Goal: Task Accomplishment & Management: Manage account settings

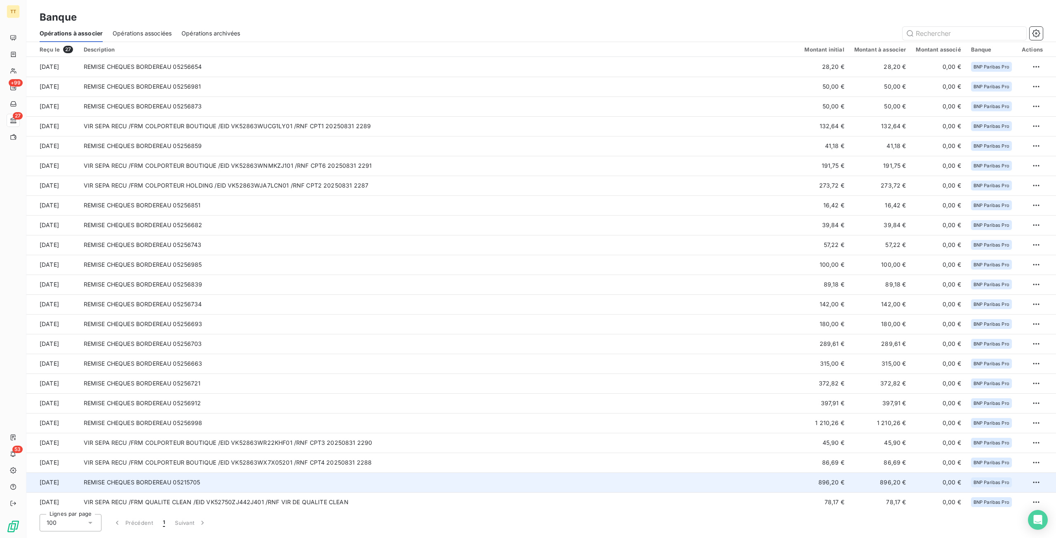
scroll to position [84, 0]
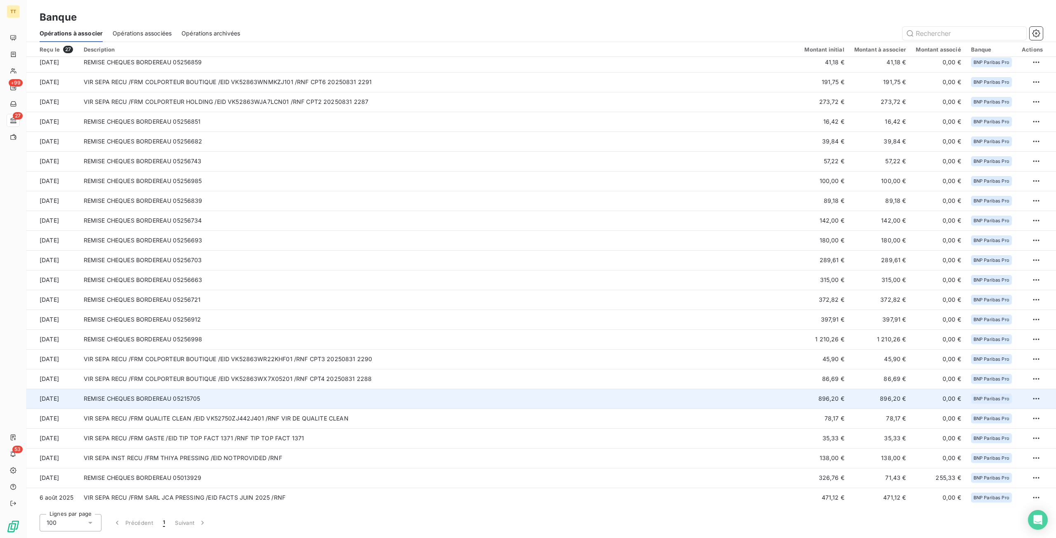
click at [307, 396] on td "REMISE CHEQUES BORDEREAU 05215705" at bounding box center [439, 399] width 721 height 20
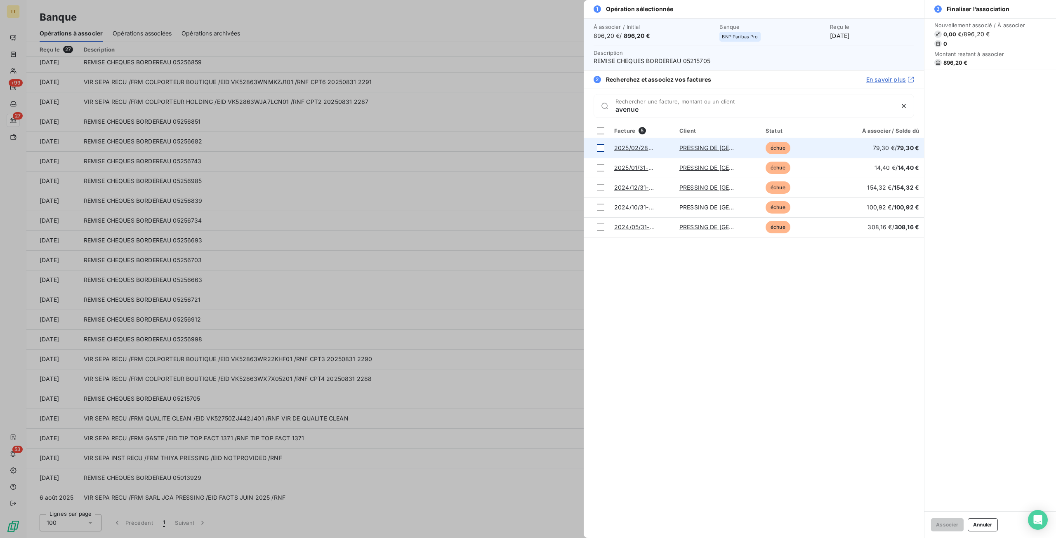
type input "avenue"
click at [607, 144] on td at bounding box center [597, 148] width 26 height 20
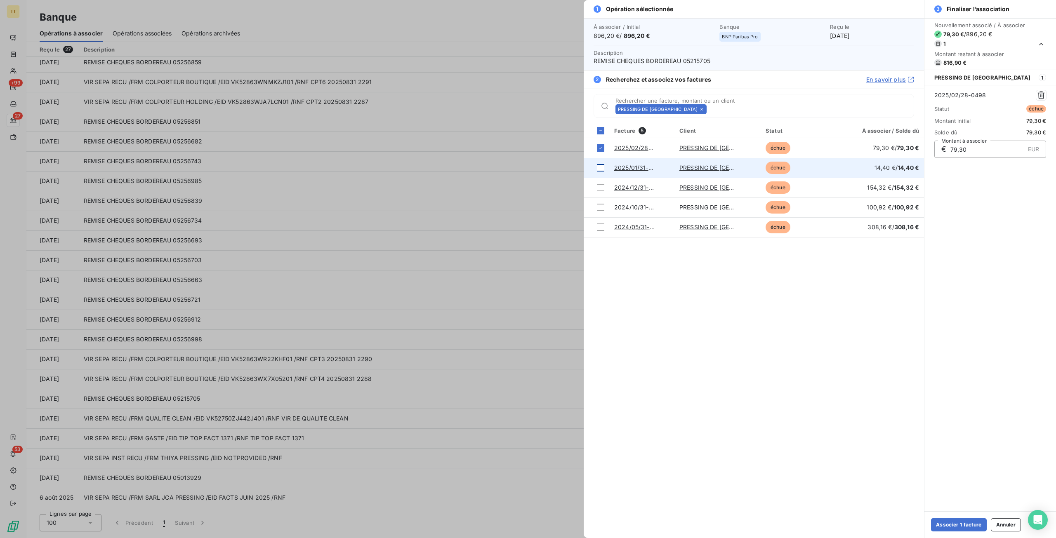
click at [603, 167] on div at bounding box center [600, 167] width 7 height 7
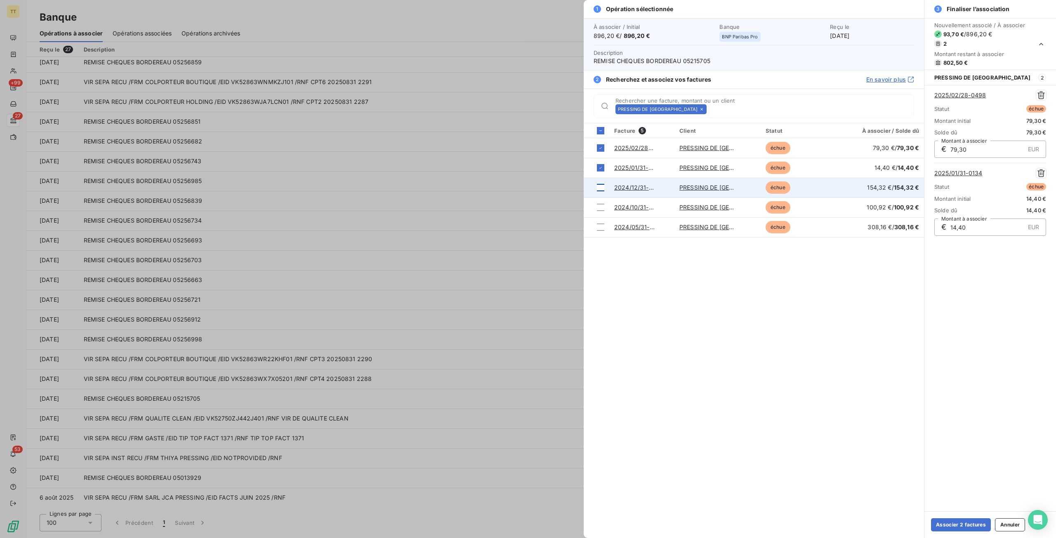
drag, startPoint x: 601, startPoint y: 189, endPoint x: 601, endPoint y: 196, distance: 6.6
click at [601, 189] on div at bounding box center [600, 187] width 7 height 7
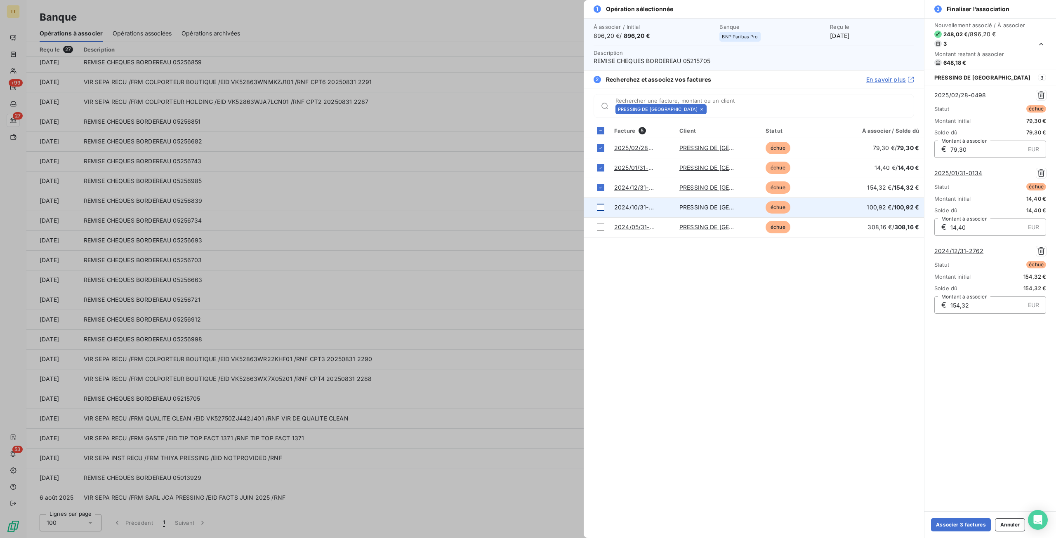
click at [602, 202] on td at bounding box center [597, 208] width 26 height 20
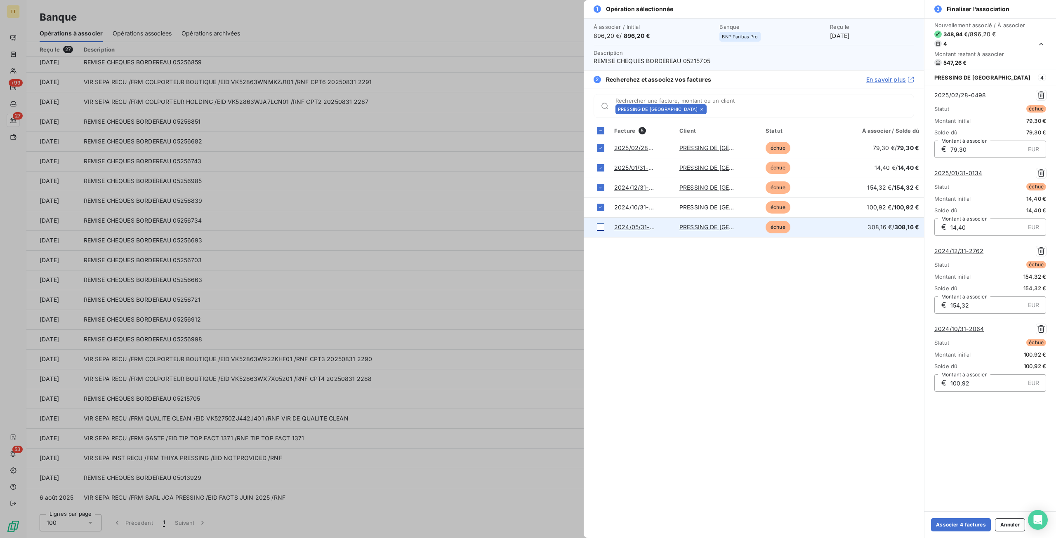
click at [599, 222] on td at bounding box center [597, 227] width 26 height 20
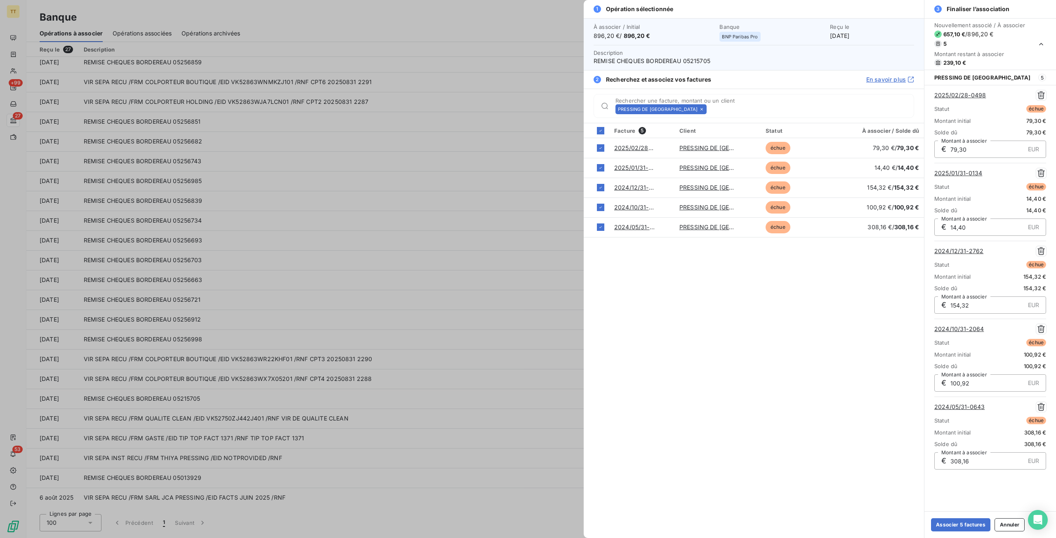
click at [701, 109] on icon at bounding box center [702, 109] width 2 height 2
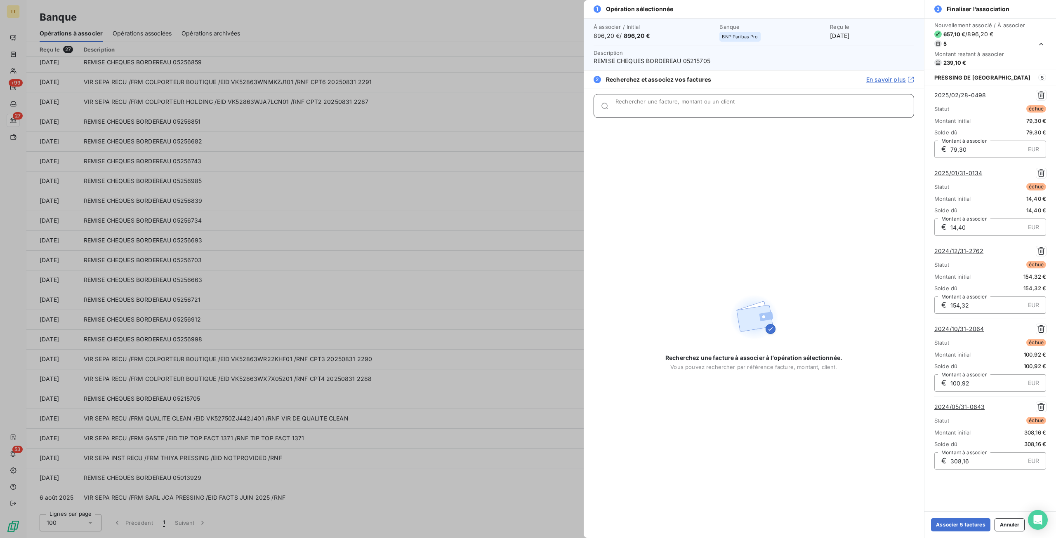
click at [677, 109] on input "Rechercher une facture, montant ou un client" at bounding box center [765, 109] width 298 height 8
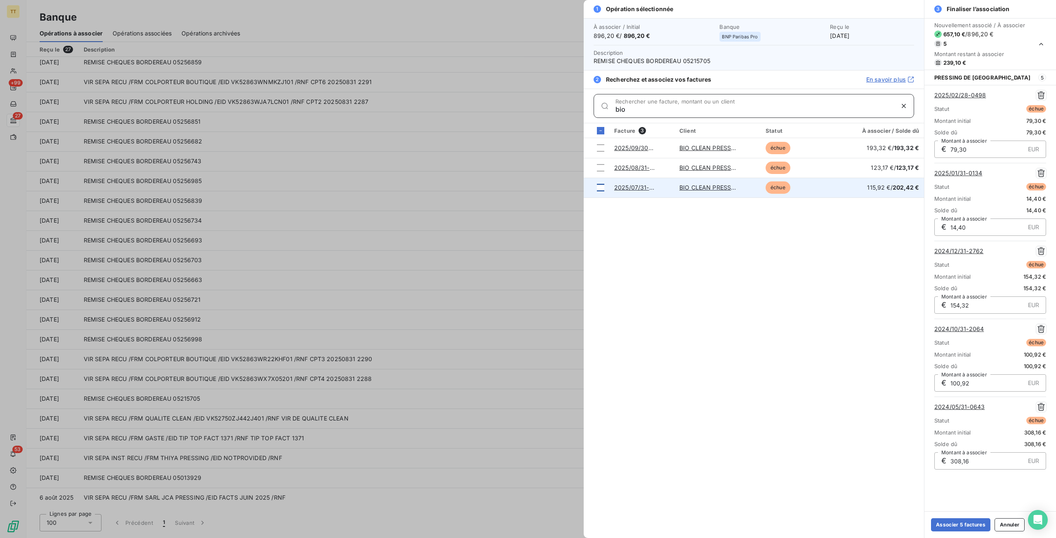
type input "bio"
click at [593, 180] on td at bounding box center [597, 188] width 26 height 20
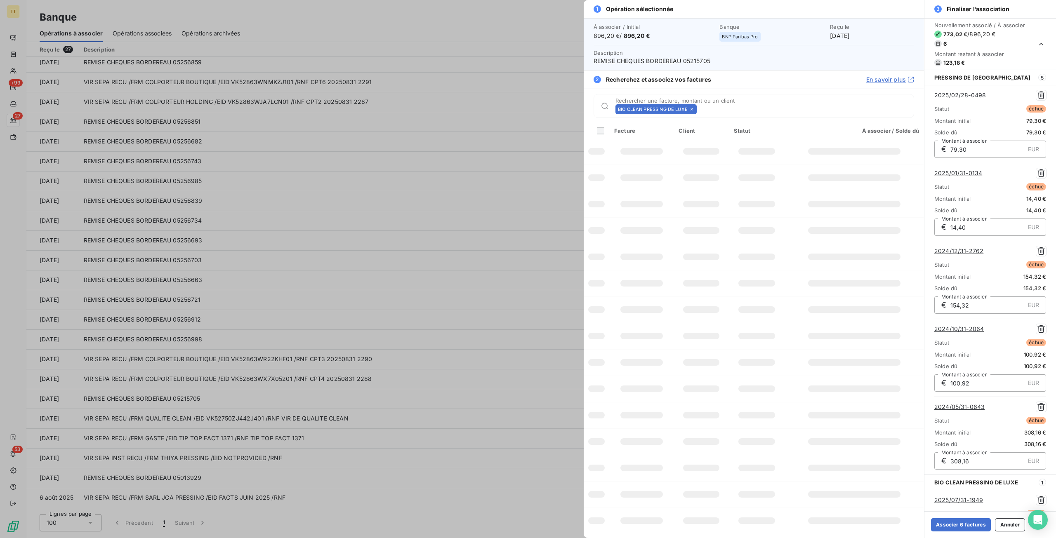
scroll to position [55, 0]
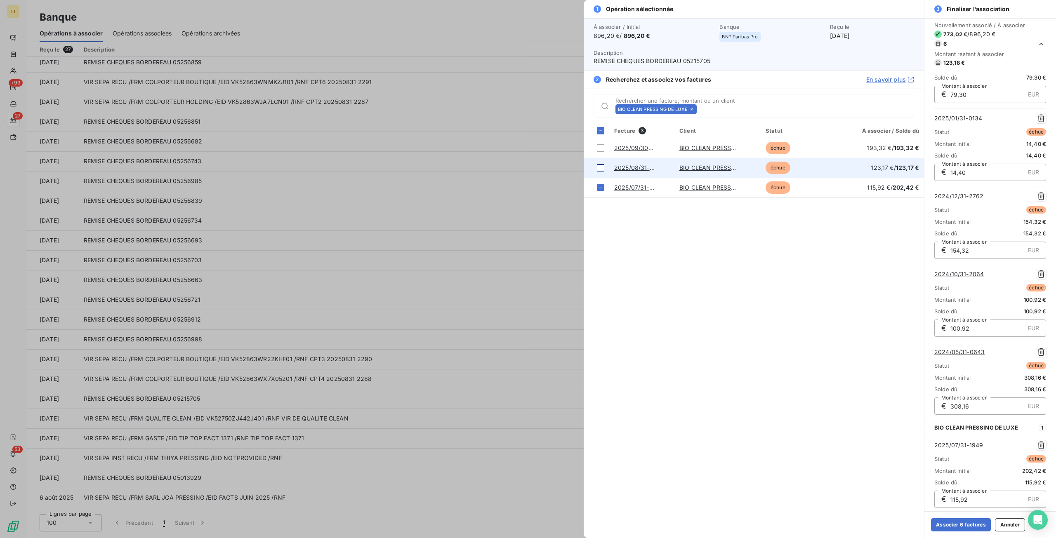
click at [599, 164] on div at bounding box center [600, 167] width 7 height 7
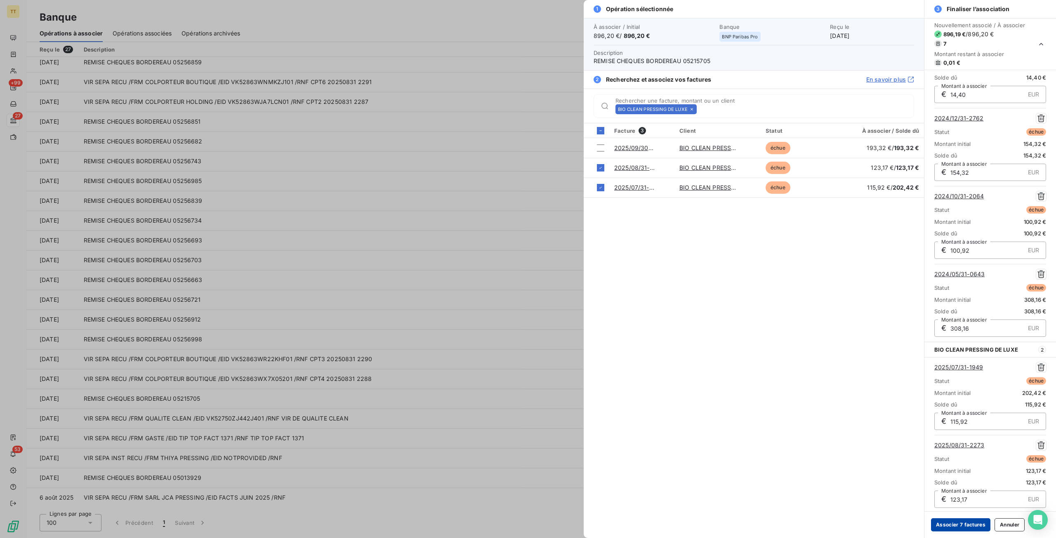
click at [959, 521] on button "Associer 7 factures" at bounding box center [960, 525] width 59 height 13
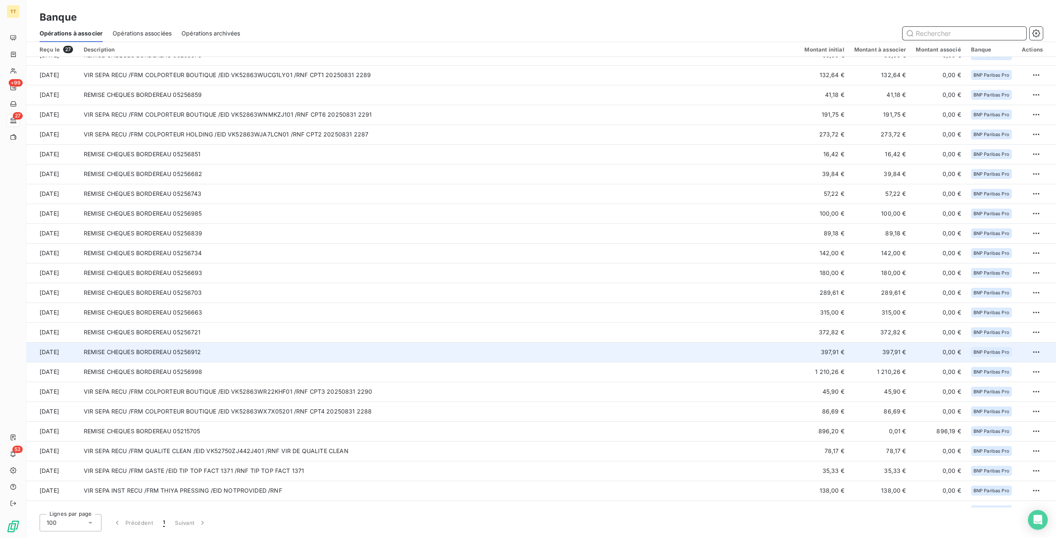
scroll to position [84, 0]
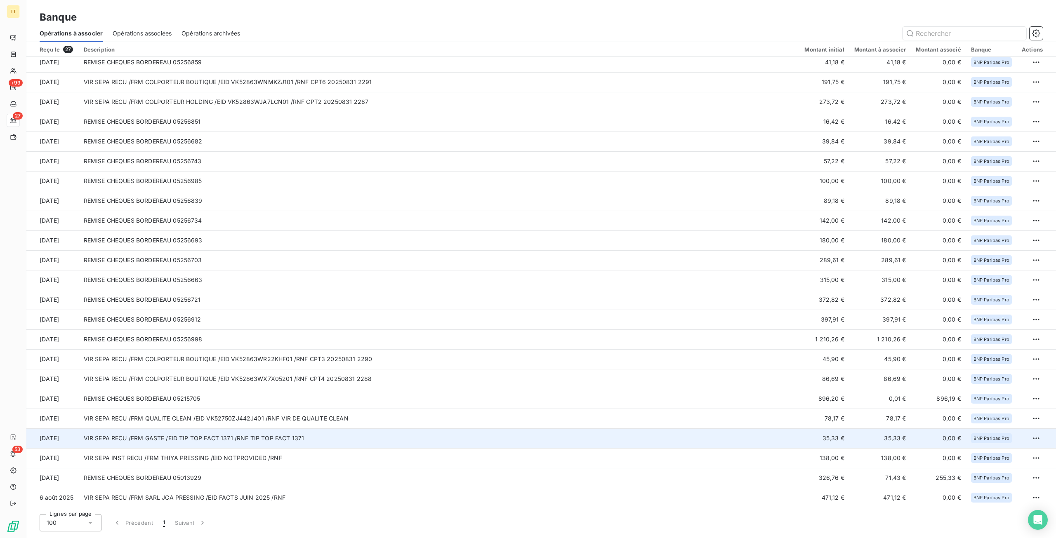
click at [209, 434] on td "VIR SEPA RECU /FRM GASTE /EID TIP TOP FACT 1371 /RNF TIP TOP FACT 1371" at bounding box center [439, 439] width 721 height 20
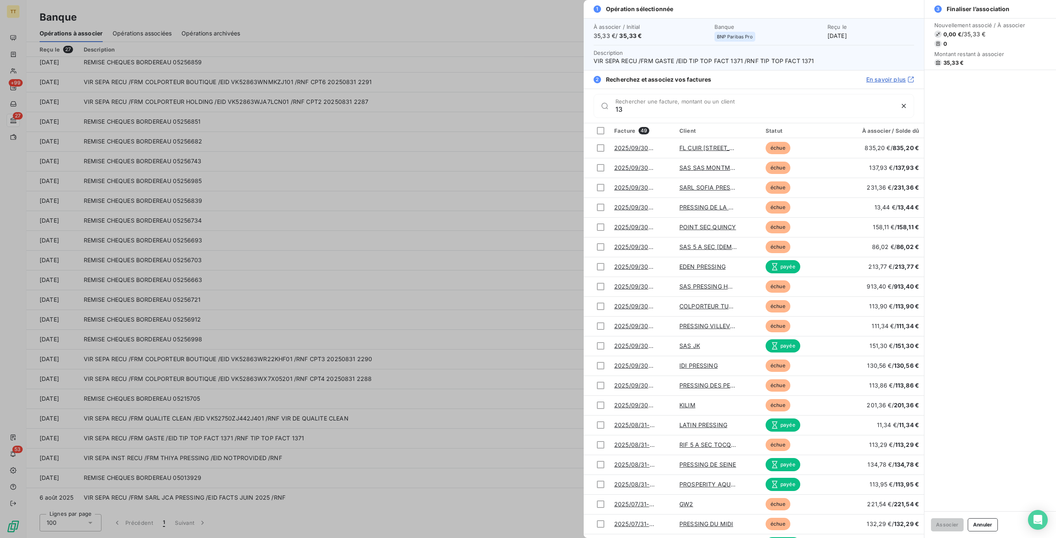
type input "1"
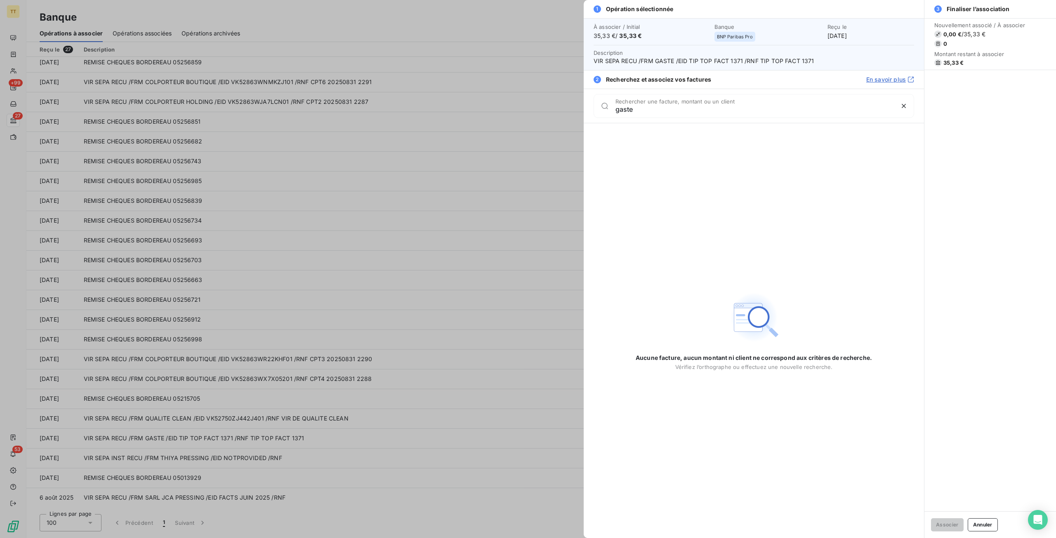
type input "gaste"
click at [286, 389] on div at bounding box center [528, 269] width 1056 height 538
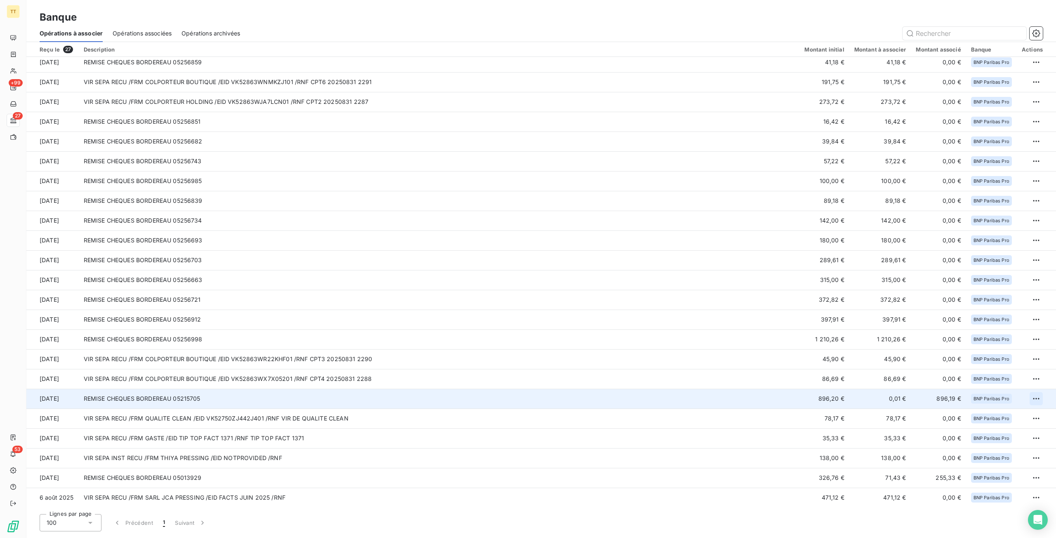
click at [1030, 398] on html "TT +99 27 53 Banque Opérations à associer Opérations associées Opérations archi…" at bounding box center [528, 269] width 1056 height 538
click at [1016, 417] on div "Archiver l’opération" at bounding box center [1004, 417] width 64 height 13
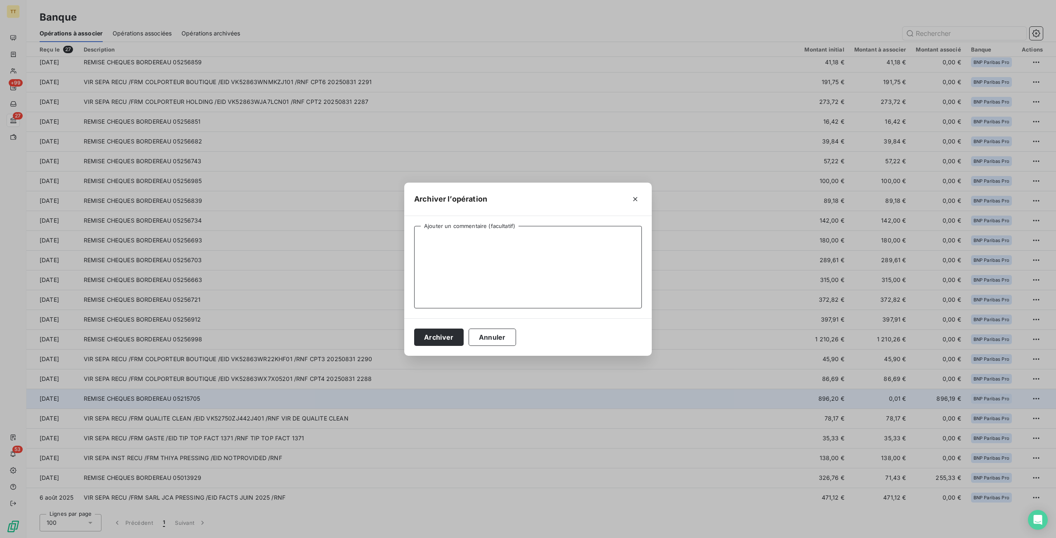
click at [473, 277] on textarea "Ajouter un commentaire (facultatif)" at bounding box center [528, 267] width 228 height 83
type textarea "ecart"
click at [448, 342] on button "Archiver" at bounding box center [439, 337] width 50 height 17
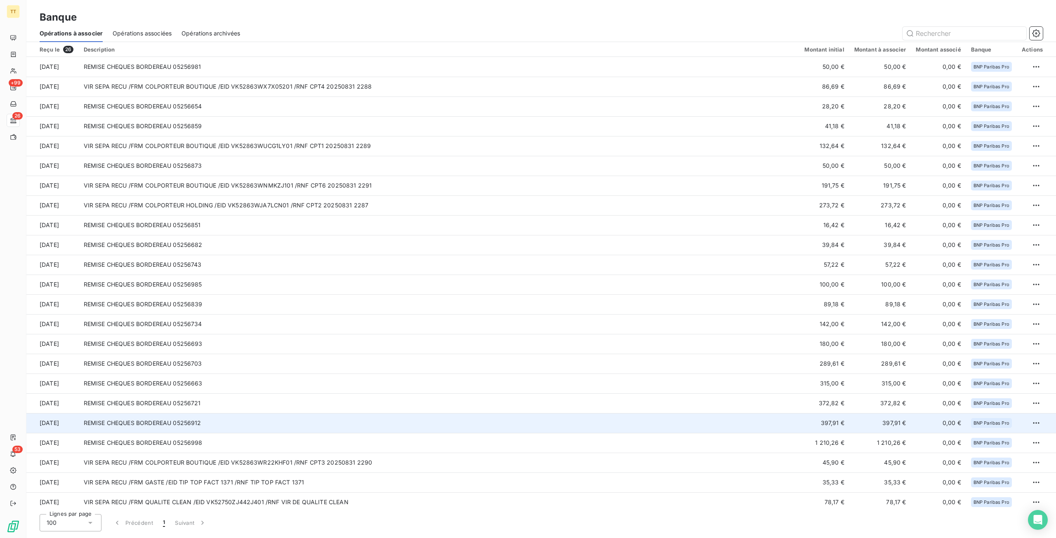
scroll to position [64, 0]
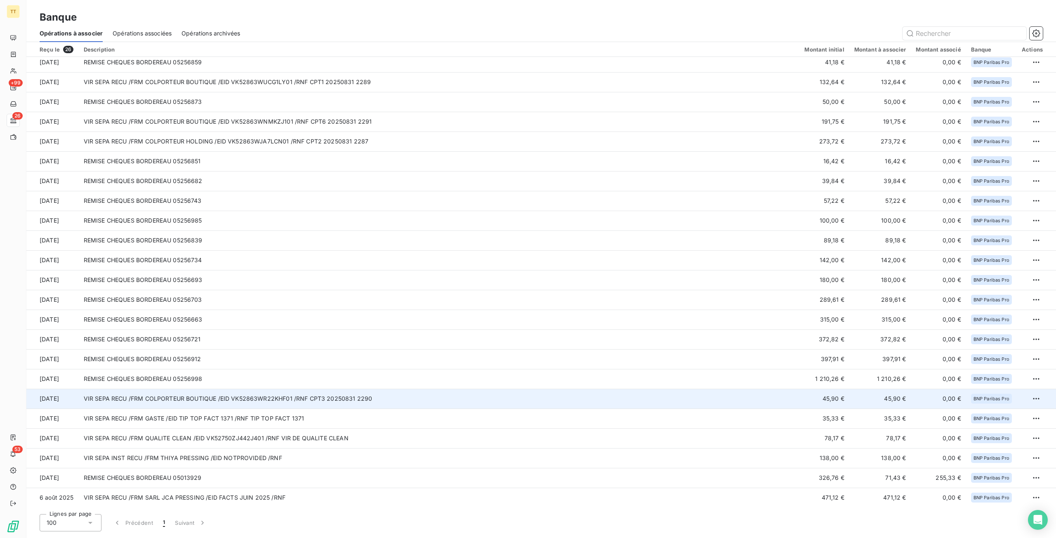
click at [324, 400] on td "VIR SEPA RECU /FRM COLPORTEUR BOUTIQUE /EID VK52863WR22KHF01 /RNF CPT3 20250831…" at bounding box center [439, 399] width 721 height 20
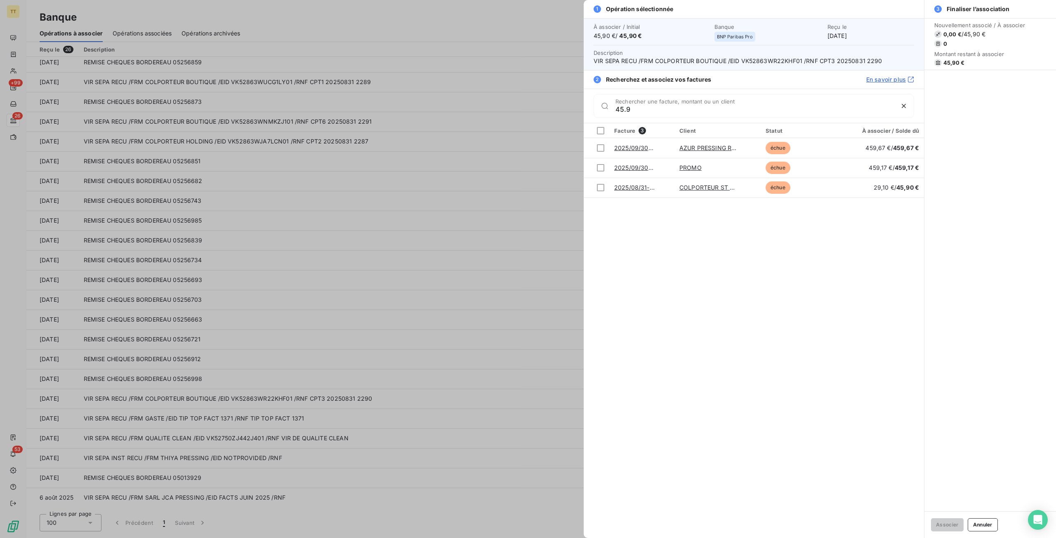
type input "45.9"
click at [461, 331] on div at bounding box center [528, 269] width 1056 height 538
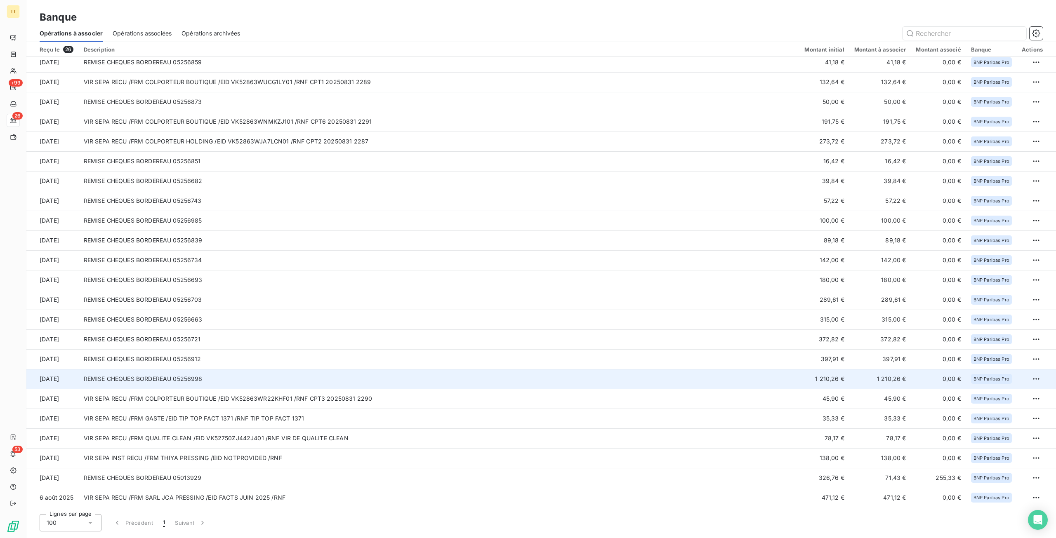
click at [297, 376] on td "REMISE CHEQUES BORDEREAU 05256998" at bounding box center [439, 379] width 721 height 20
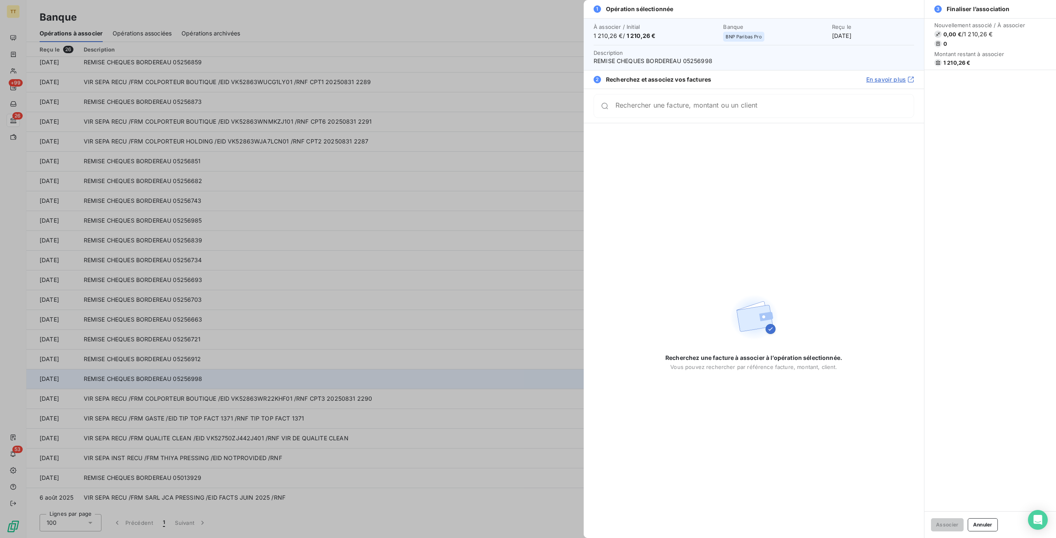
click at [297, 376] on div at bounding box center [528, 269] width 1056 height 538
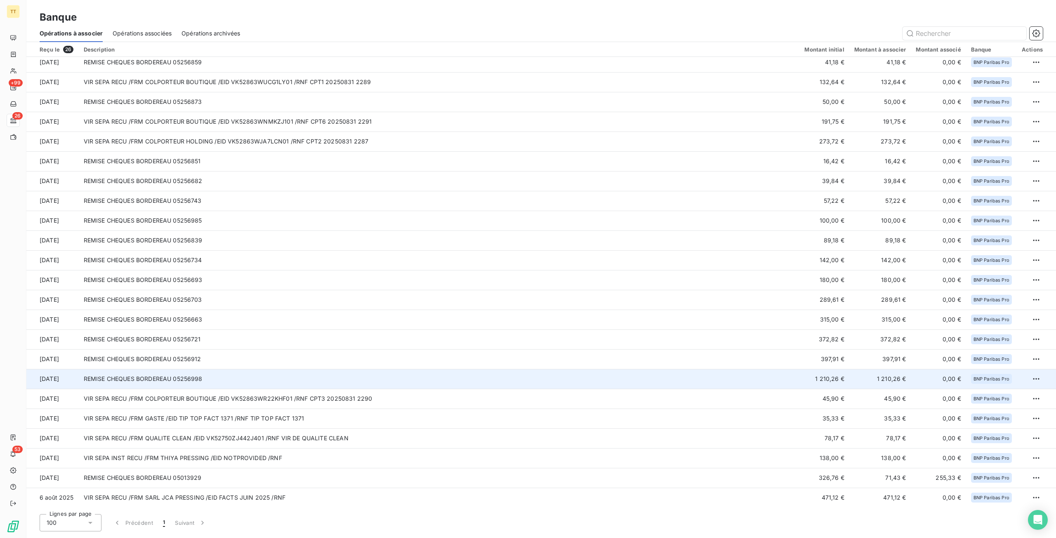
click at [297, 376] on td "REMISE CHEQUES BORDEREAU 05256998" at bounding box center [439, 379] width 721 height 20
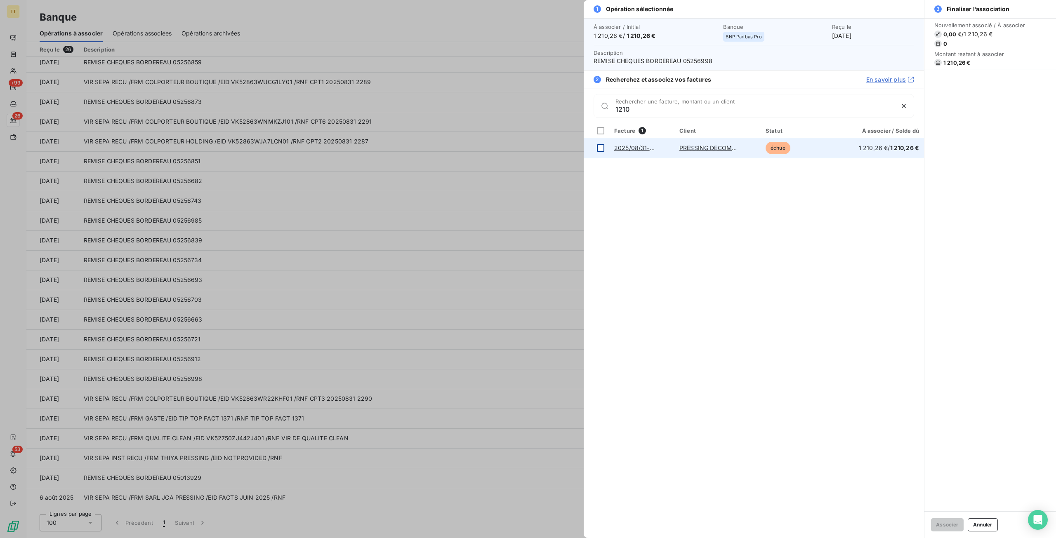
type input "1210"
click at [602, 145] on div at bounding box center [600, 147] width 7 height 7
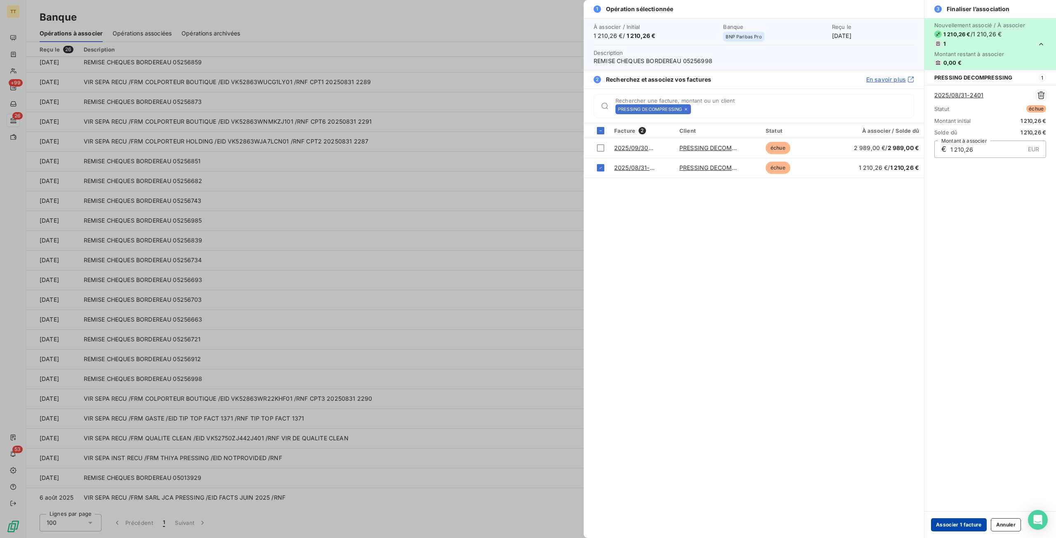
click at [960, 523] on button "Associer 1 facture" at bounding box center [959, 525] width 56 height 13
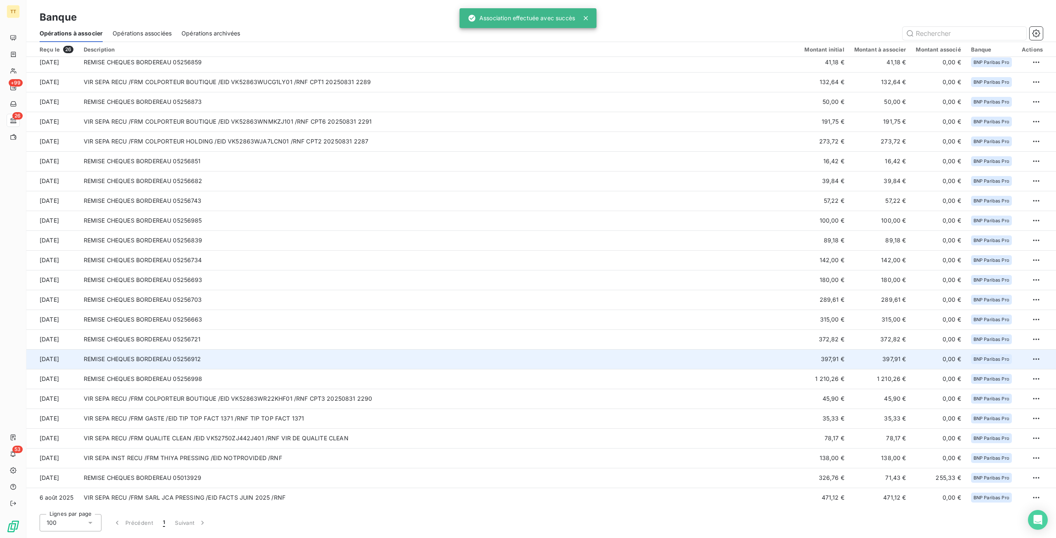
click at [838, 354] on td "397,91 €" at bounding box center [825, 359] width 50 height 20
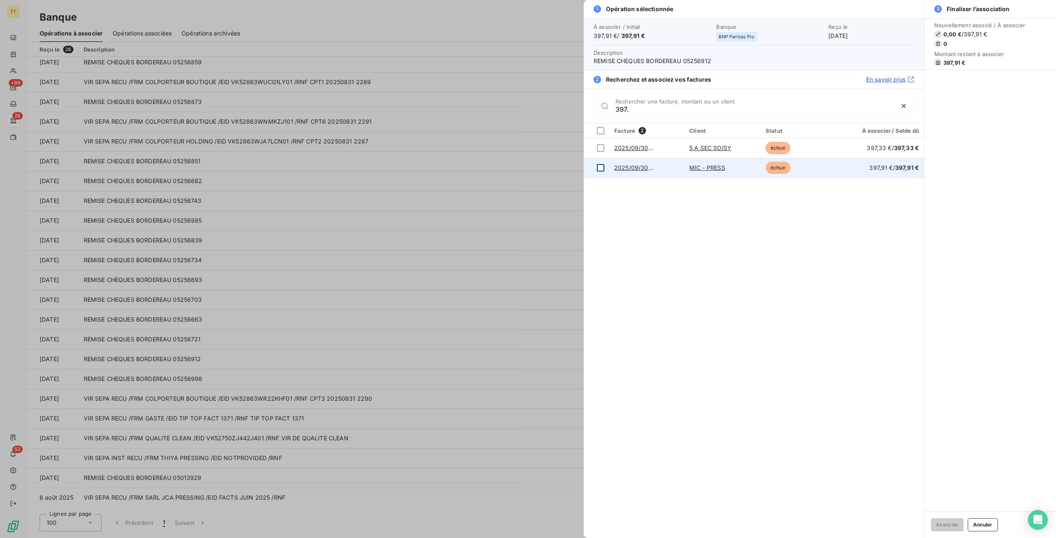
type input "397."
drag, startPoint x: 599, startPoint y: 169, endPoint x: 649, endPoint y: 189, distance: 53.9
click at [599, 169] on div at bounding box center [600, 167] width 7 height 7
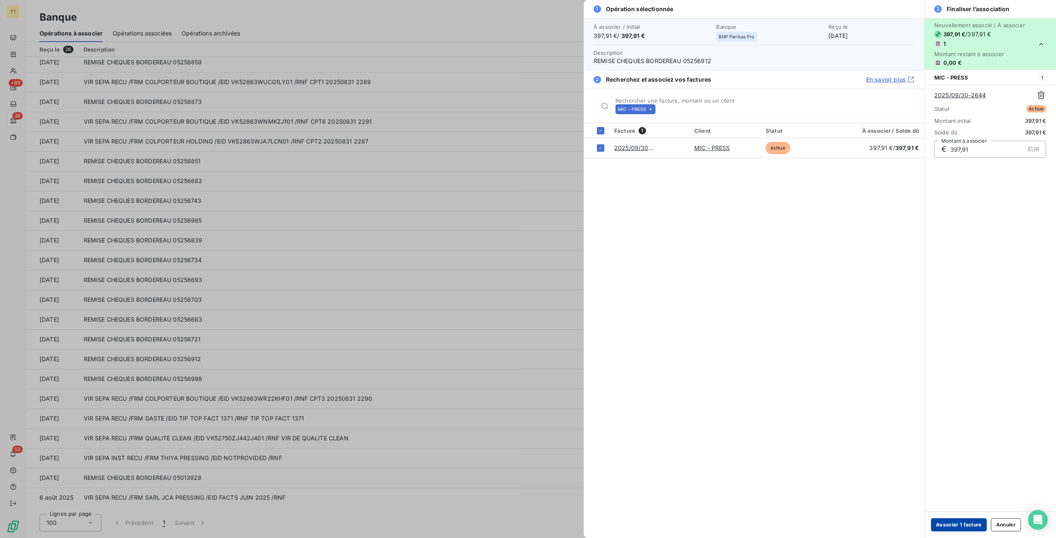
click at [959, 521] on button "Associer 1 facture" at bounding box center [959, 525] width 56 height 13
click at [946, 529] on button "Associer 1 facture" at bounding box center [959, 525] width 56 height 13
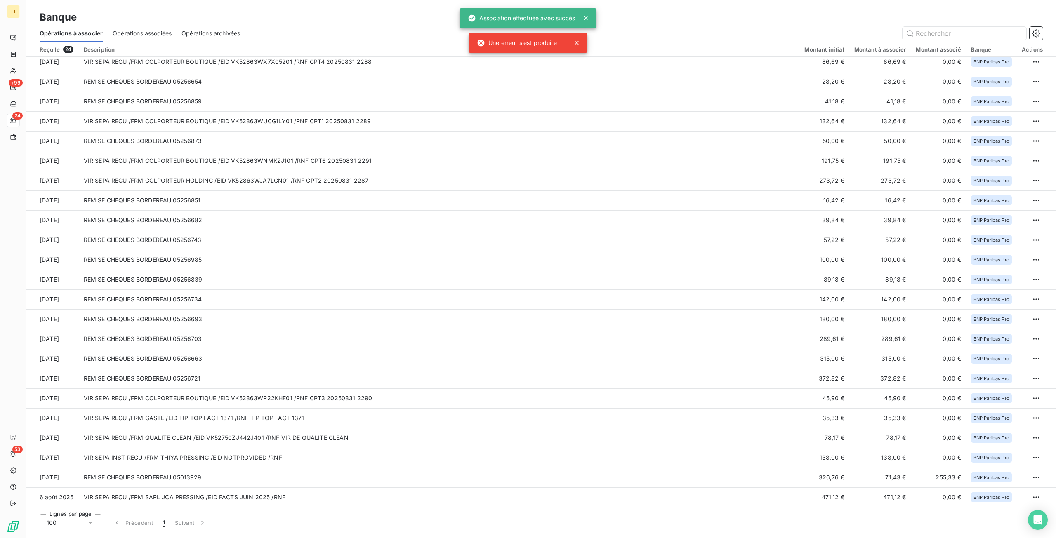
scroll to position [24, 0]
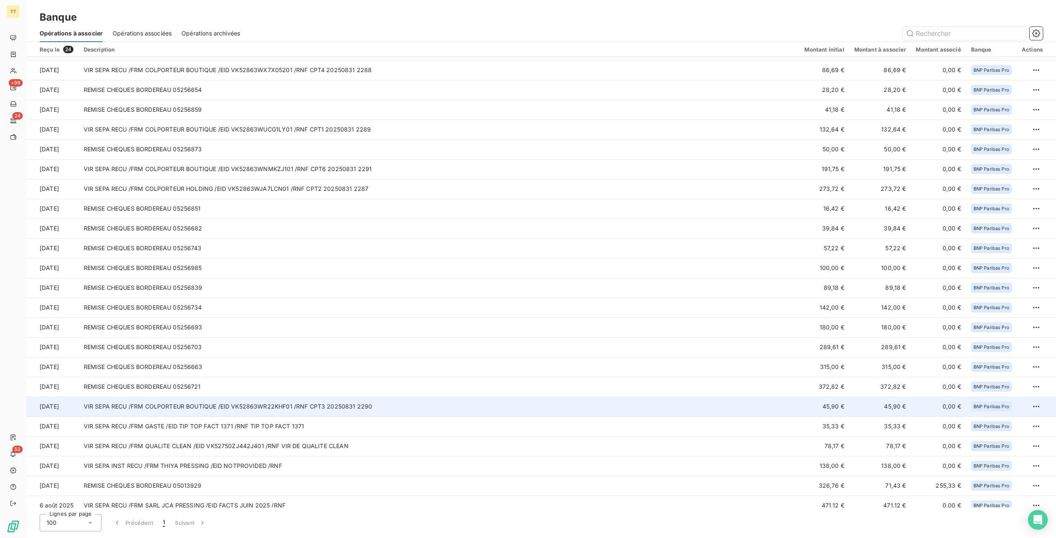
scroll to position [24, 0]
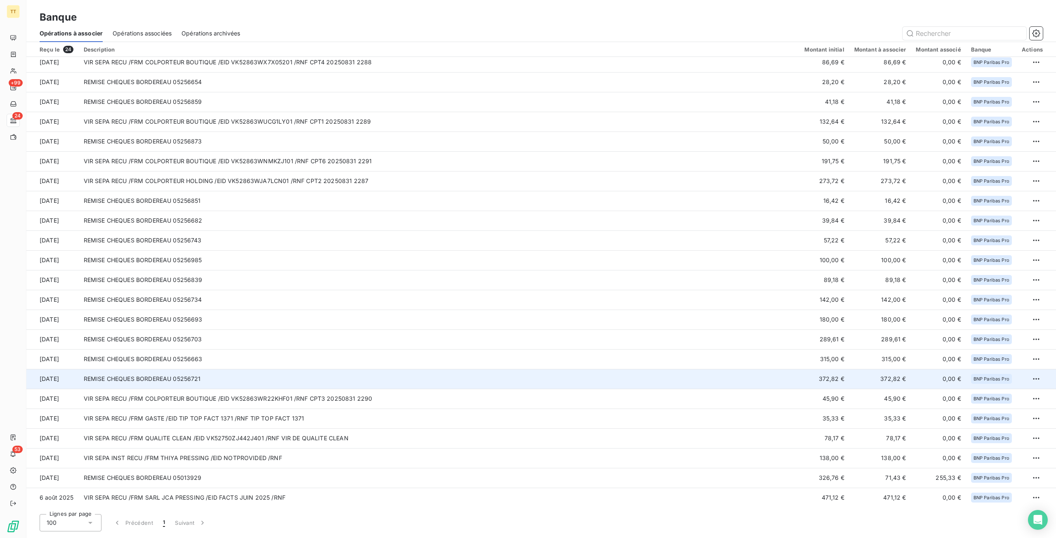
click at [443, 386] on td "REMISE CHEQUES BORDEREAU 05256721" at bounding box center [439, 379] width 721 height 20
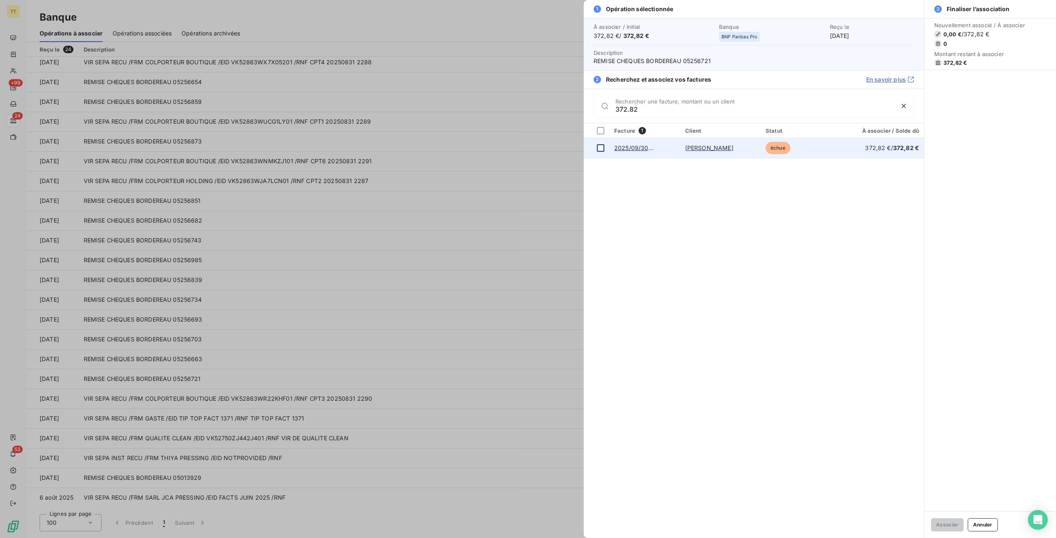
type input "372.82"
click at [600, 151] on td at bounding box center [597, 148] width 26 height 20
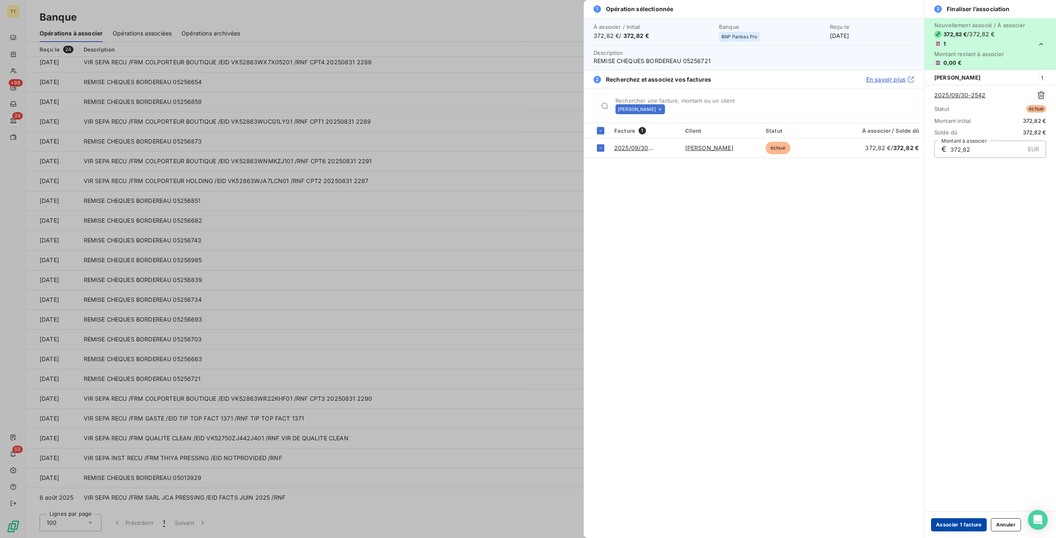
click at [951, 532] on button "Associer 1 facture" at bounding box center [959, 525] width 56 height 13
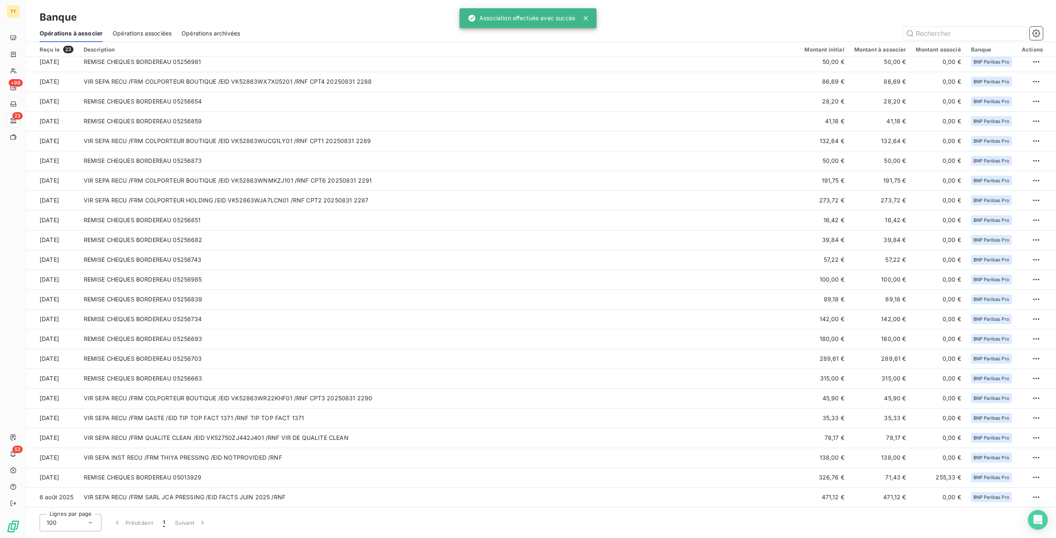
scroll to position [5, 0]
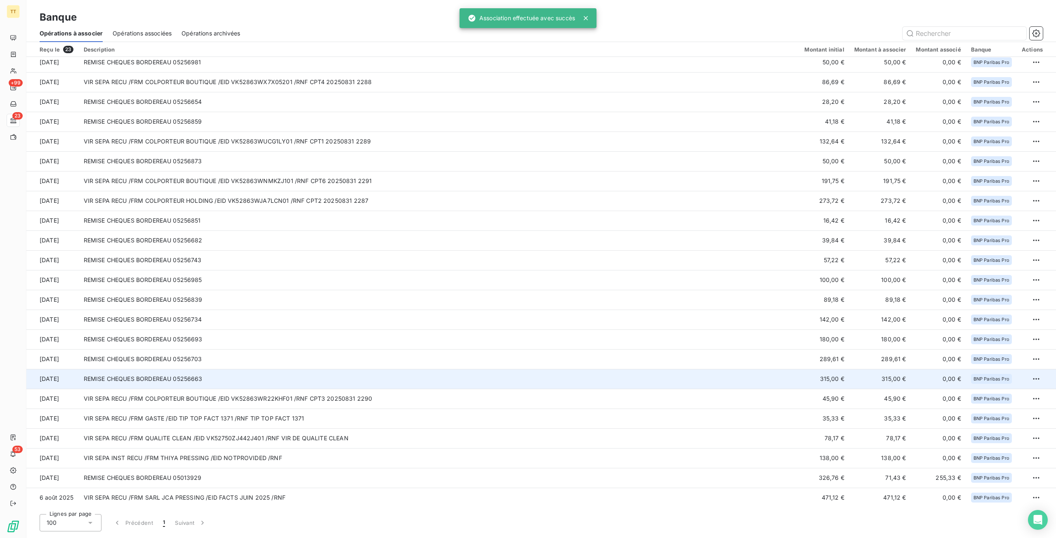
click at [829, 375] on td "315,00 €" at bounding box center [825, 379] width 50 height 20
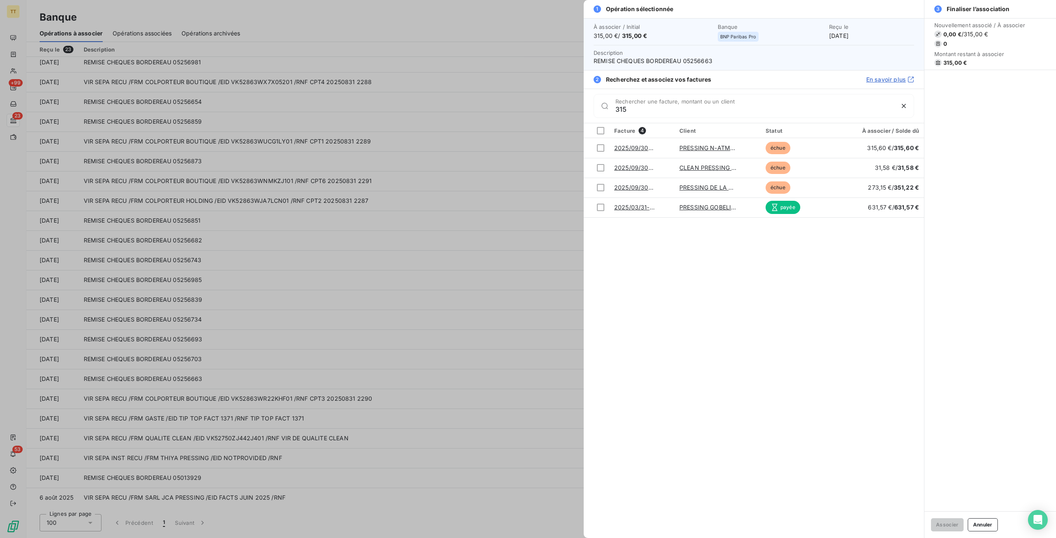
type input "315"
click at [415, 343] on div at bounding box center [528, 269] width 1056 height 538
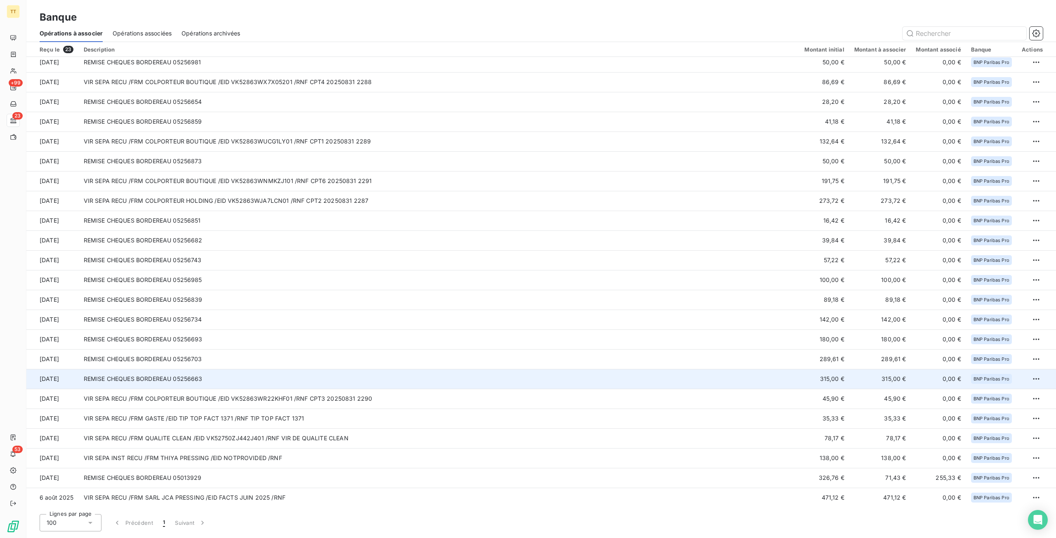
click at [456, 382] on td "REMISE CHEQUES BORDEREAU 05256663" at bounding box center [439, 379] width 721 height 20
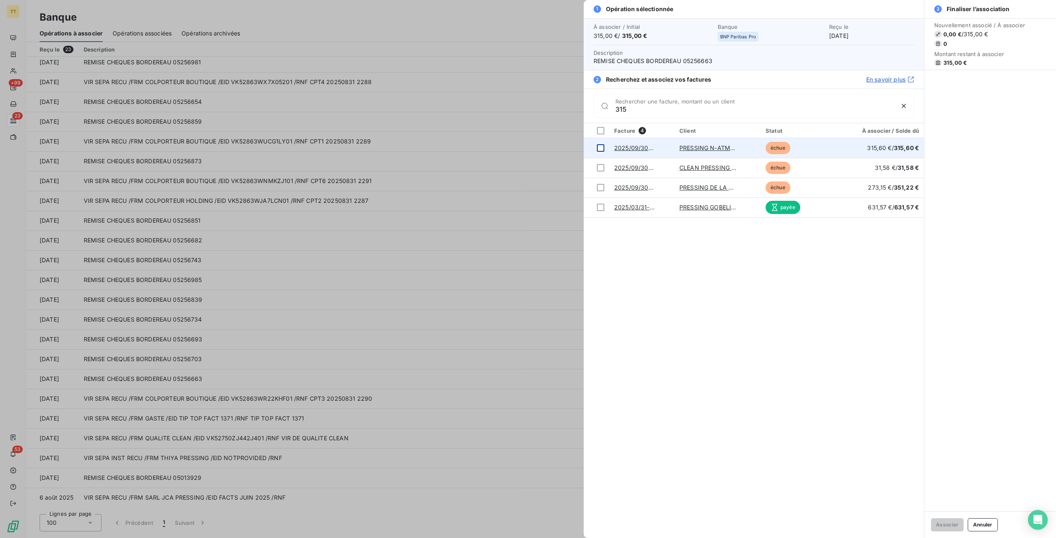
type input "315"
click at [601, 144] on div at bounding box center [600, 147] width 7 height 7
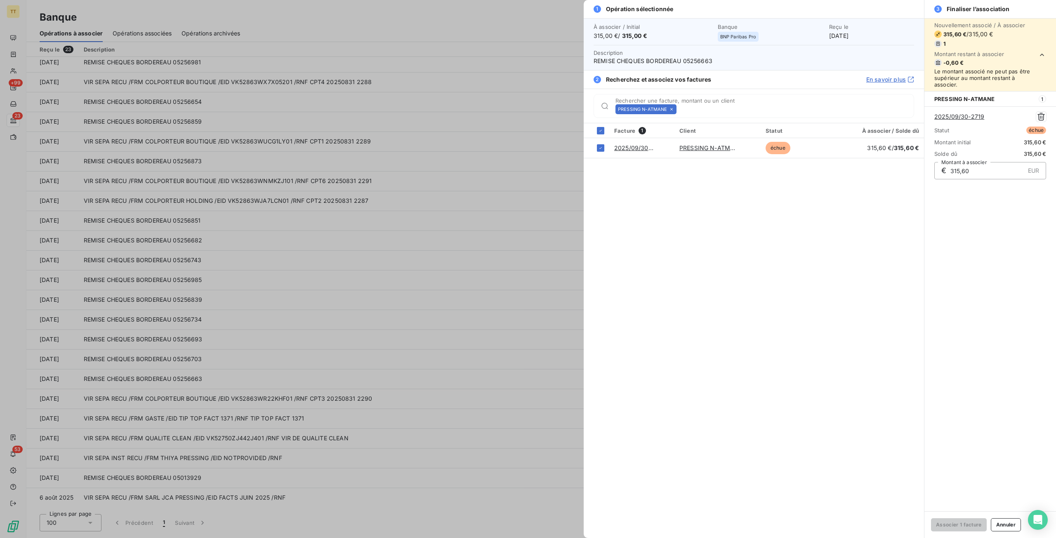
type input "315,00"
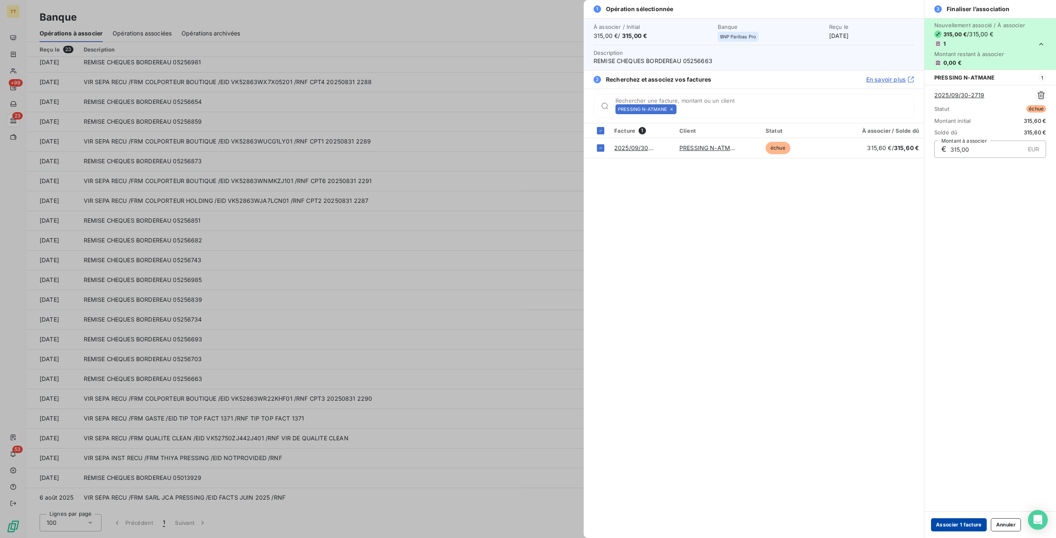
click at [969, 525] on button "Associer 1 facture" at bounding box center [959, 525] width 56 height 13
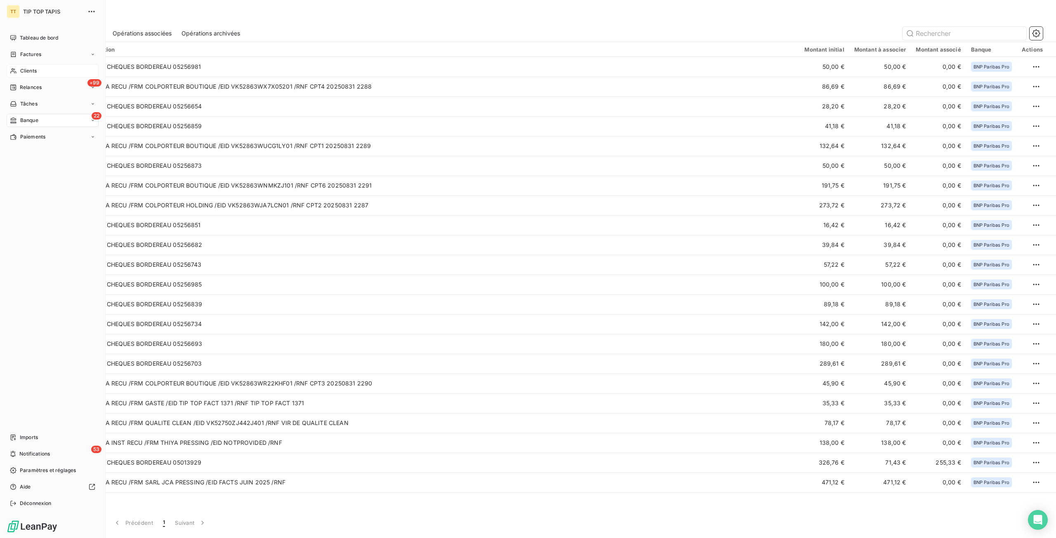
click at [21, 76] on div "Clients" at bounding box center [53, 70] width 92 height 13
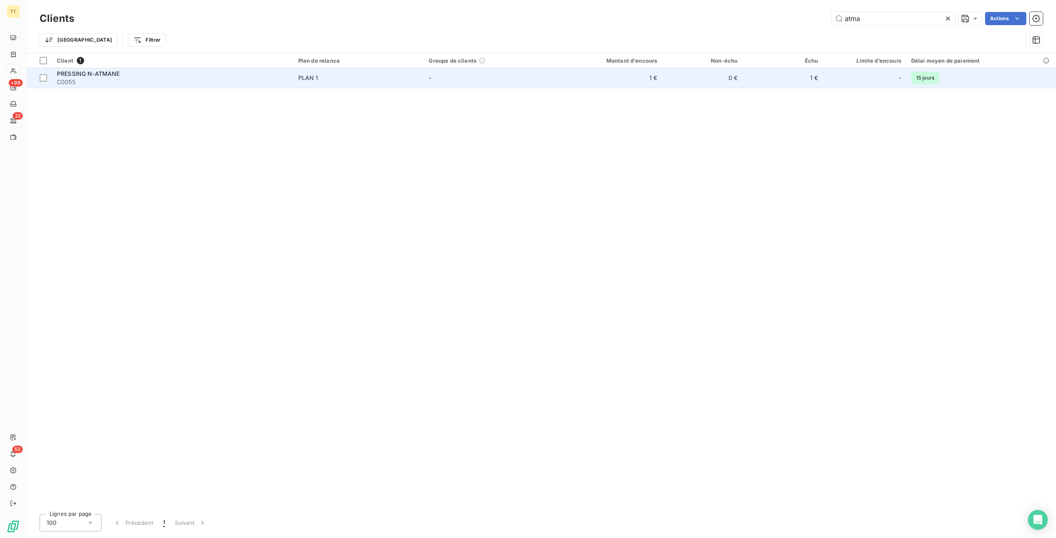
type input "atma"
click at [653, 75] on td "1 €" at bounding box center [609, 78] width 108 height 20
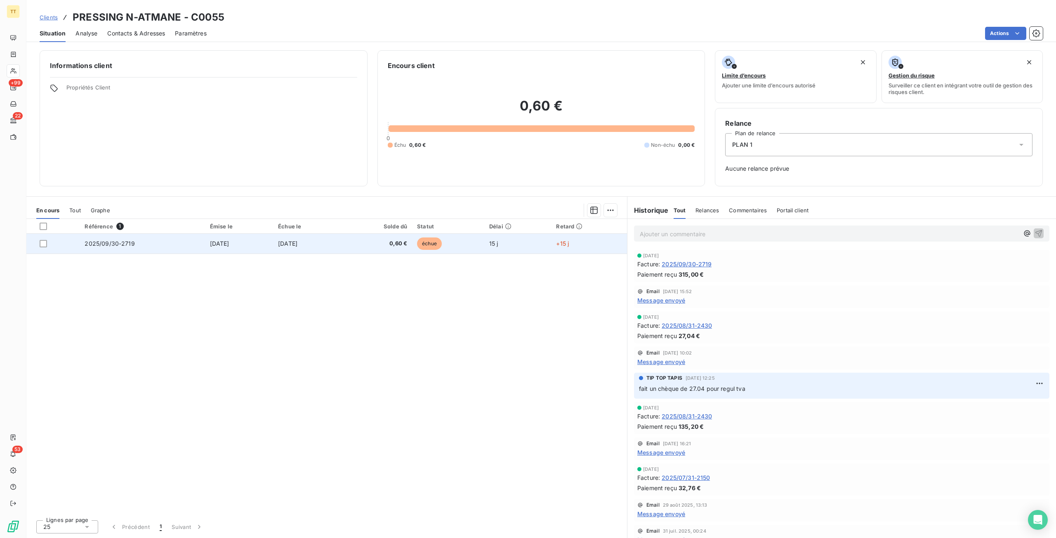
click at [370, 248] on tr "2025/09/30-2719 30 sept. 2025 30 sept. 2025 0,60 € échue 15 j +15 j" at bounding box center [326, 244] width 601 height 20
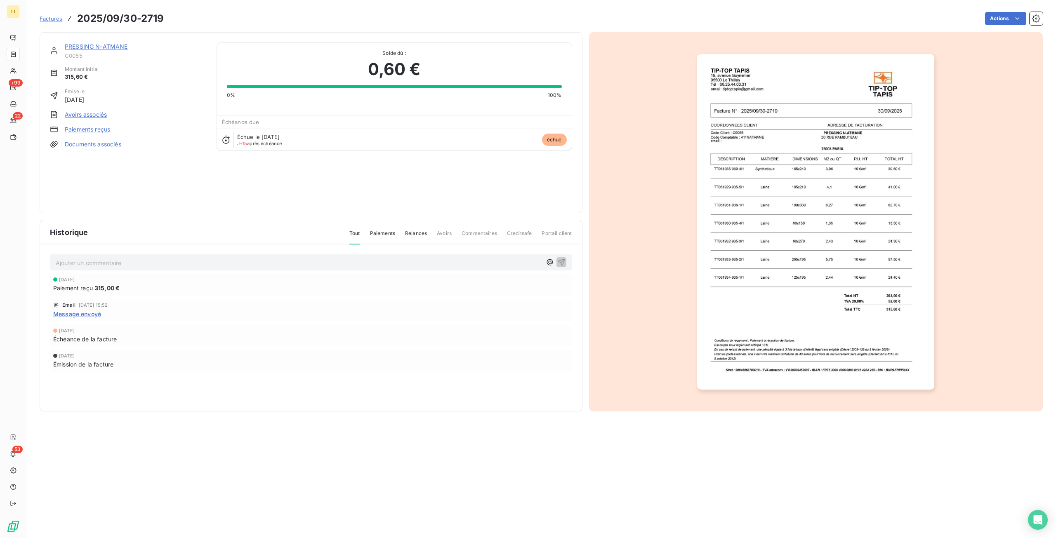
drag, startPoint x: 1023, startPoint y: 8, endPoint x: 1010, endPoint y: 19, distance: 17.3
click at [1023, 8] on div "Factures 2025/09/30-2719 Actions" at bounding box center [541, 13] width 1003 height 27
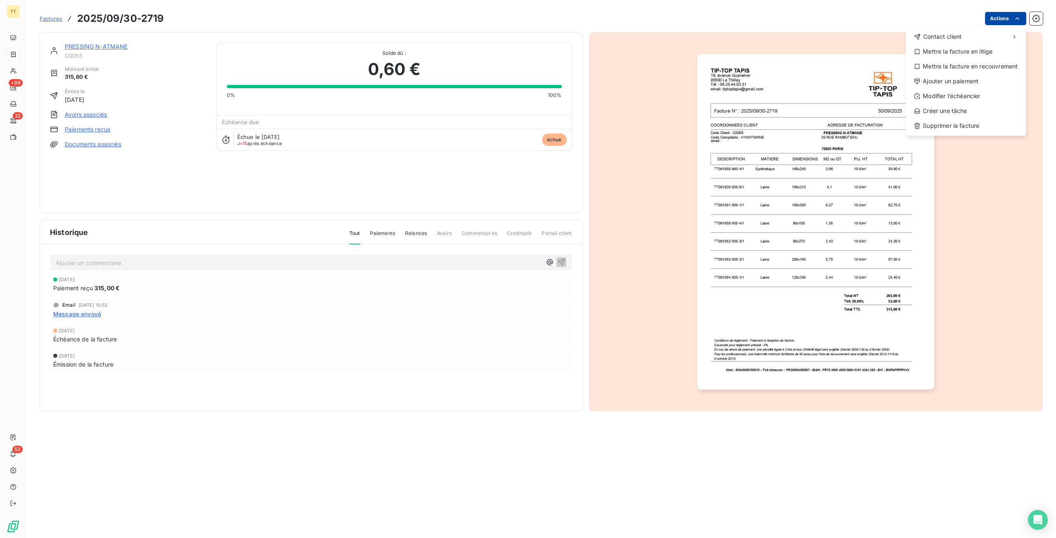
click at [1010, 19] on html "TT +99 22 53 Factures 2025/09/30-2719 Actions Contact client Mettre la facture …" at bounding box center [528, 269] width 1056 height 538
click at [966, 80] on div "Ajouter un paiement" at bounding box center [966, 81] width 114 height 13
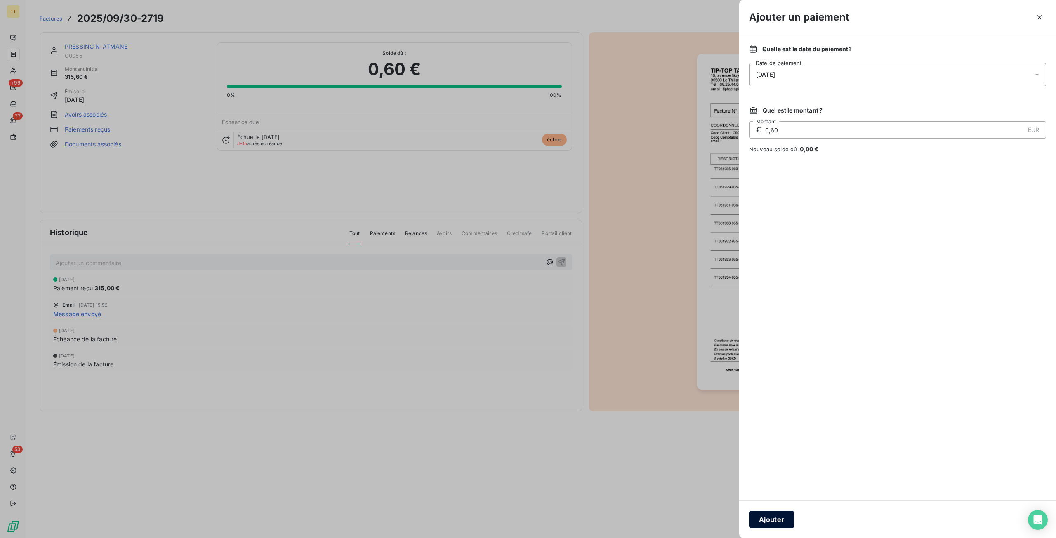
click at [777, 519] on button "Ajouter" at bounding box center [771, 519] width 45 height 17
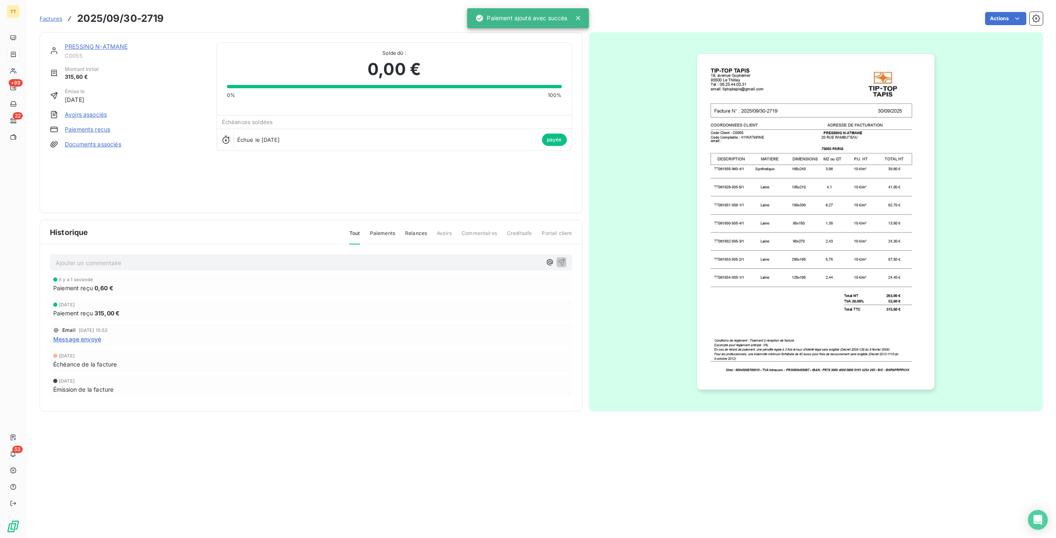
click at [120, 262] on p "Ajouter un commentaire ﻿" at bounding box center [299, 263] width 486 height 10
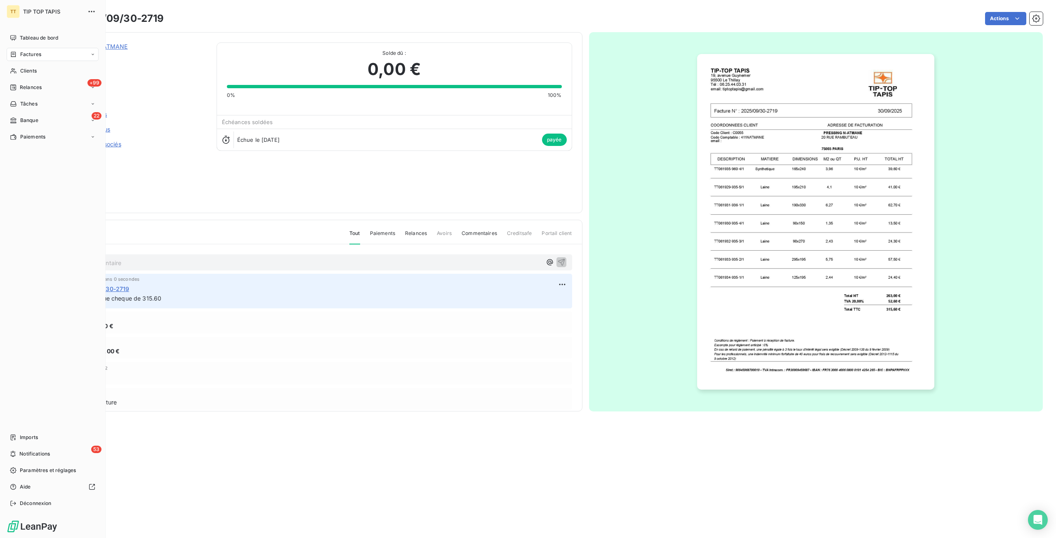
click at [22, 113] on nav "Tableau de bord Factures Clients +99 Relances Tâches 22 Banque Paiements" at bounding box center [53, 87] width 92 height 112
click at [21, 121] on span "Banque" at bounding box center [29, 120] width 18 height 7
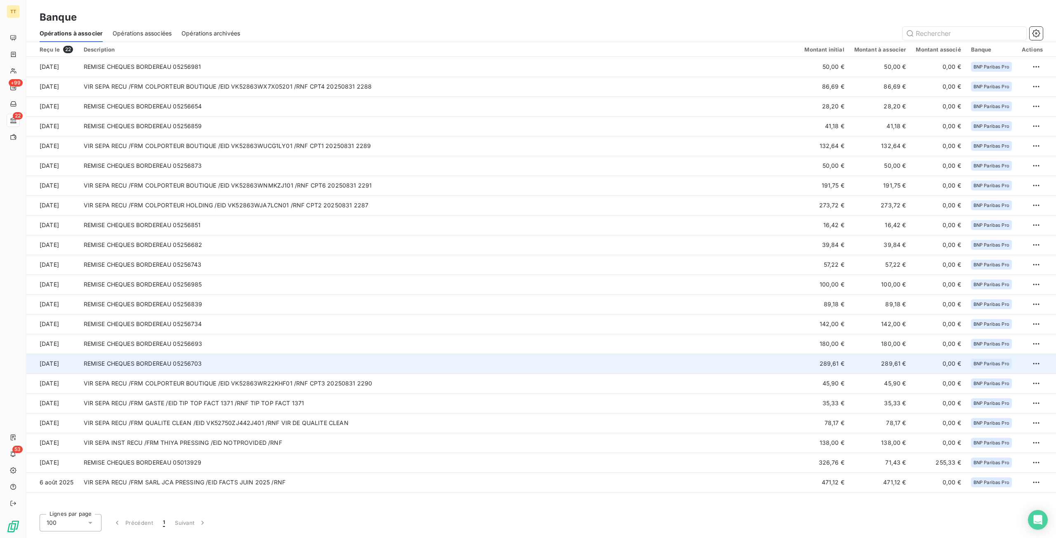
click at [399, 367] on td "REMISE CHEQUES BORDEREAU 05256703" at bounding box center [439, 364] width 721 height 20
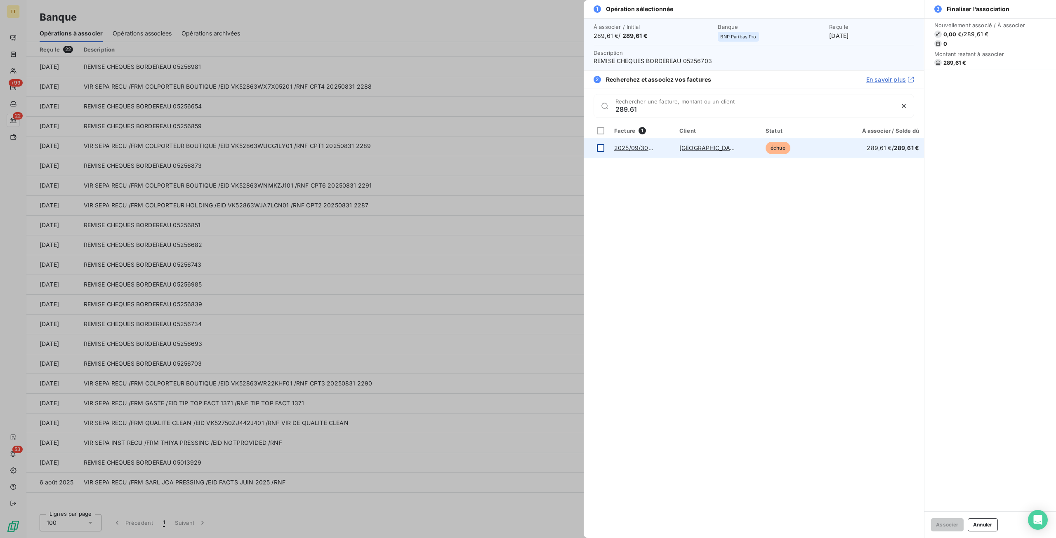
type input "289.61"
click at [604, 150] on td at bounding box center [597, 148] width 26 height 20
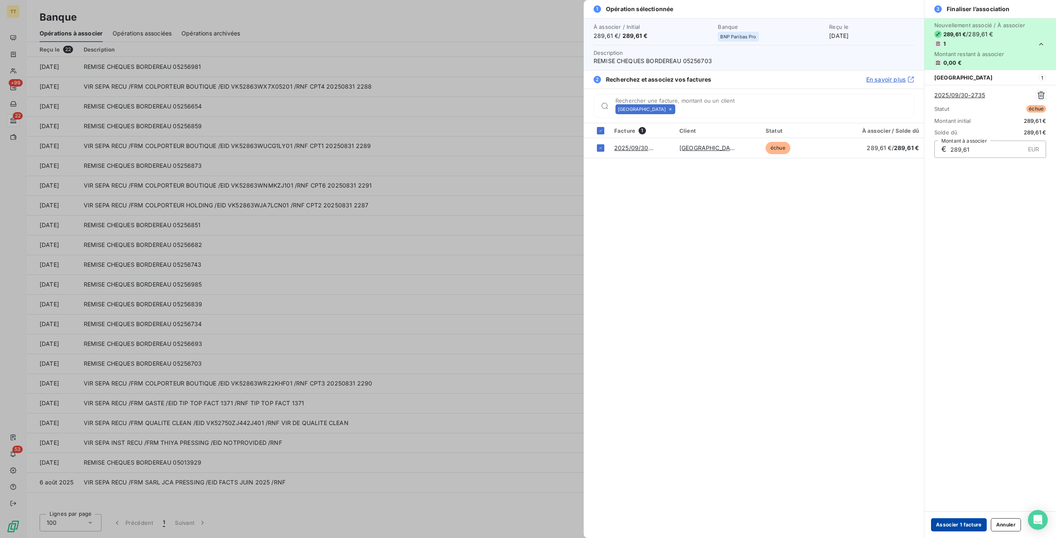
click at [957, 525] on button "Associer 1 facture" at bounding box center [959, 525] width 56 height 13
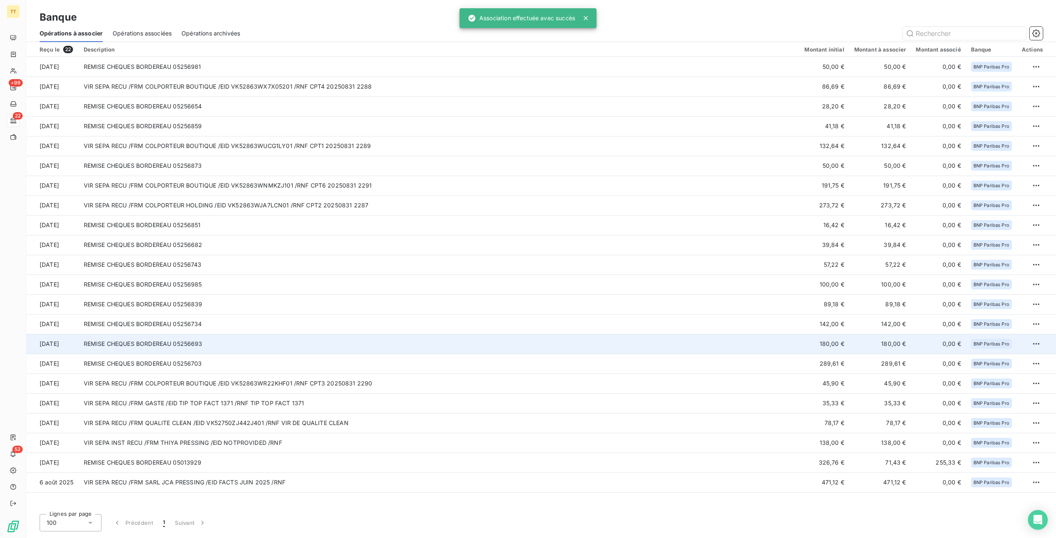
click at [455, 345] on td "REMISE CHEQUES BORDEREAU 05256693" at bounding box center [439, 344] width 721 height 20
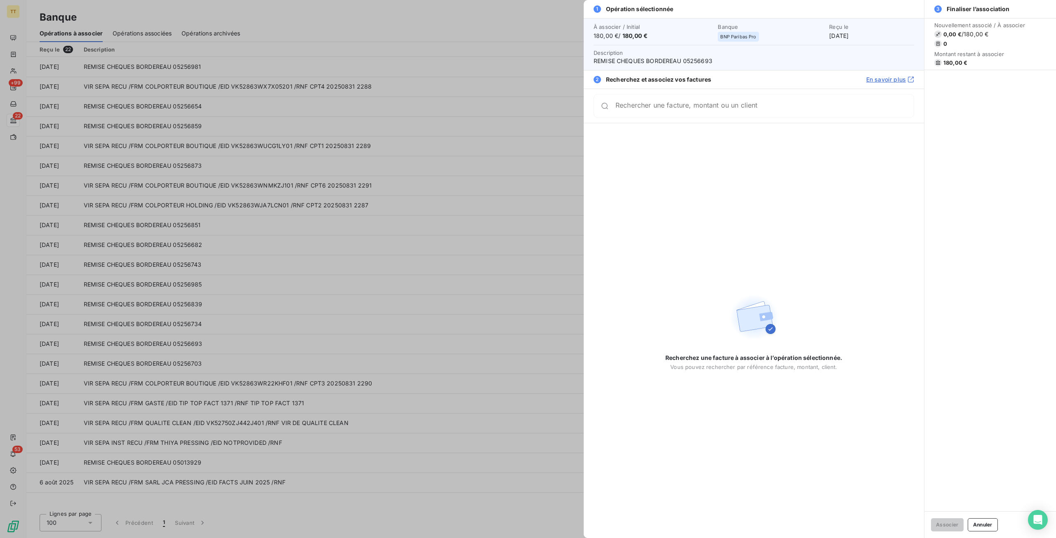
click at [481, 111] on div at bounding box center [528, 269] width 1056 height 538
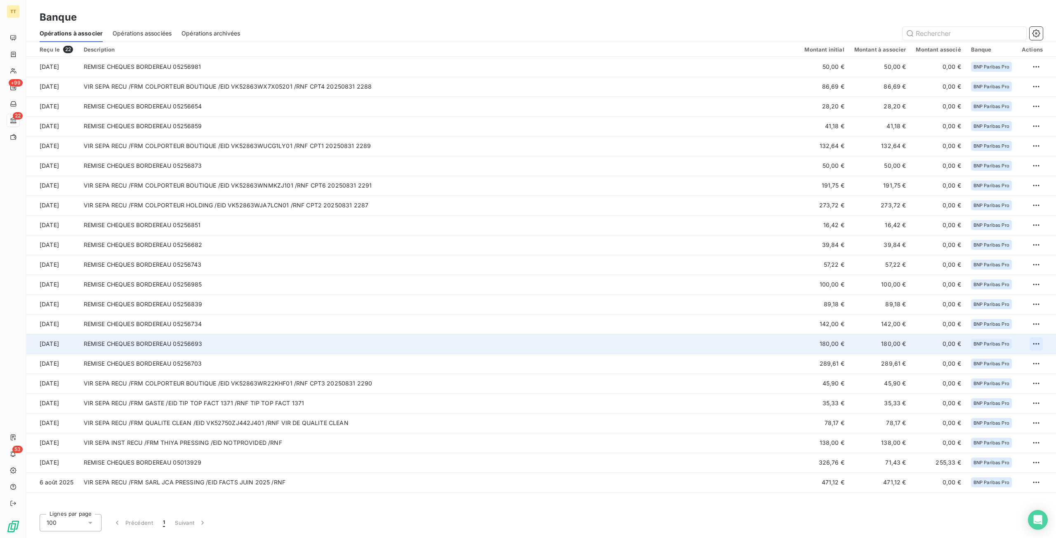
click at [1041, 342] on html "TT +99 22 53 Banque Opérations à associer Opérations associées Opérations archi…" at bounding box center [528, 269] width 1056 height 538
click at [1010, 363] on div "Archiver l’opération" at bounding box center [1008, 362] width 64 height 13
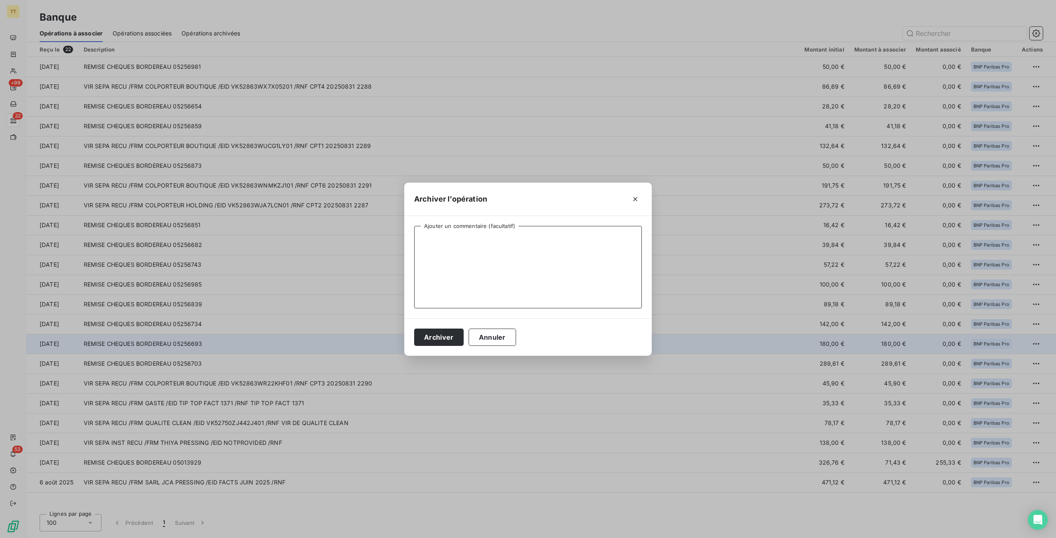
click at [555, 280] on textarea "Ajouter un commentaire (facultatif)" at bounding box center [528, 267] width 228 height 83
type textarea "particulier"
click at [449, 338] on button "Archiver" at bounding box center [439, 337] width 50 height 17
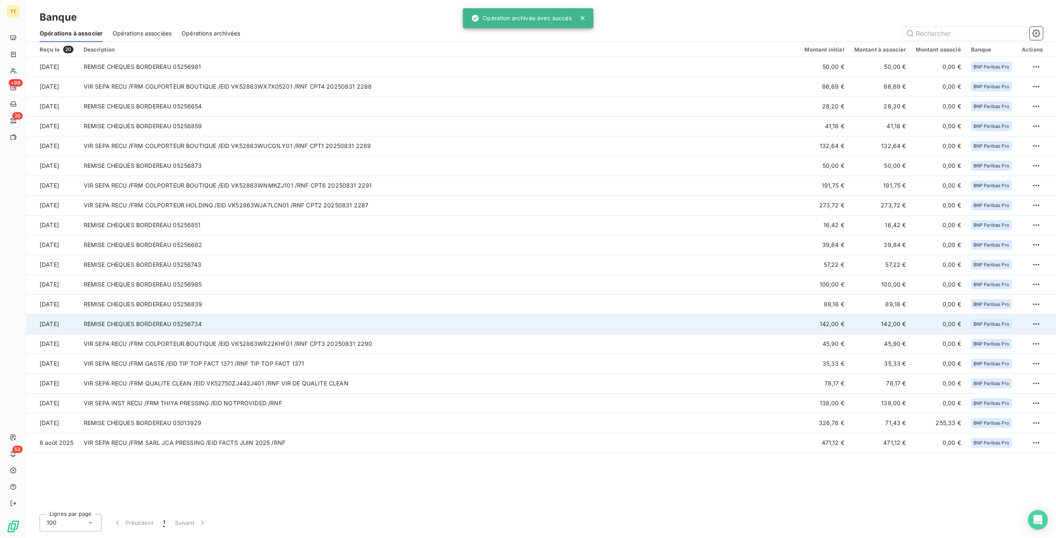
click at [576, 321] on td "REMISE CHEQUES BORDEREAU 05256734" at bounding box center [439, 324] width 721 height 20
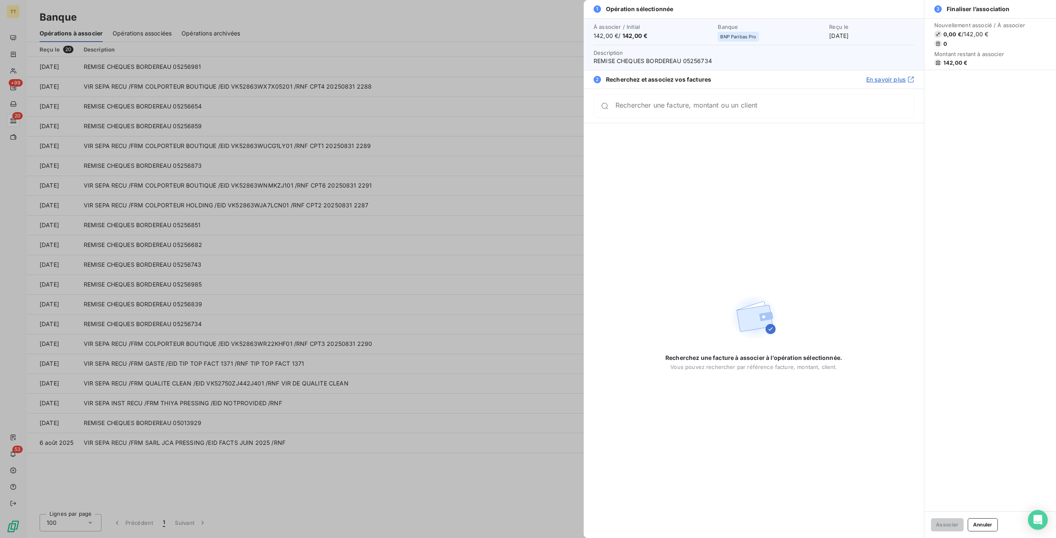
click at [572, 292] on div at bounding box center [528, 269] width 1056 height 538
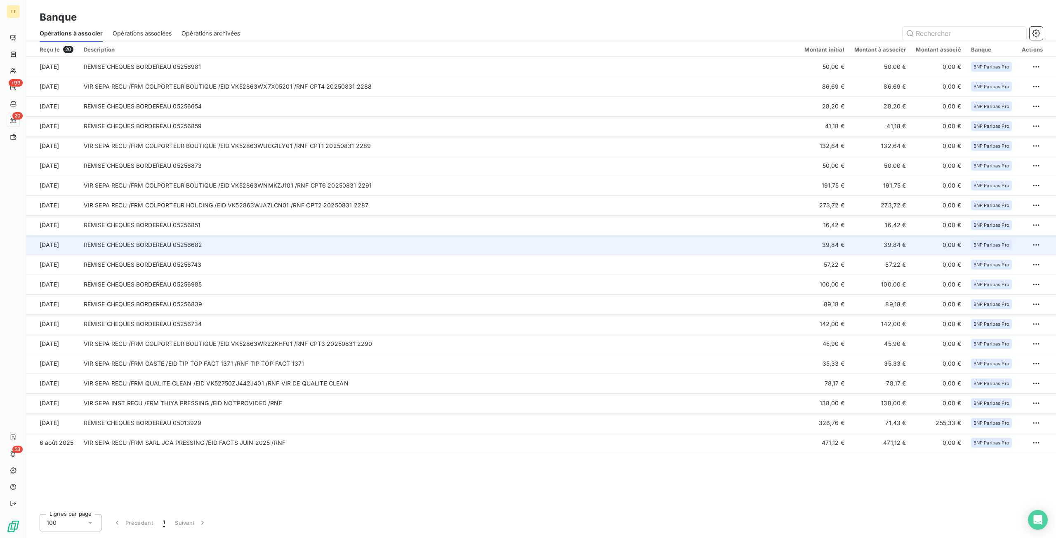
click at [811, 250] on td "39,84 €" at bounding box center [825, 245] width 50 height 20
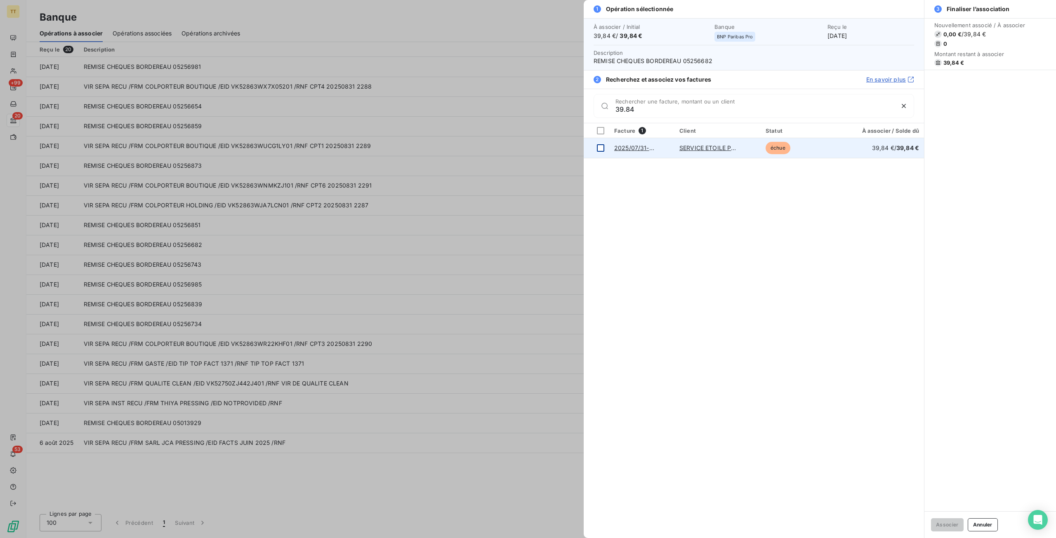
type input "39.84"
click at [602, 151] on div at bounding box center [600, 147] width 7 height 7
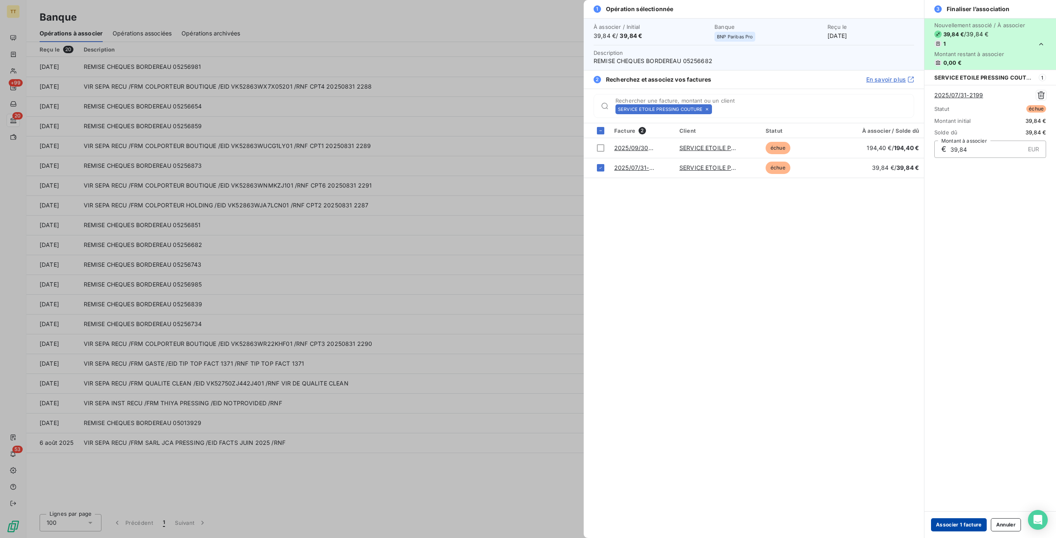
click at [972, 526] on button "Associer 1 facture" at bounding box center [959, 525] width 56 height 13
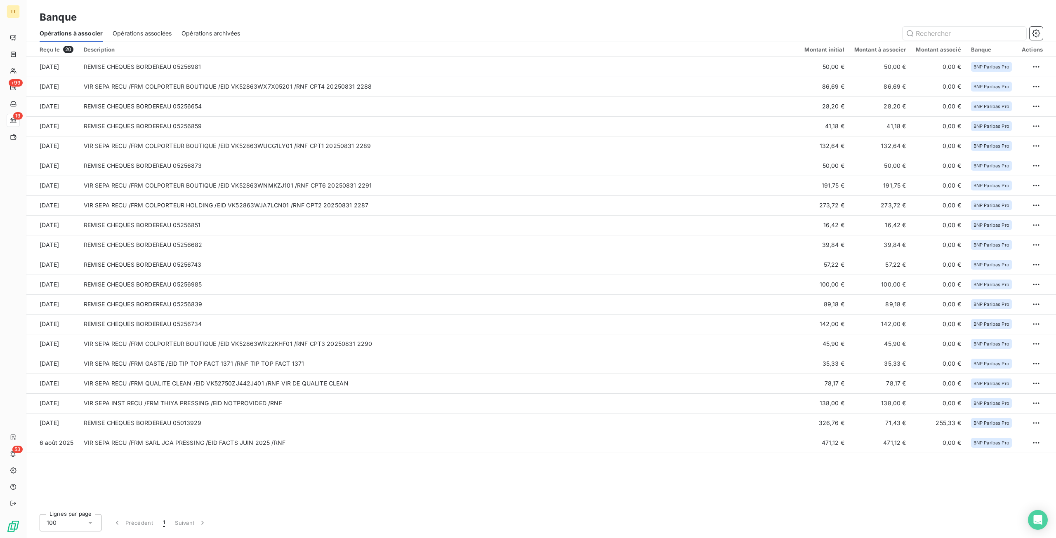
click at [153, 31] on span "Opérations associées" at bounding box center [142, 33] width 59 height 8
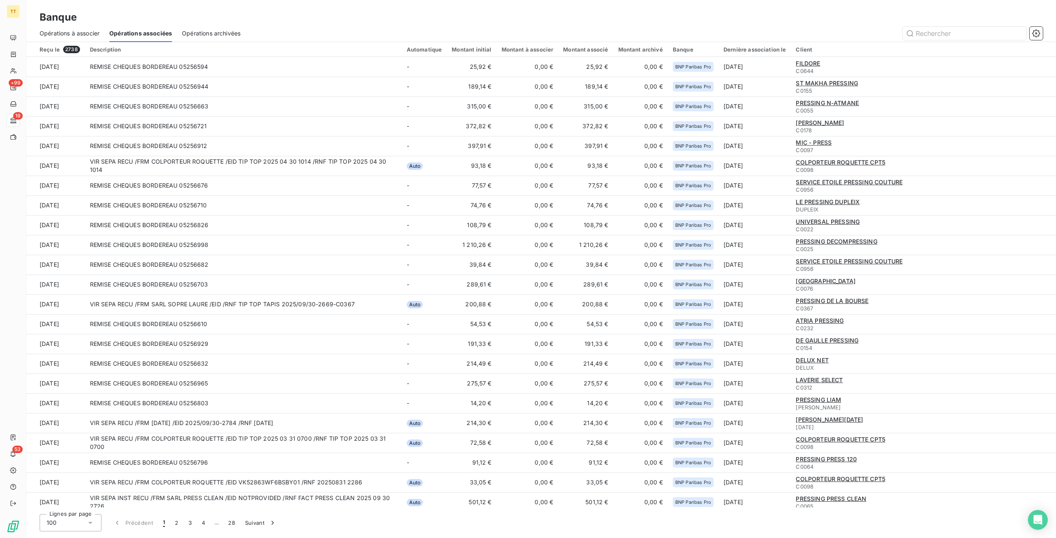
click at [76, 31] on span "Opérations à associer" at bounding box center [70, 33] width 60 height 8
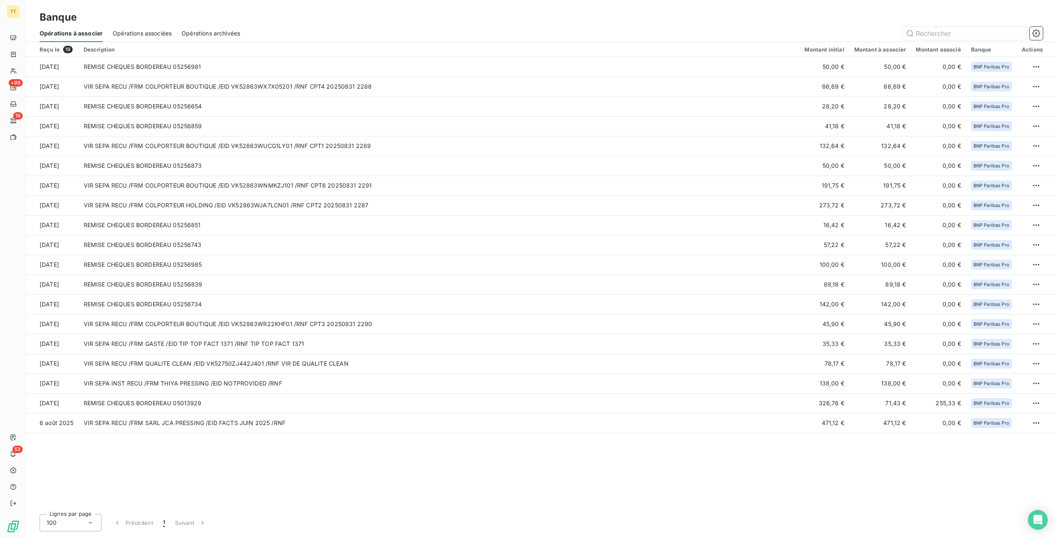
click at [143, 30] on span "Opérations associées" at bounding box center [142, 33] width 59 height 8
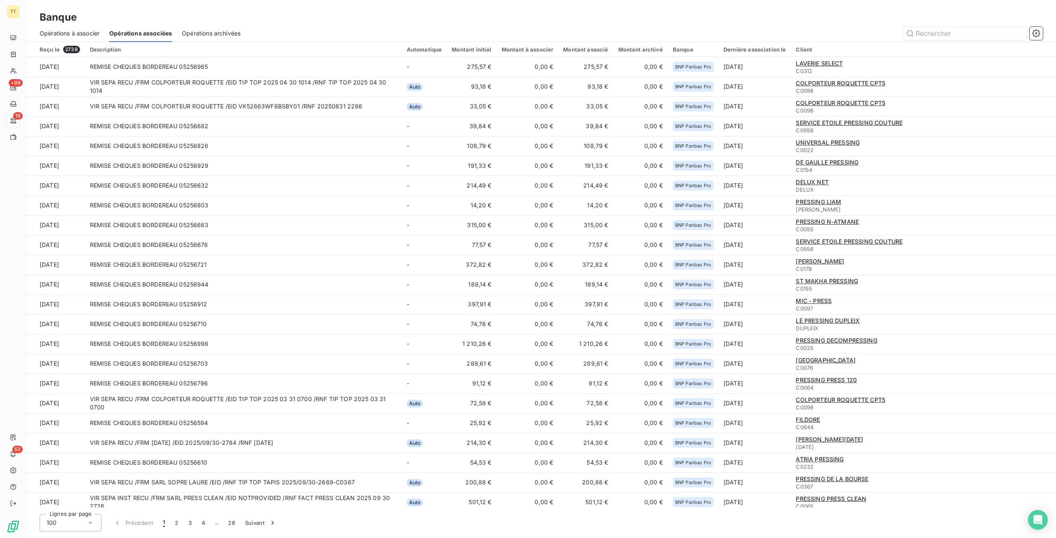
click at [72, 33] on span "Opérations à associer" at bounding box center [70, 33] width 60 height 8
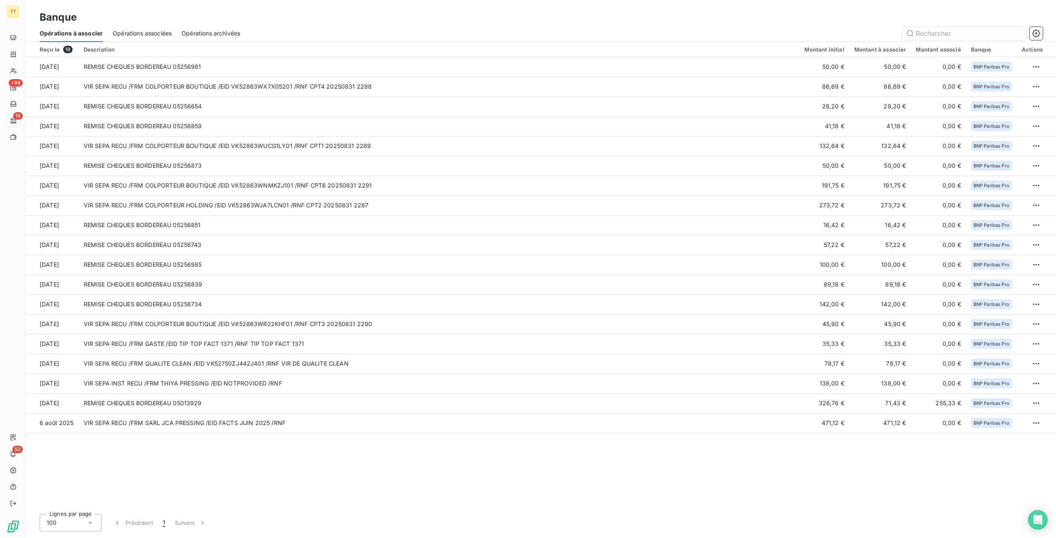
click at [147, 30] on span "Opérations associées" at bounding box center [142, 33] width 59 height 8
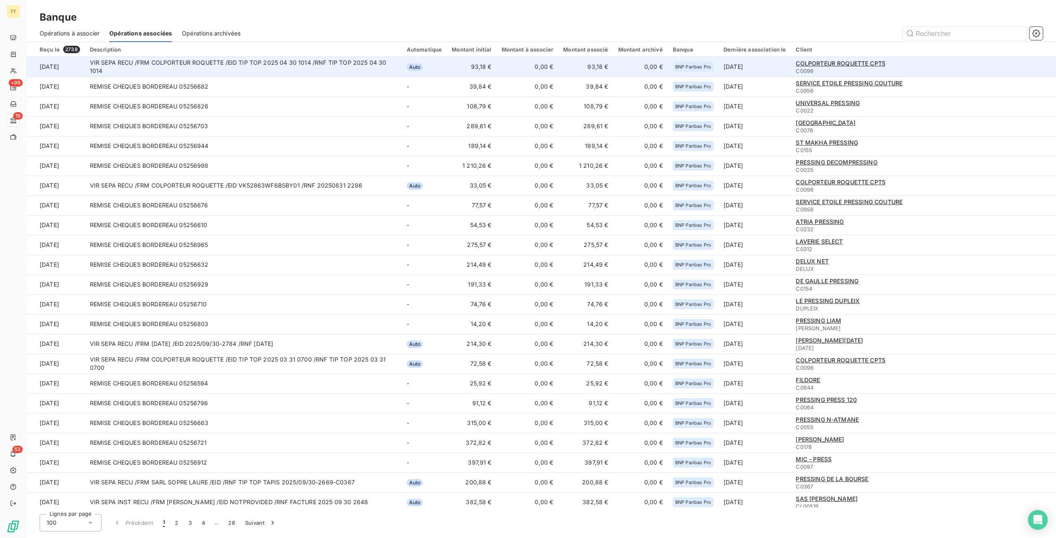
click at [480, 61] on td "93,18 €" at bounding box center [472, 67] width 50 height 20
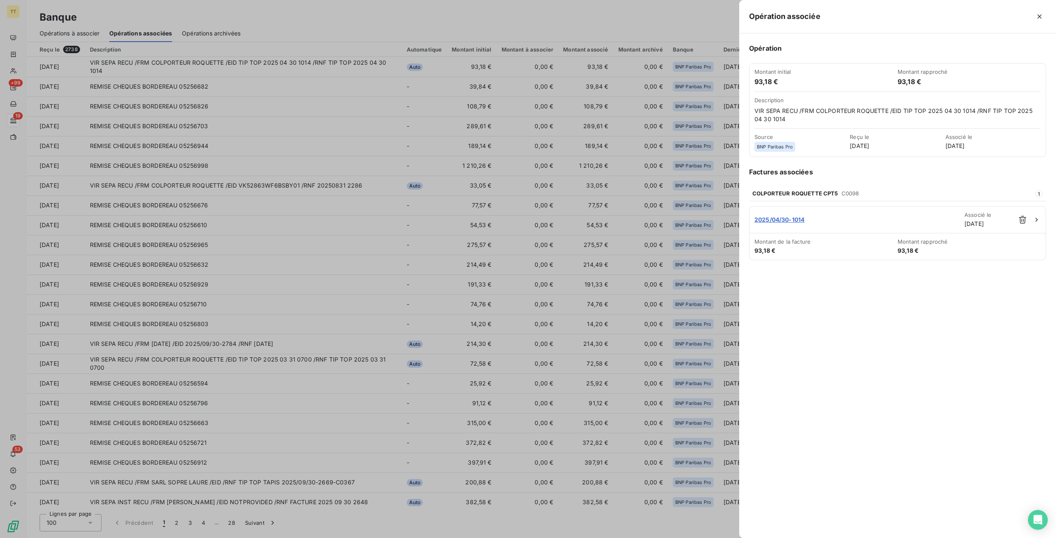
click at [428, 80] on div at bounding box center [528, 269] width 1056 height 538
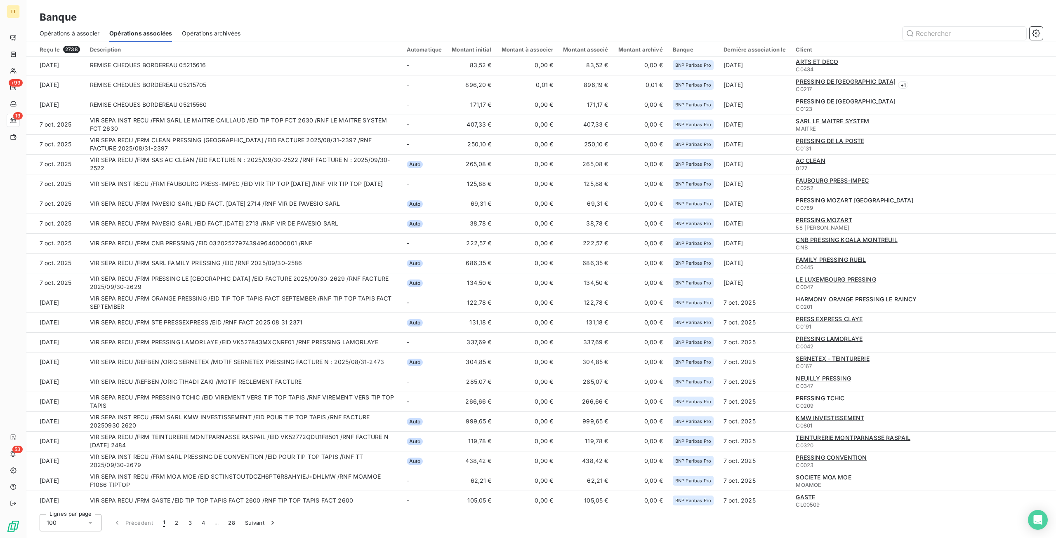
scroll to position [1073, 0]
click at [95, 31] on span "Opérations à associer" at bounding box center [70, 33] width 60 height 8
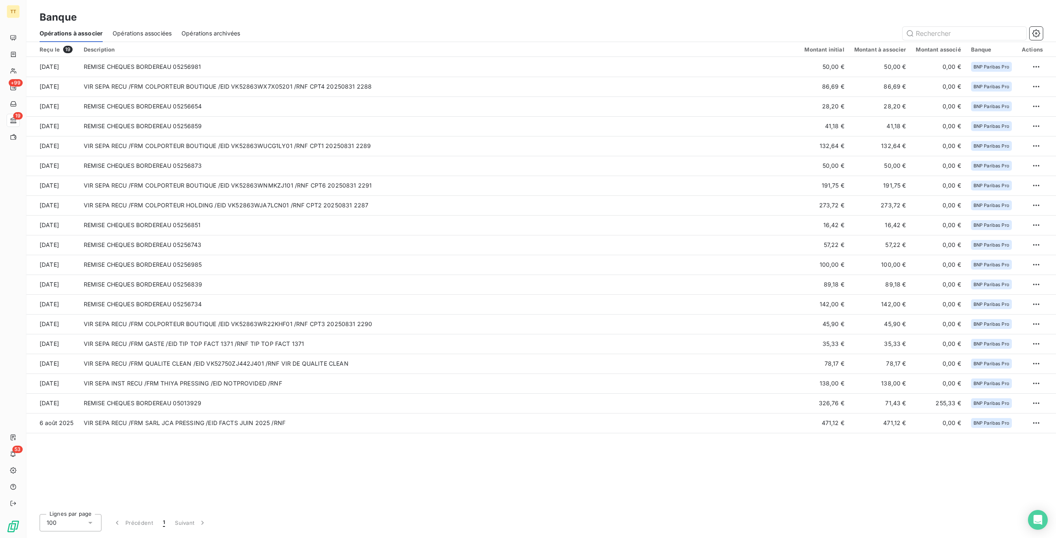
click at [148, 39] on div "Opérations associées" at bounding box center [142, 33] width 59 height 17
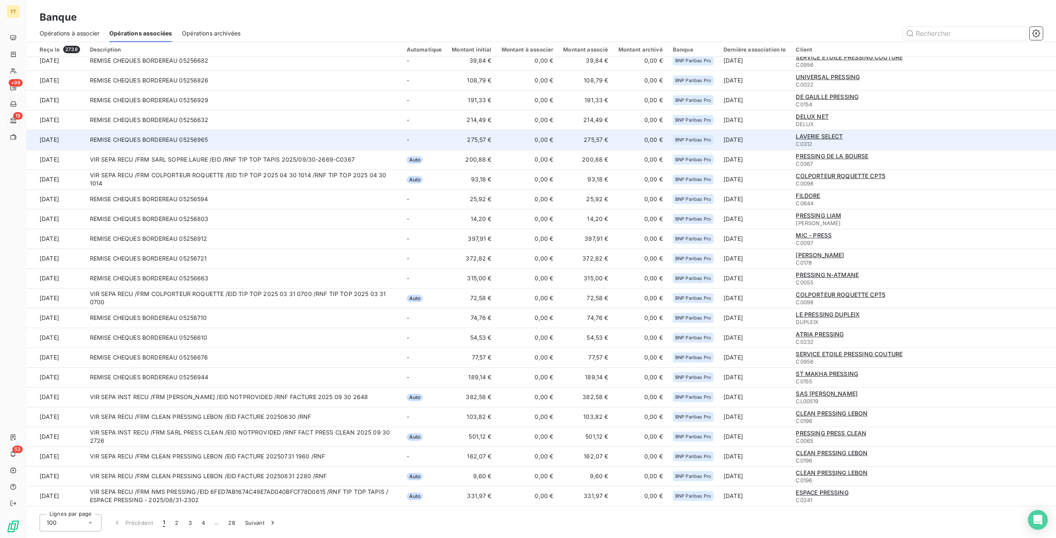
scroll to position [124, 0]
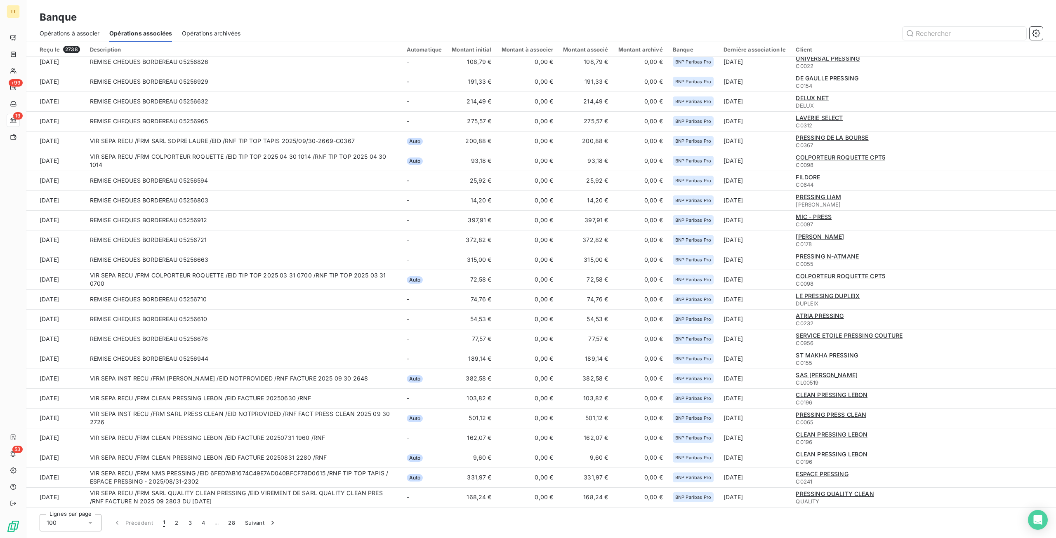
click at [78, 35] on span "Opérations à associer" at bounding box center [70, 33] width 60 height 8
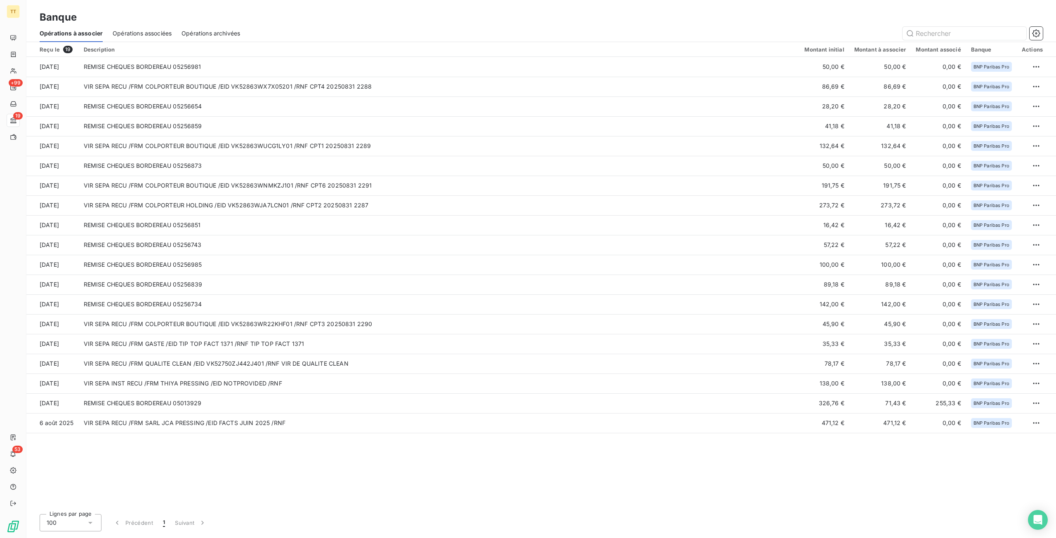
click at [129, 38] on div "Opérations associées" at bounding box center [142, 33] width 59 height 17
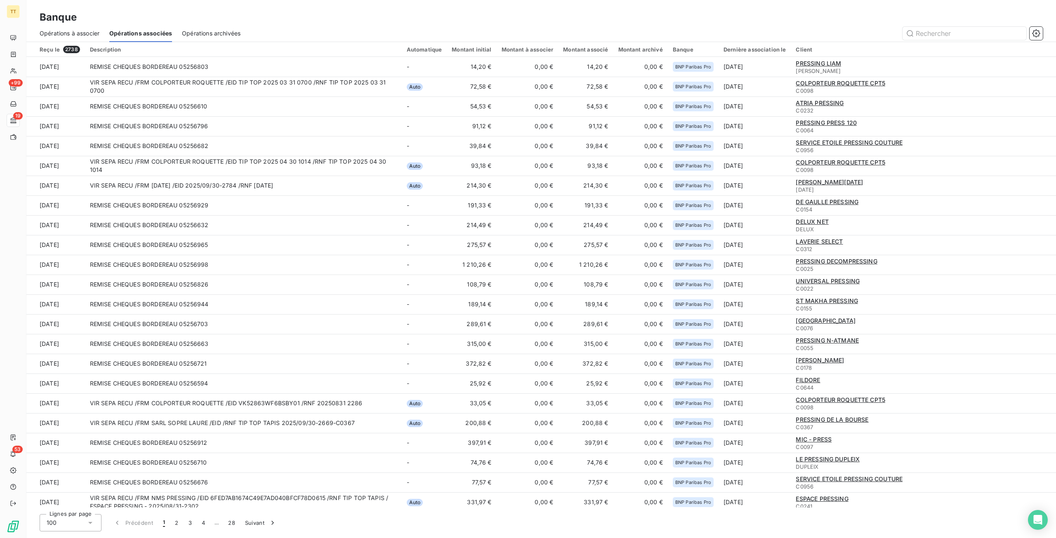
click at [91, 37] on span "Opérations à associer" at bounding box center [70, 33] width 60 height 8
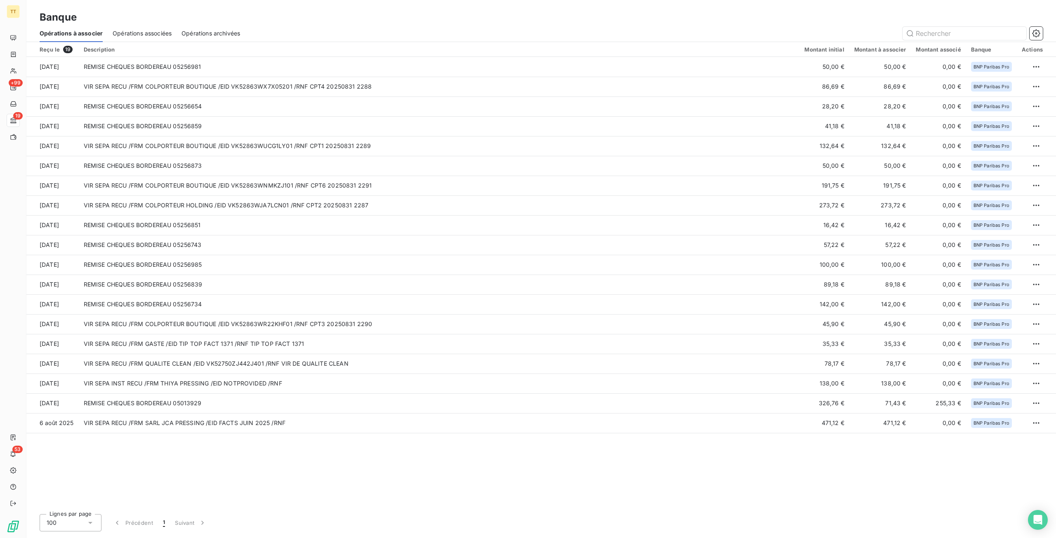
click at [150, 33] on span "Opérations associées" at bounding box center [142, 33] width 59 height 8
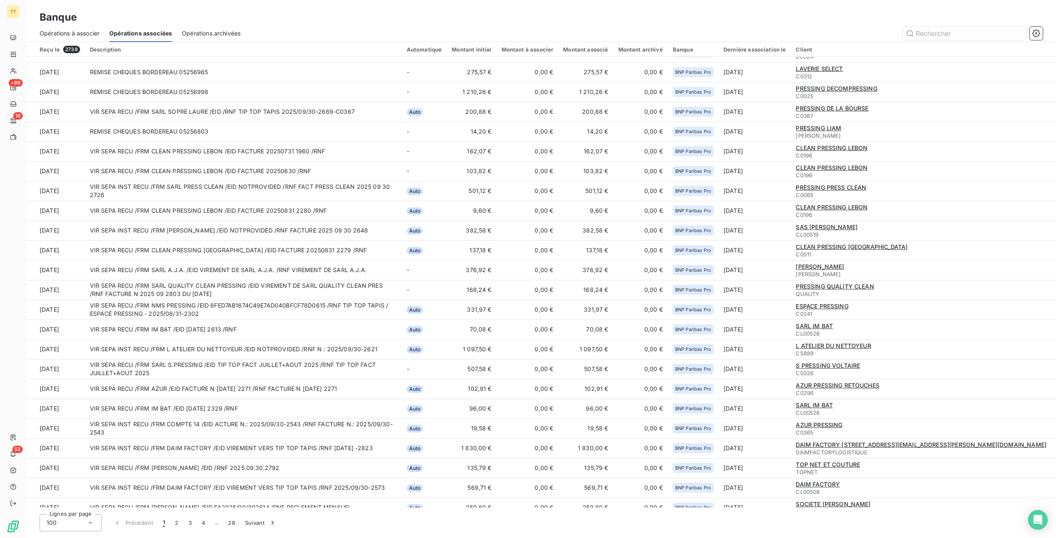
scroll to position [371, 0]
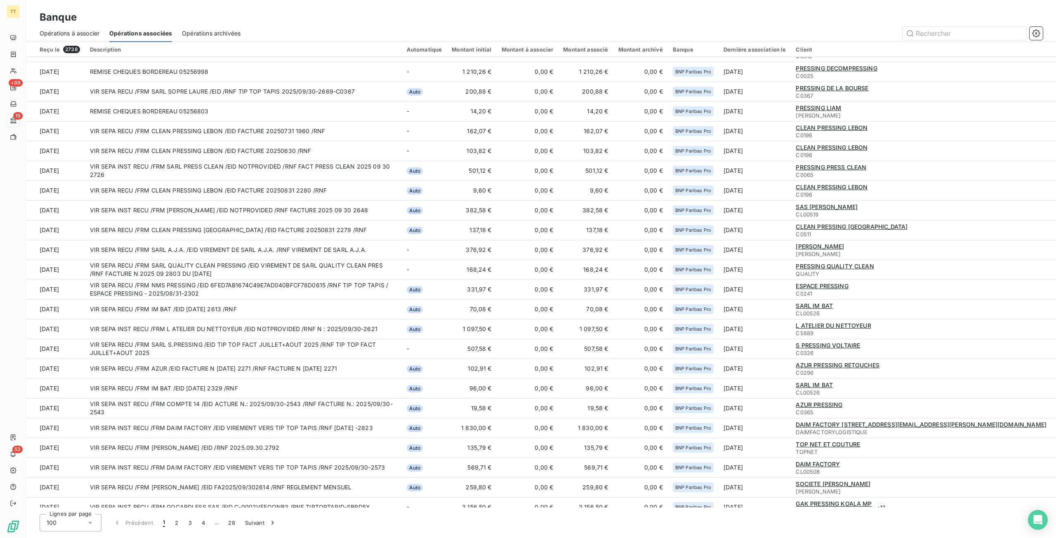
click at [83, 36] on span "Opérations à associer" at bounding box center [70, 33] width 60 height 8
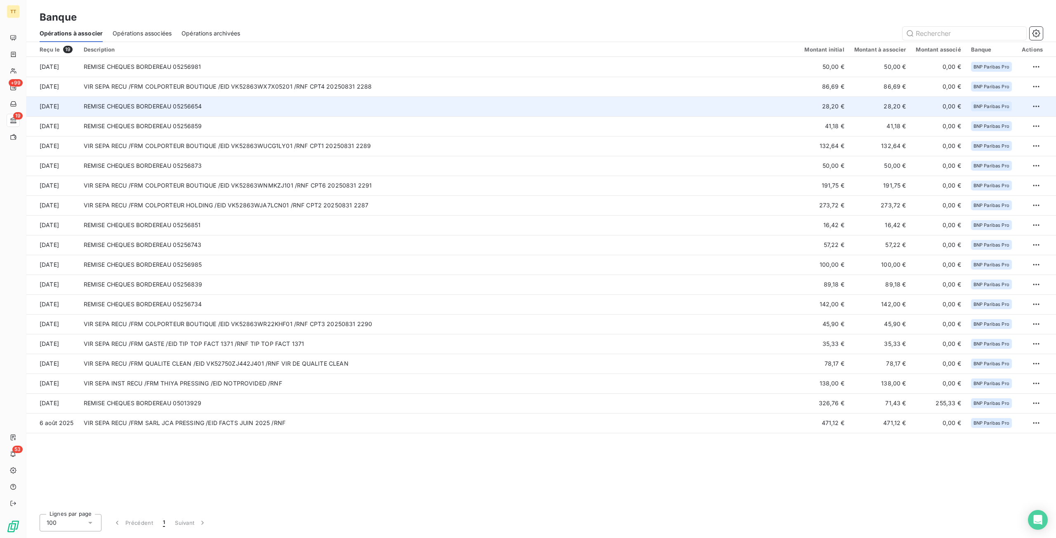
click at [833, 104] on td "28,20 €" at bounding box center [825, 107] width 50 height 20
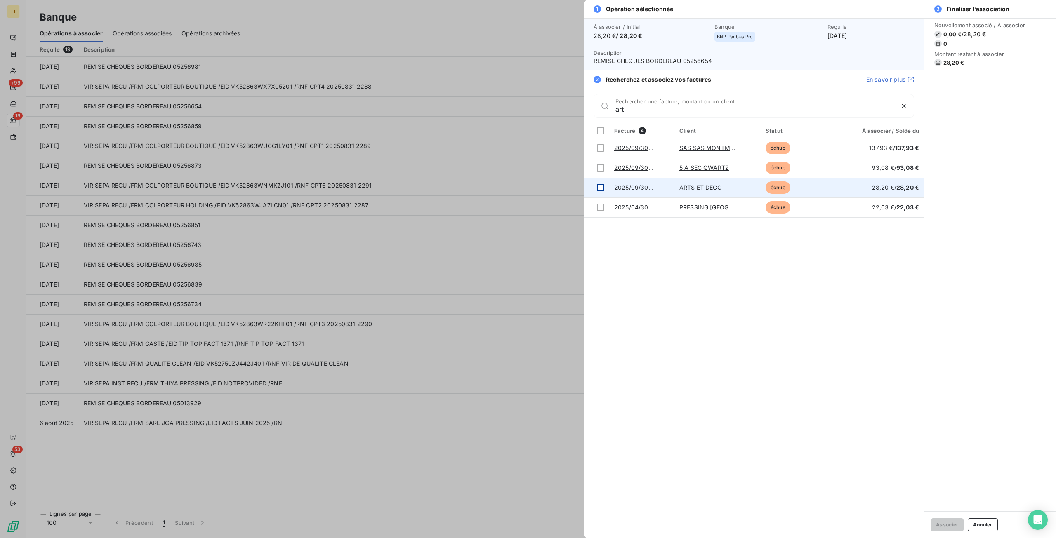
type input "art"
click at [598, 186] on div at bounding box center [600, 187] width 7 height 7
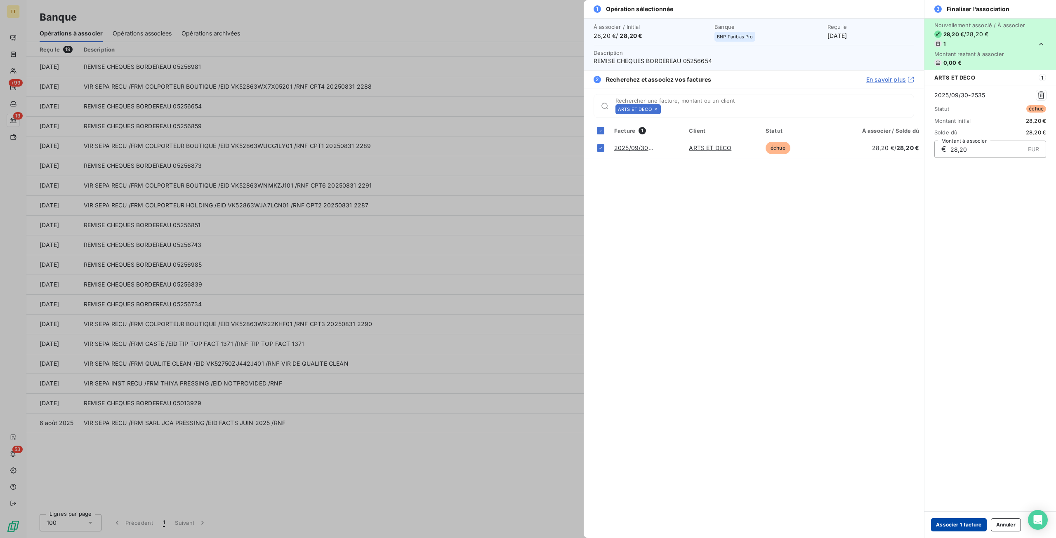
click at [960, 527] on button "Associer 1 facture" at bounding box center [959, 525] width 56 height 13
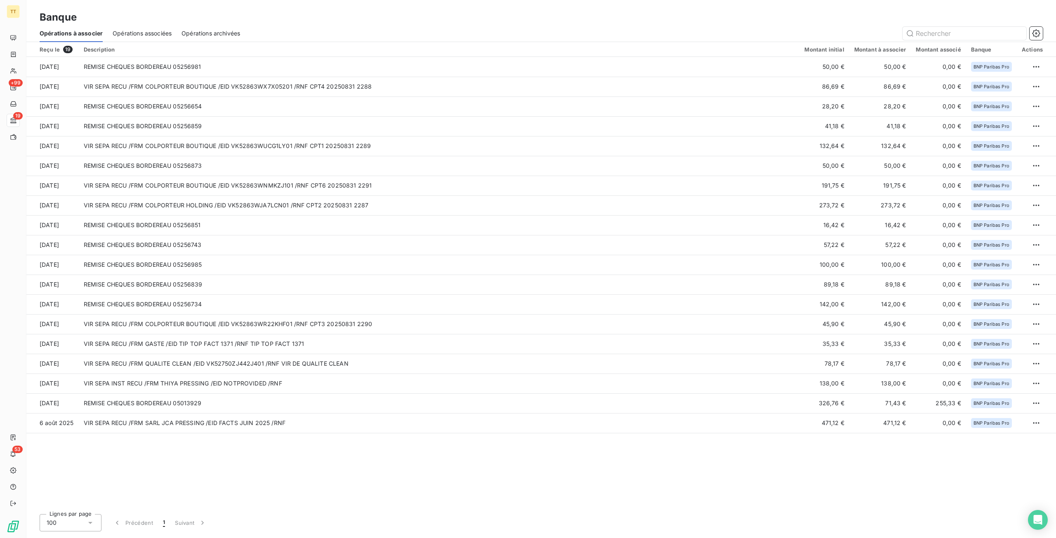
click at [132, 27] on div "Opérations associées" at bounding box center [142, 33] width 59 height 17
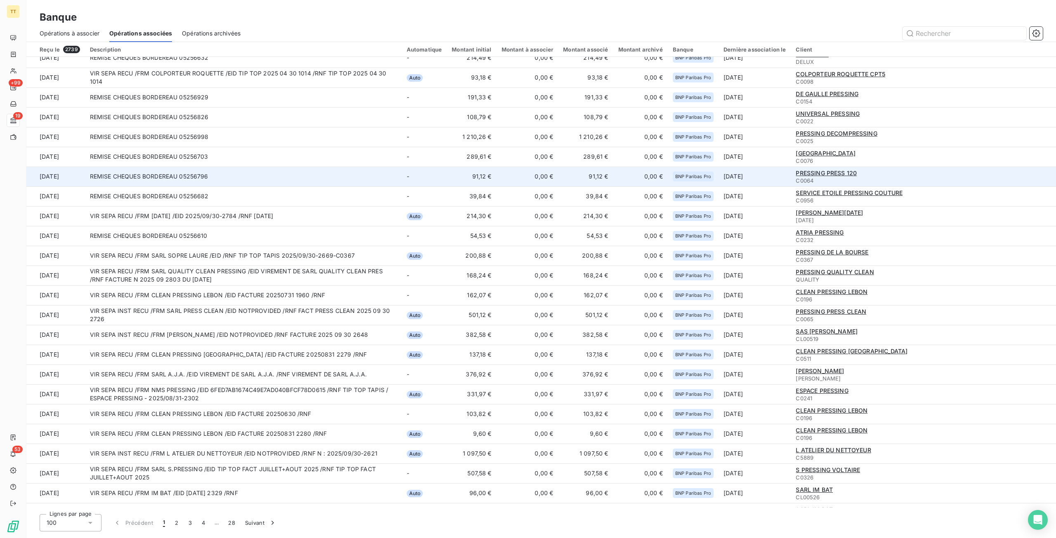
scroll to position [248, 0]
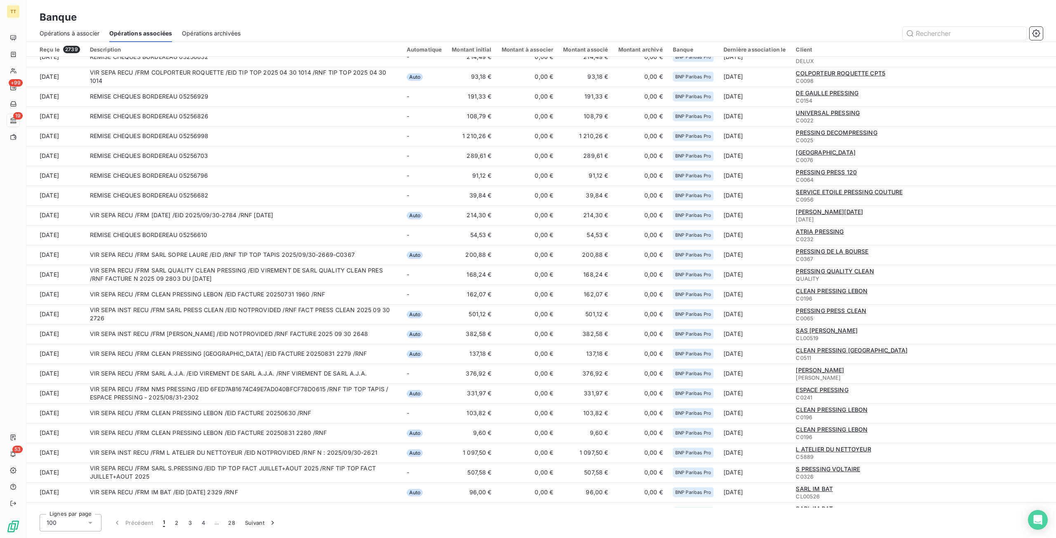
click at [92, 34] on span "Opérations à associer" at bounding box center [70, 33] width 60 height 8
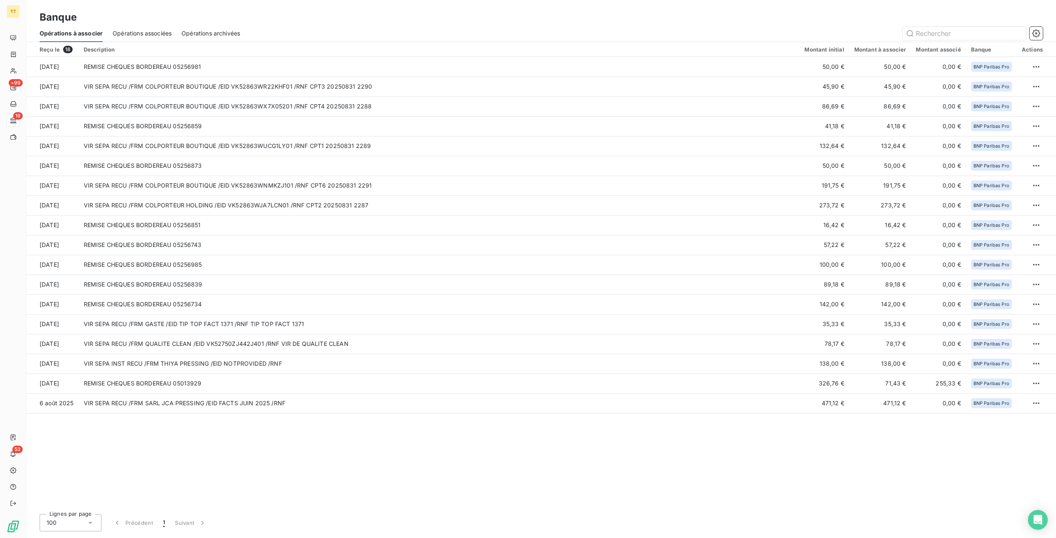
click at [162, 27] on div "Opérations associées" at bounding box center [142, 33] width 59 height 17
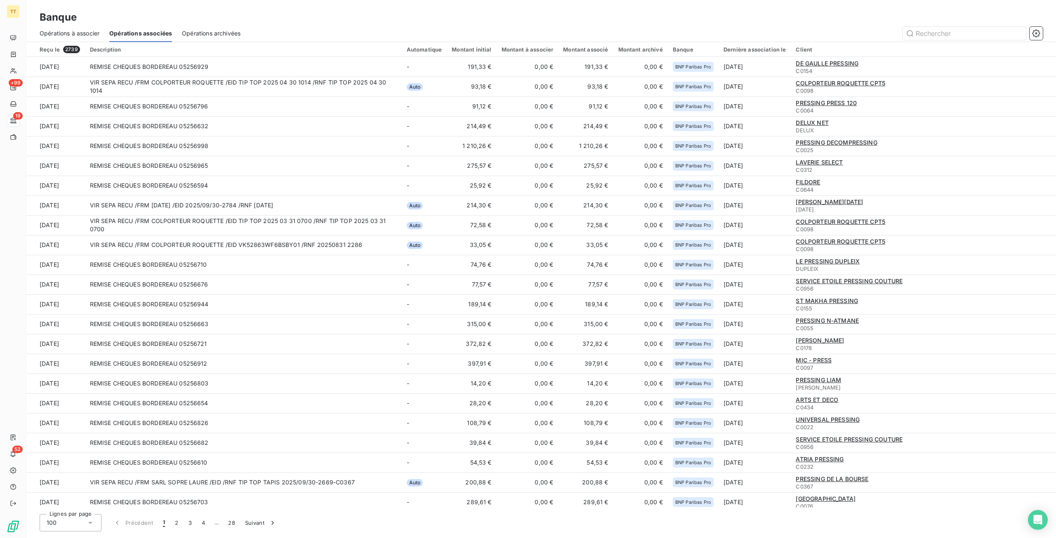
click at [84, 28] on div "Opérations à associer" at bounding box center [70, 33] width 60 height 17
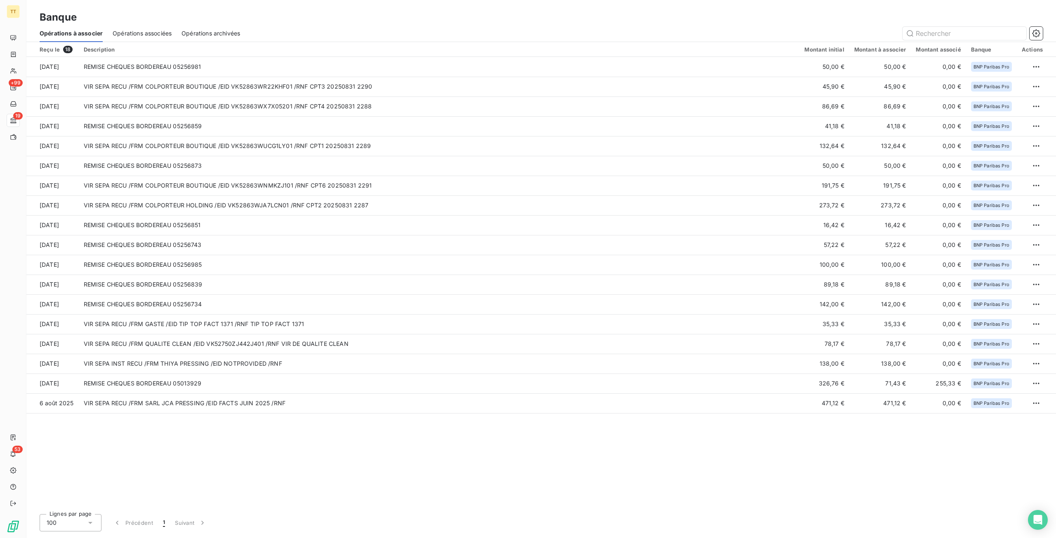
click at [149, 29] on span "Opérations associées" at bounding box center [142, 33] width 59 height 8
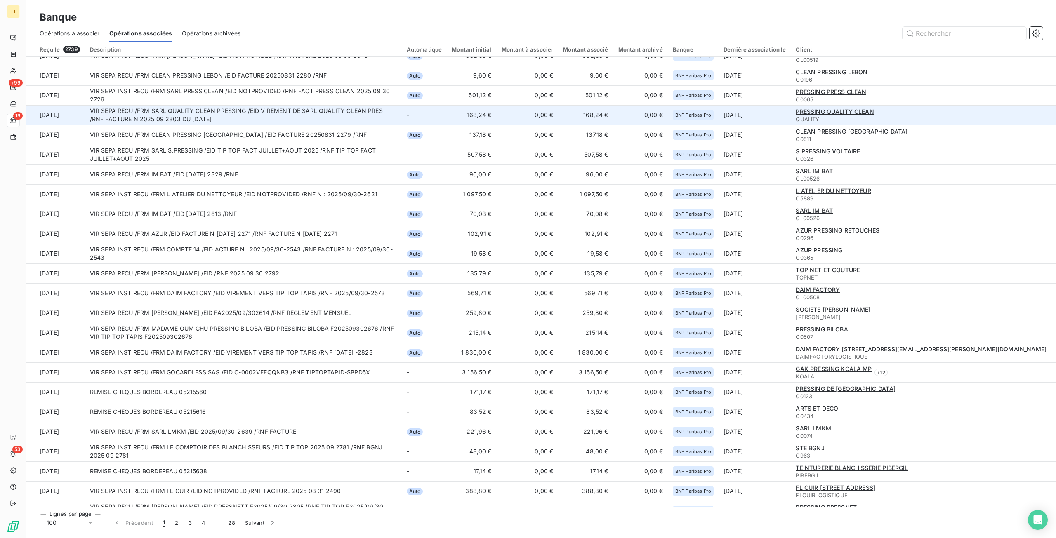
scroll to position [578, 0]
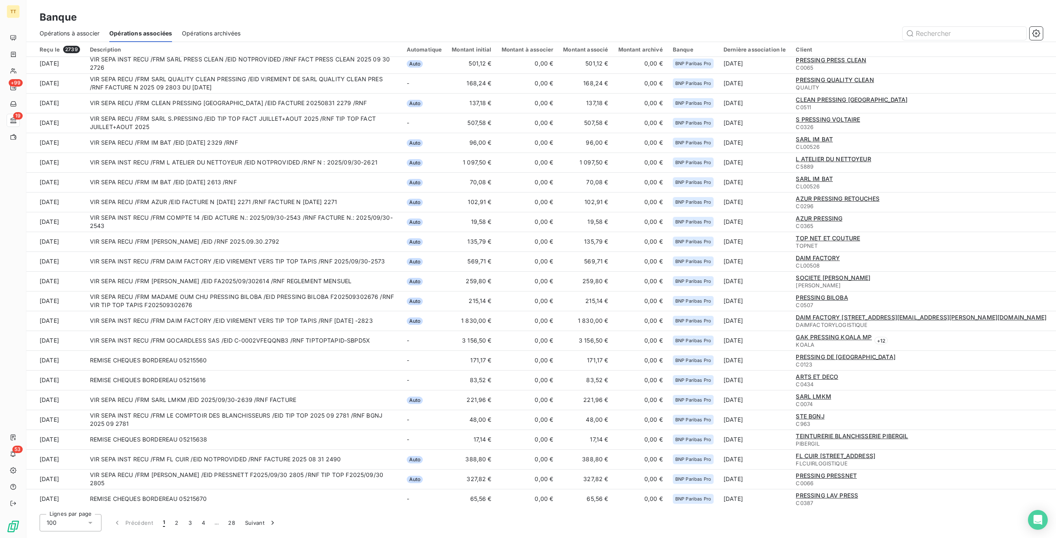
click at [56, 33] on span "Opérations à associer" at bounding box center [70, 33] width 60 height 8
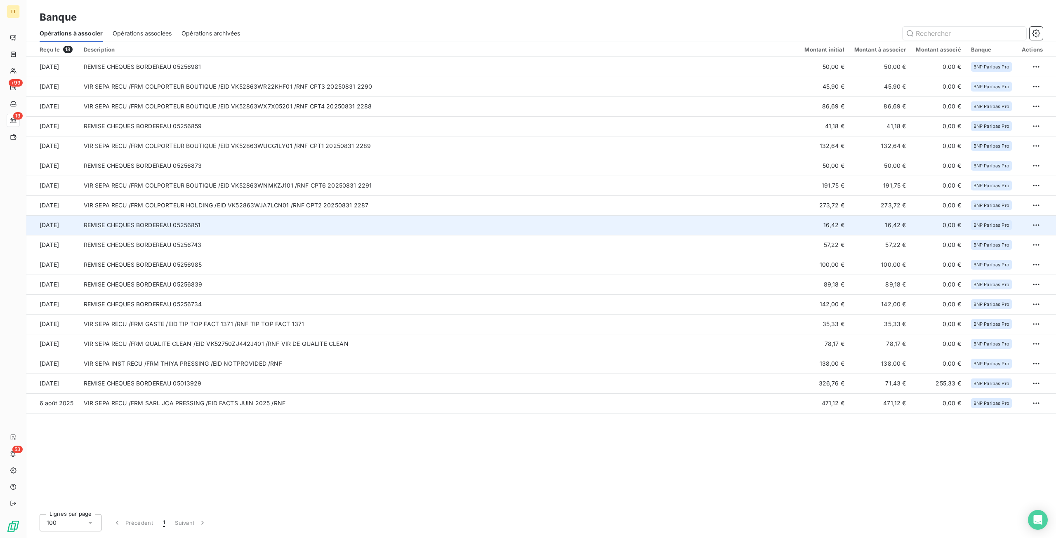
click at [834, 228] on td "16,42 €" at bounding box center [825, 225] width 50 height 20
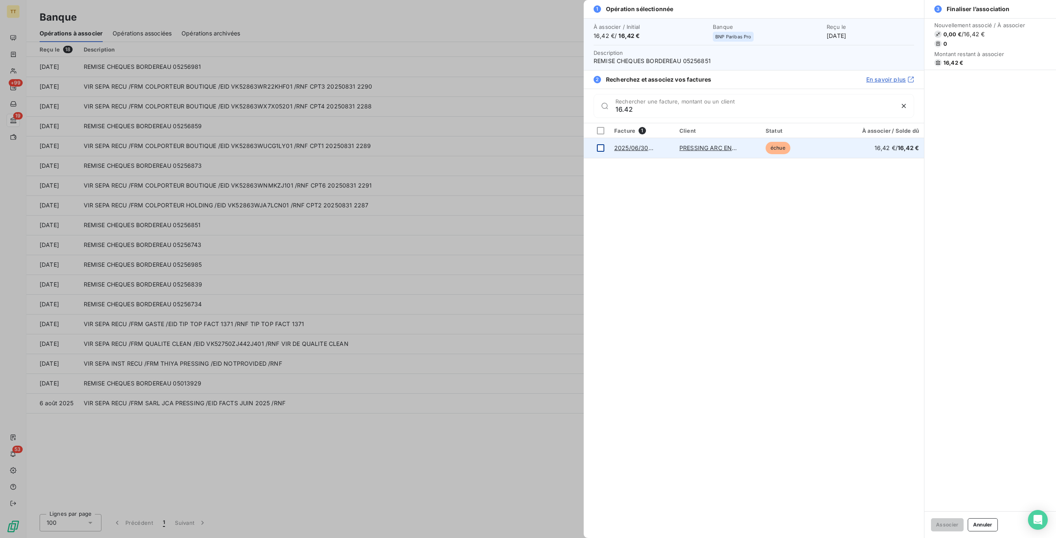
type input "16.42"
drag, startPoint x: 599, startPoint y: 150, endPoint x: 675, endPoint y: 179, distance: 82.3
click at [599, 150] on div at bounding box center [600, 147] width 7 height 7
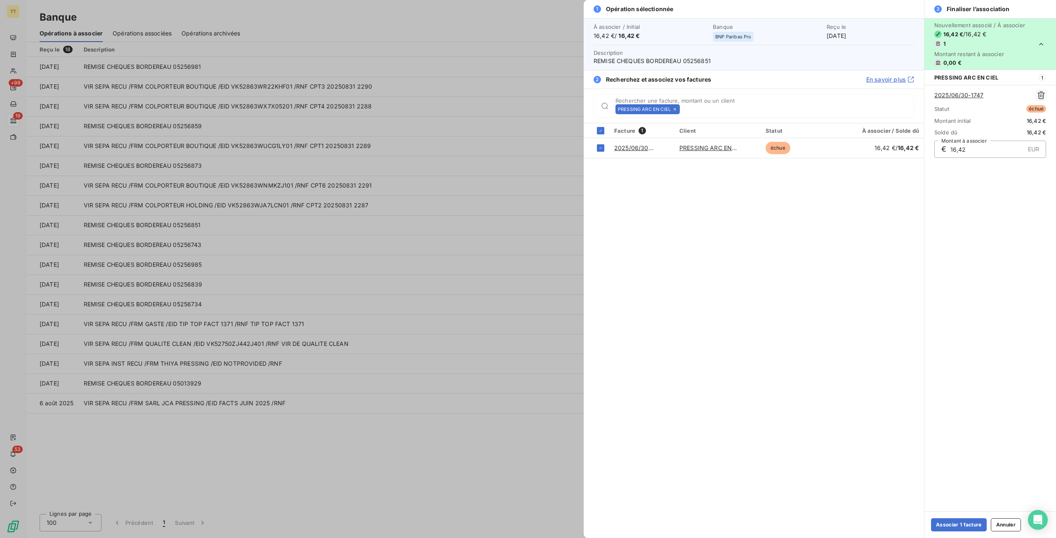
drag, startPoint x: 970, startPoint y: 519, endPoint x: 968, endPoint y: 512, distance: 6.9
click at [968, 514] on div "Associer 1 facture Annuler" at bounding box center [991, 525] width 132 height 27
click at [976, 527] on button "Associer 1 facture" at bounding box center [959, 525] width 56 height 13
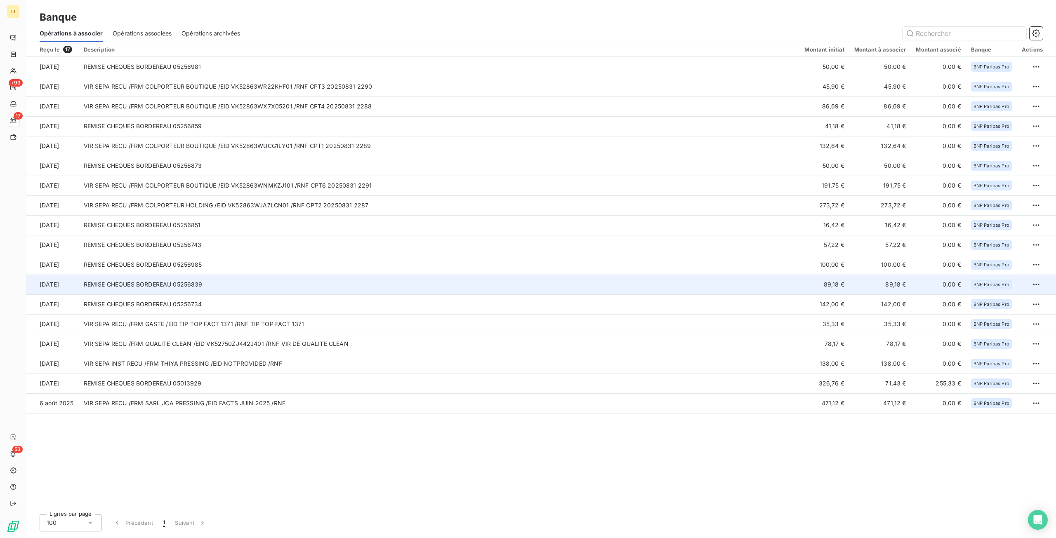
click at [807, 289] on td "89,18 €" at bounding box center [825, 285] width 50 height 20
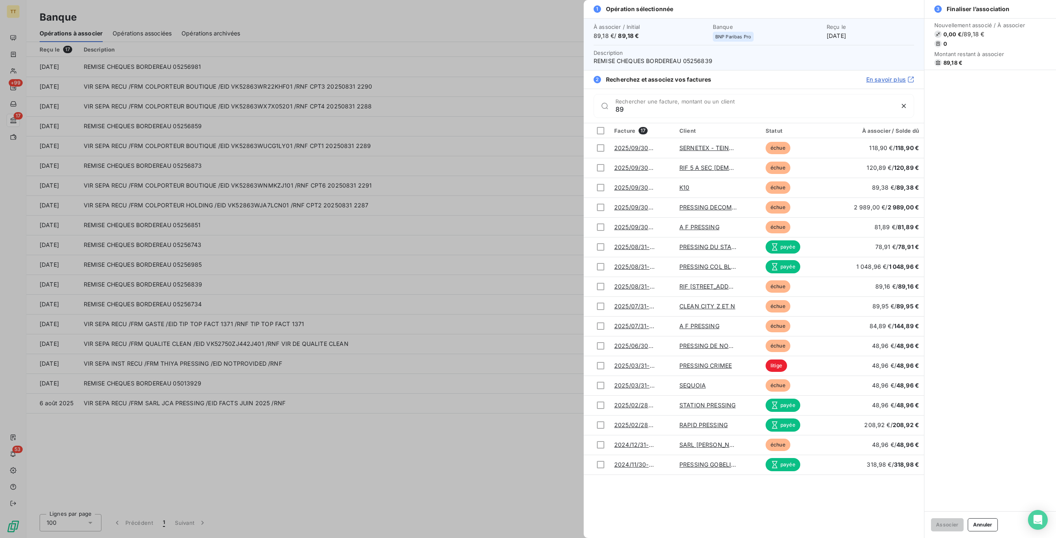
type input "8"
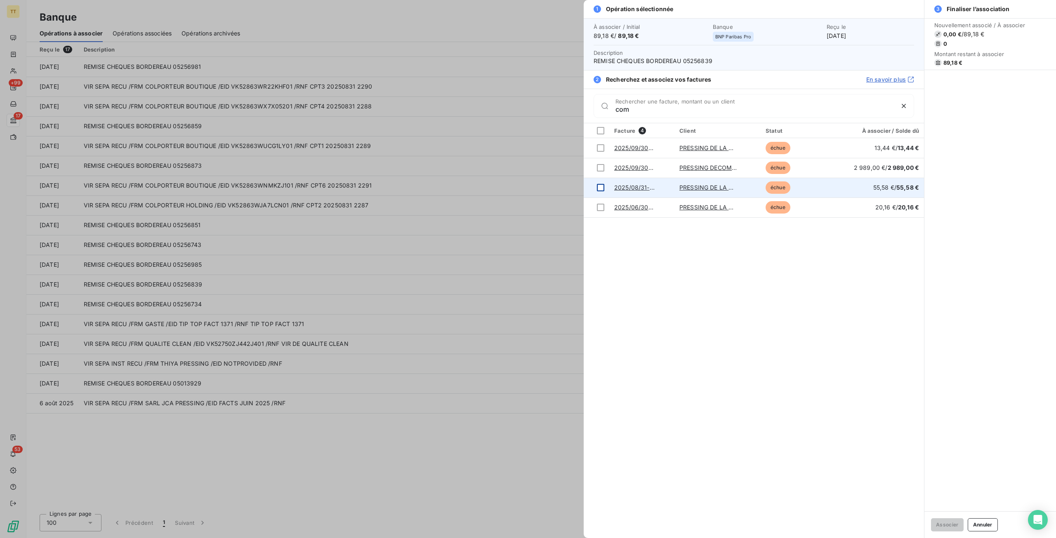
type input "com"
click at [598, 187] on div at bounding box center [600, 187] width 7 height 7
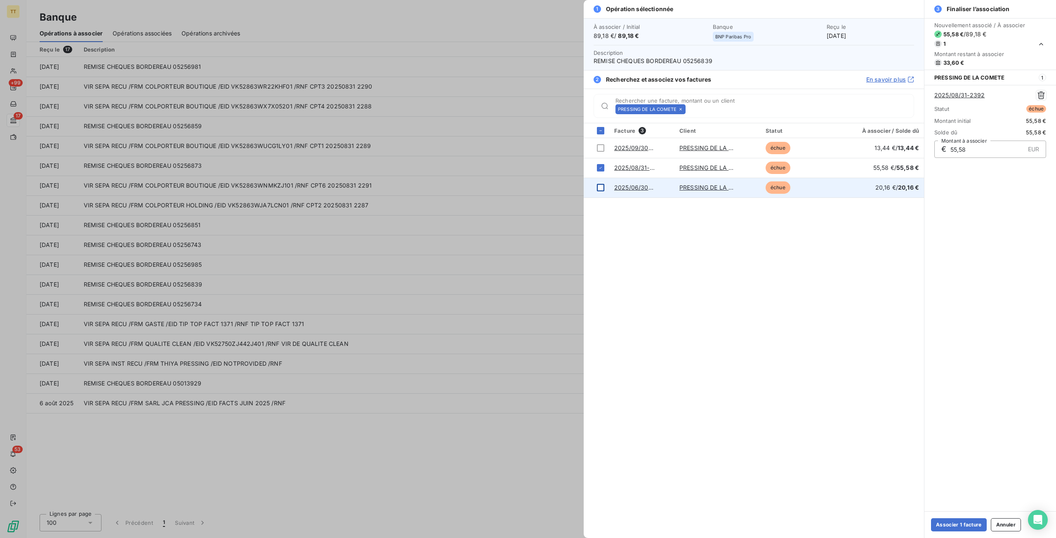
click at [601, 184] on div at bounding box center [600, 187] width 7 height 7
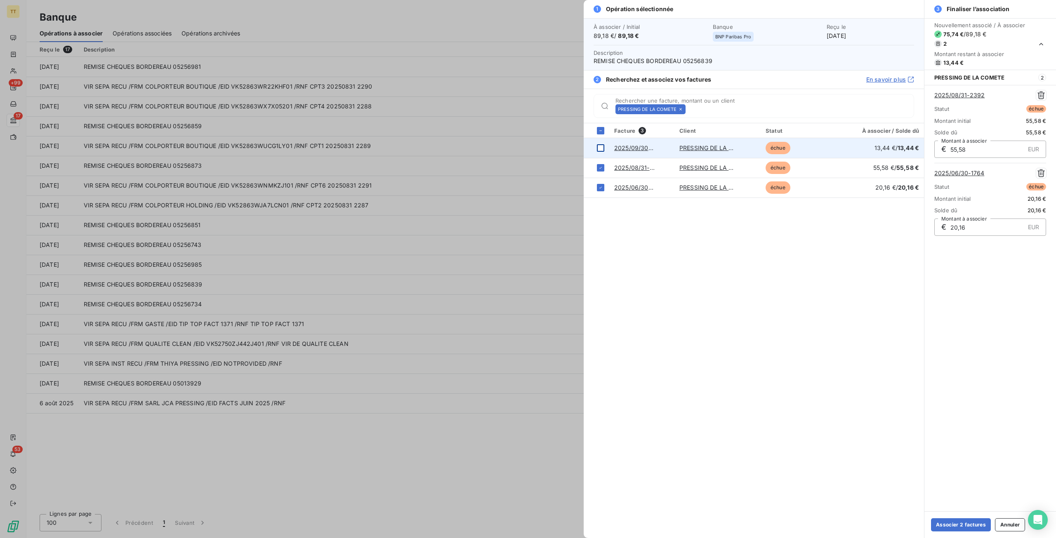
click at [602, 146] on div at bounding box center [600, 147] width 7 height 7
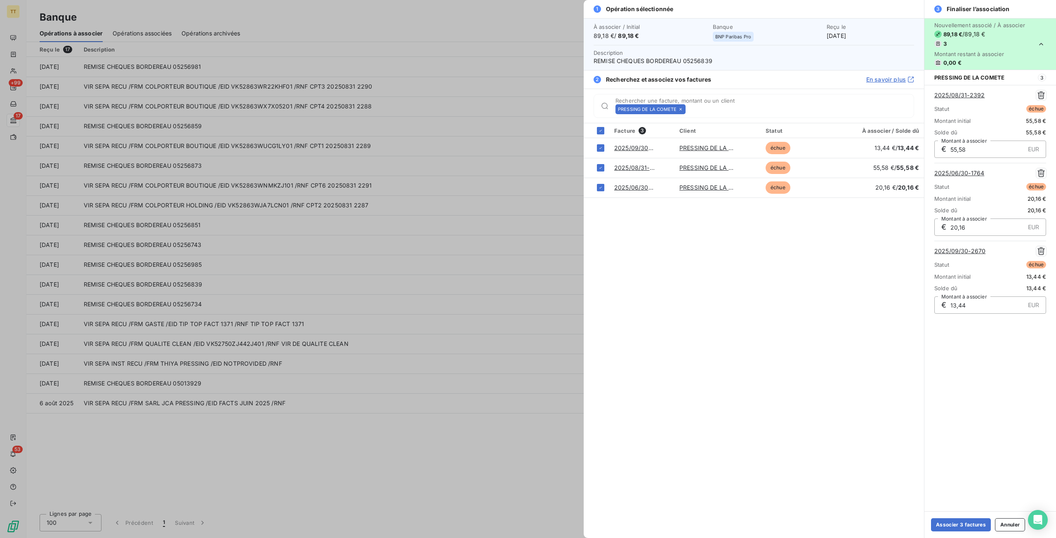
drag, startPoint x: 966, startPoint y: 523, endPoint x: 965, endPoint y: 518, distance: 5.0
click at [965, 519] on button "Associer 3 factures" at bounding box center [961, 525] width 60 height 13
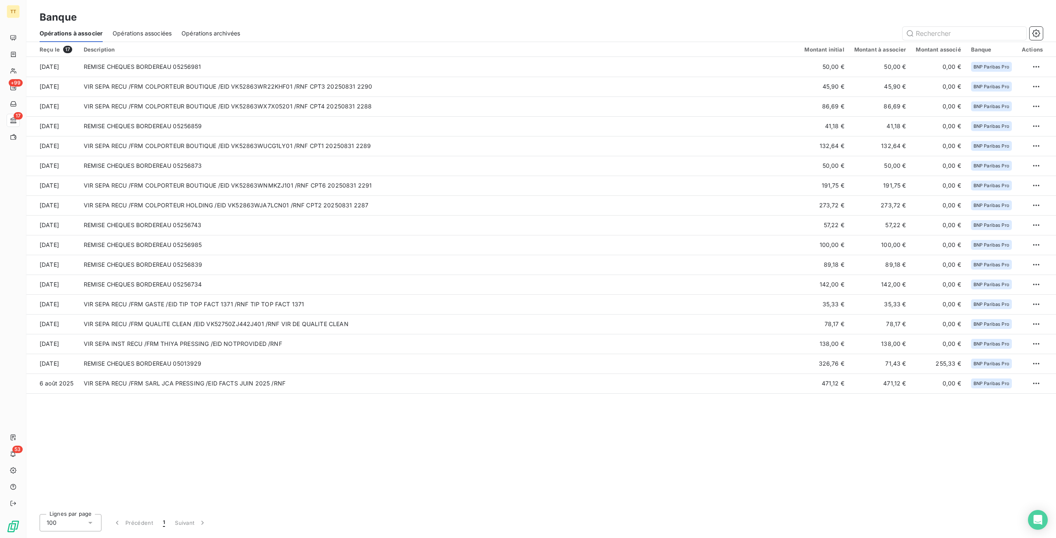
click at [151, 33] on span "Opérations associées" at bounding box center [142, 33] width 59 height 8
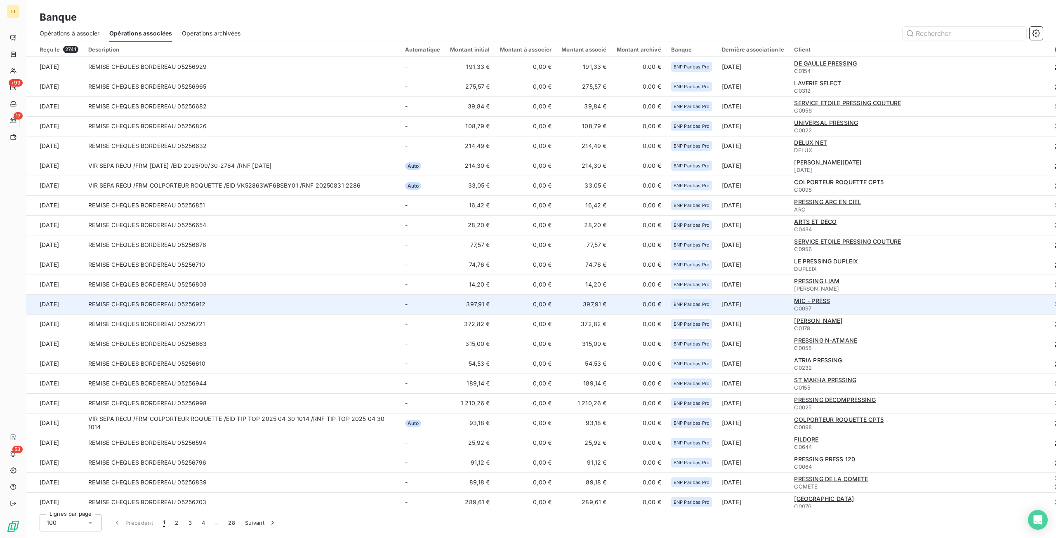
scroll to position [124, 0]
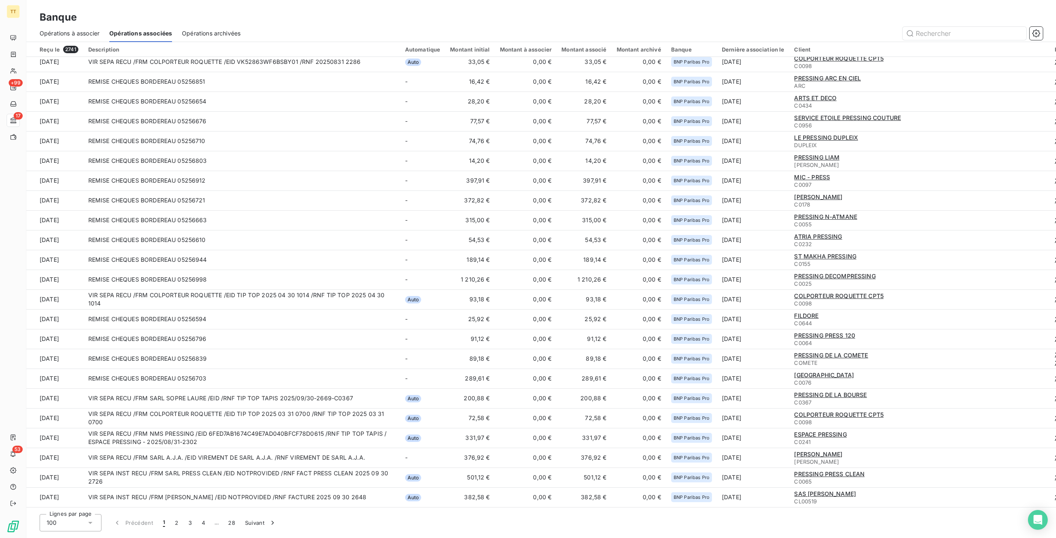
click at [69, 34] on span "Opérations à associer" at bounding box center [70, 33] width 60 height 8
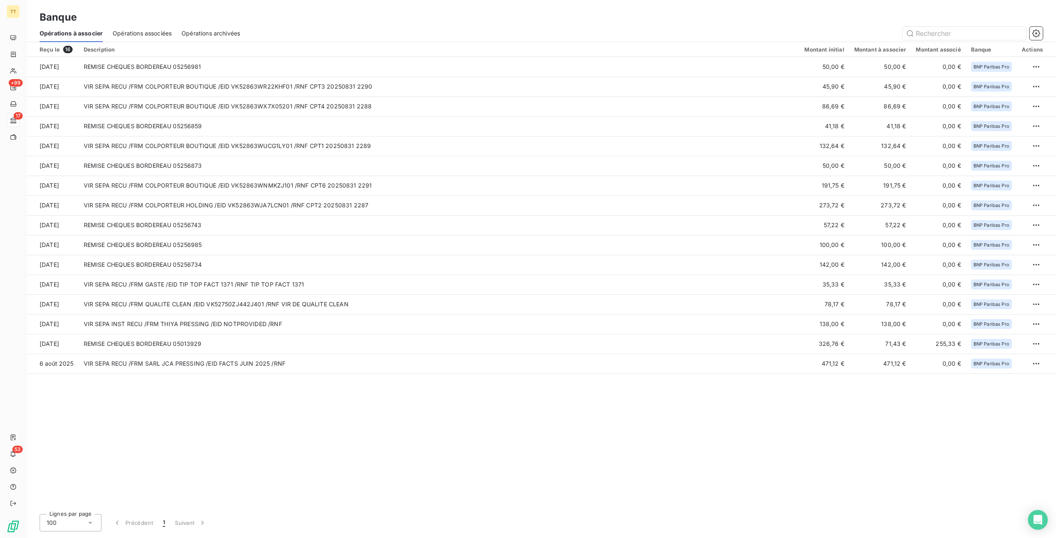
click at [140, 30] on span "Opérations associées" at bounding box center [142, 33] width 59 height 8
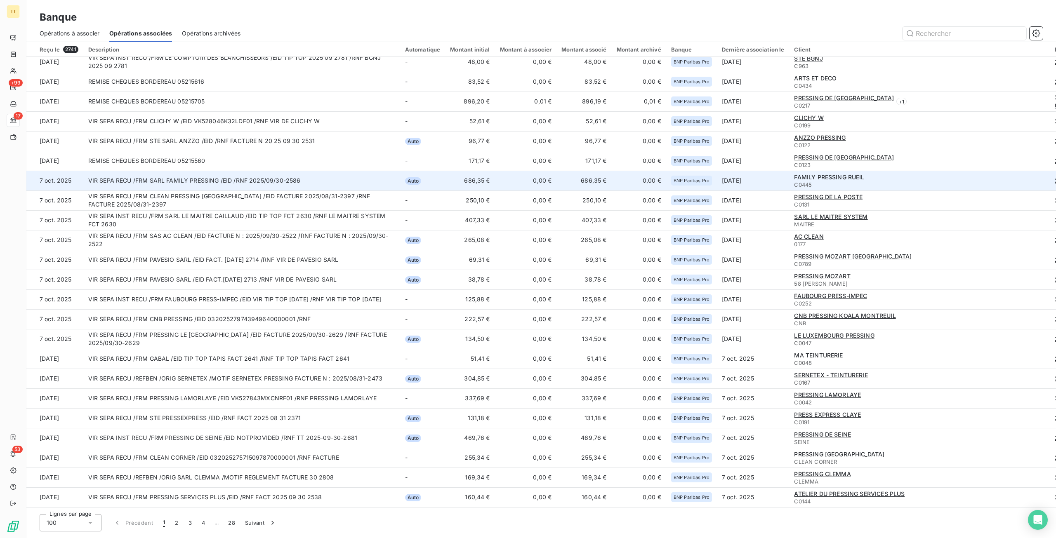
scroll to position [1077, 0]
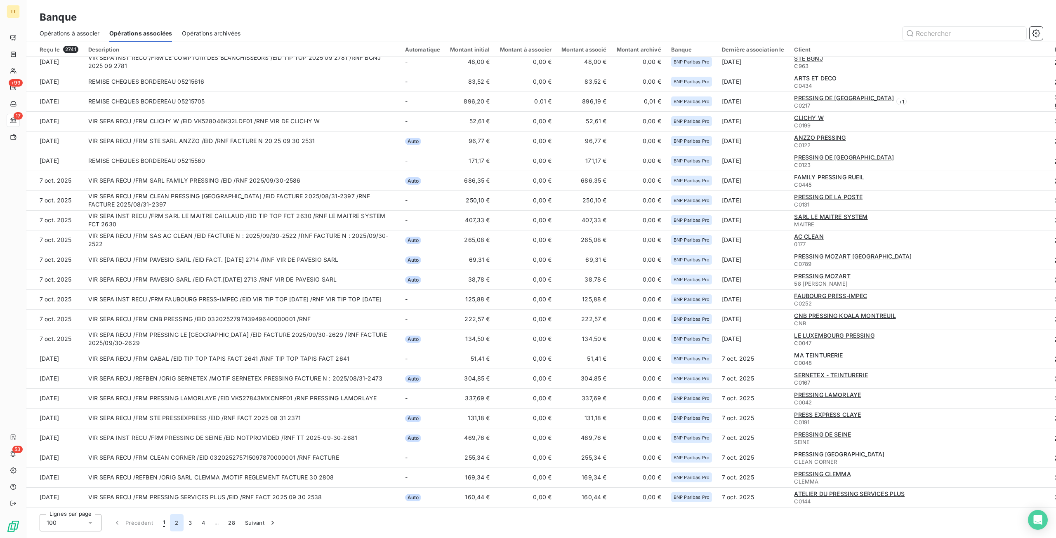
click at [179, 524] on button "2" at bounding box center [176, 522] width 13 height 17
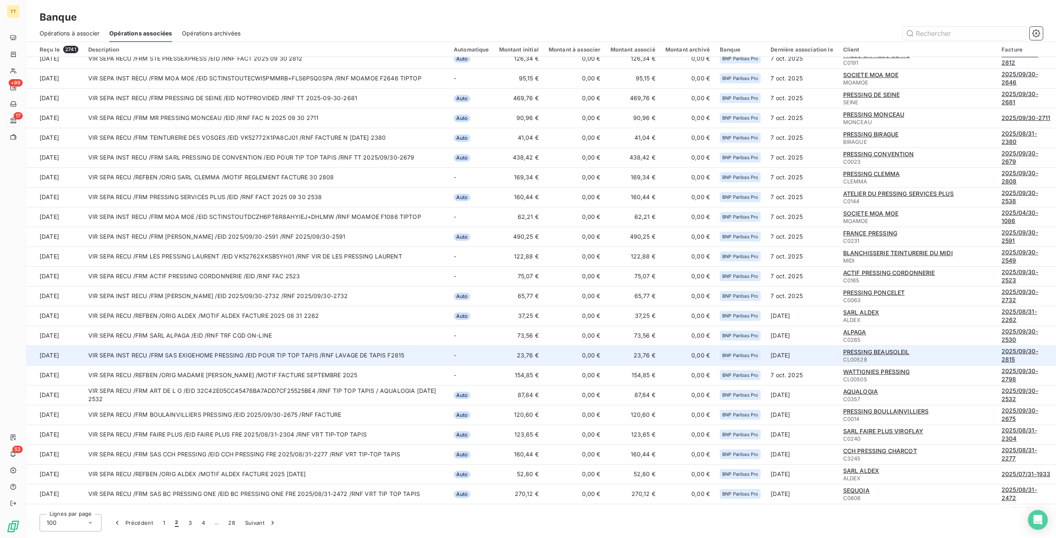
scroll to position [454, 0]
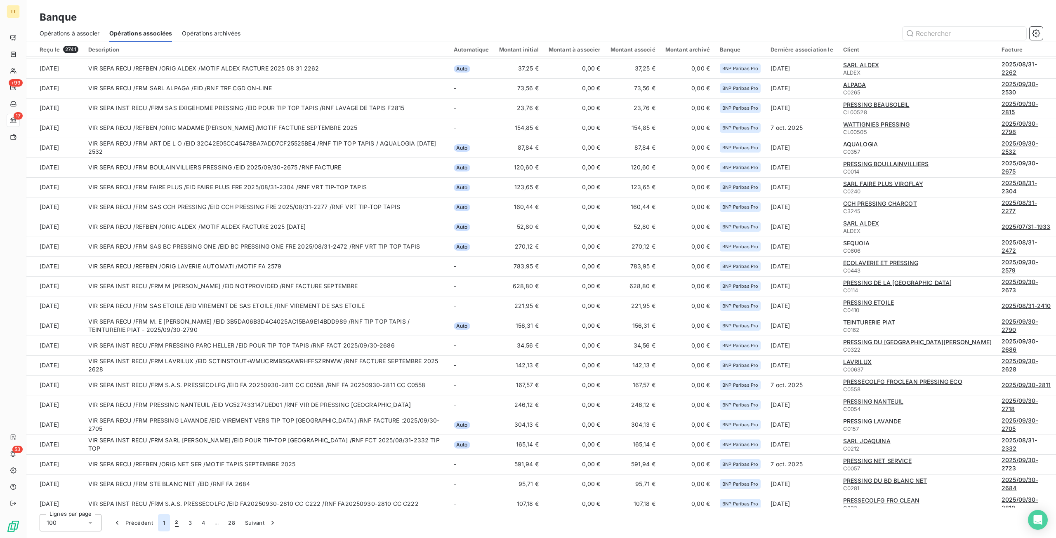
click at [166, 522] on button "1" at bounding box center [164, 522] width 12 height 17
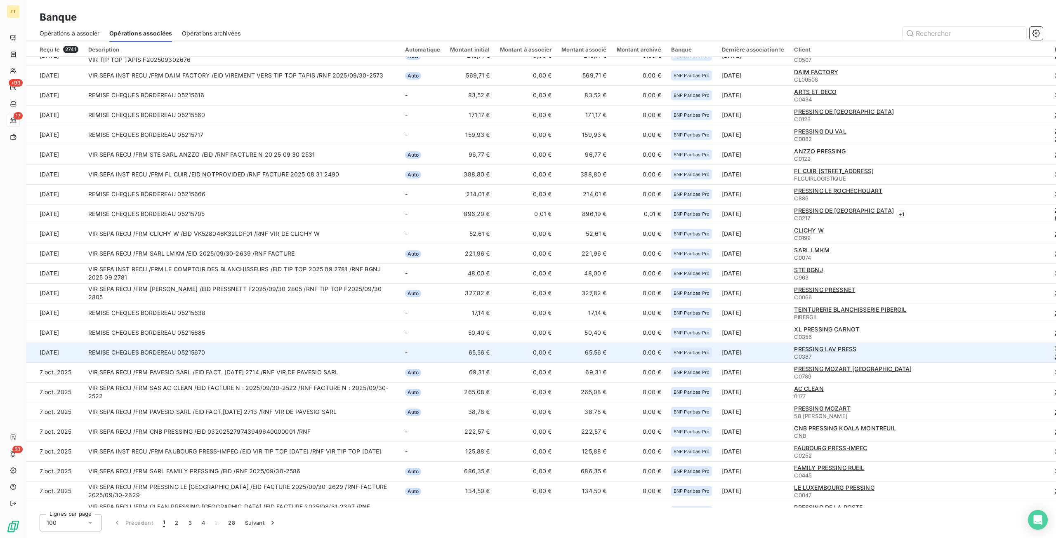
scroll to position [830, 0]
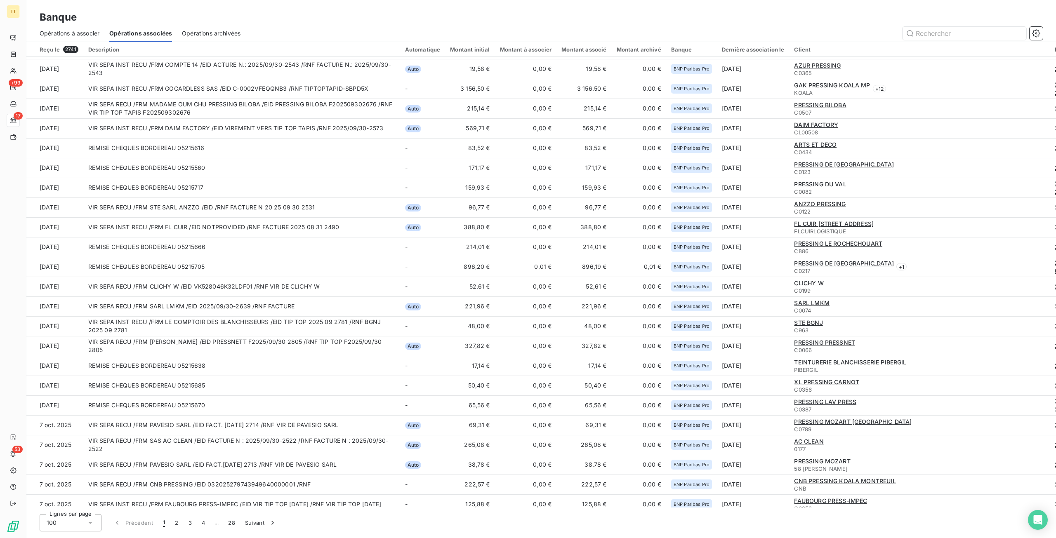
click at [78, 31] on span "Opérations à associer" at bounding box center [70, 33] width 60 height 8
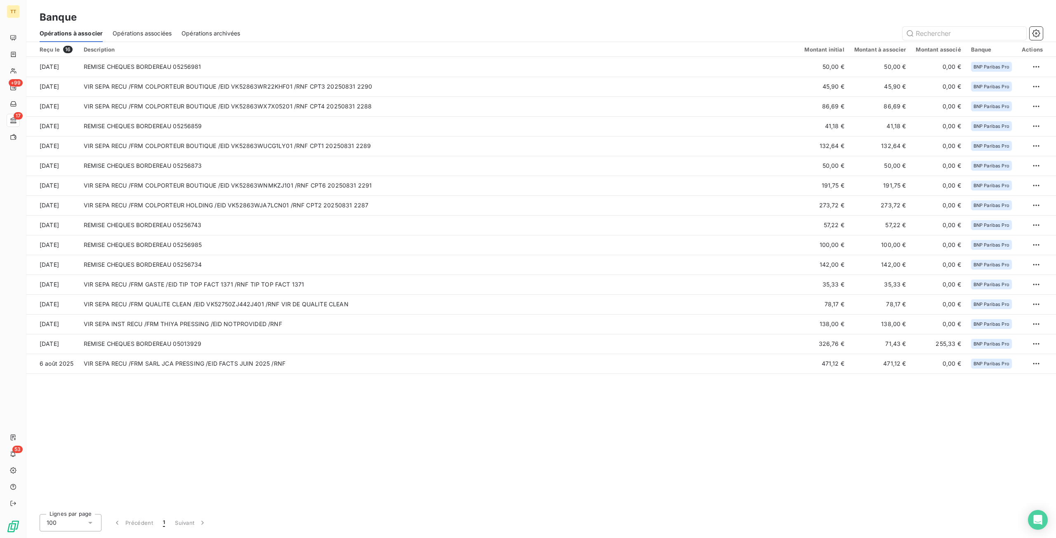
click at [156, 38] on div "Opérations associées" at bounding box center [142, 33] width 59 height 17
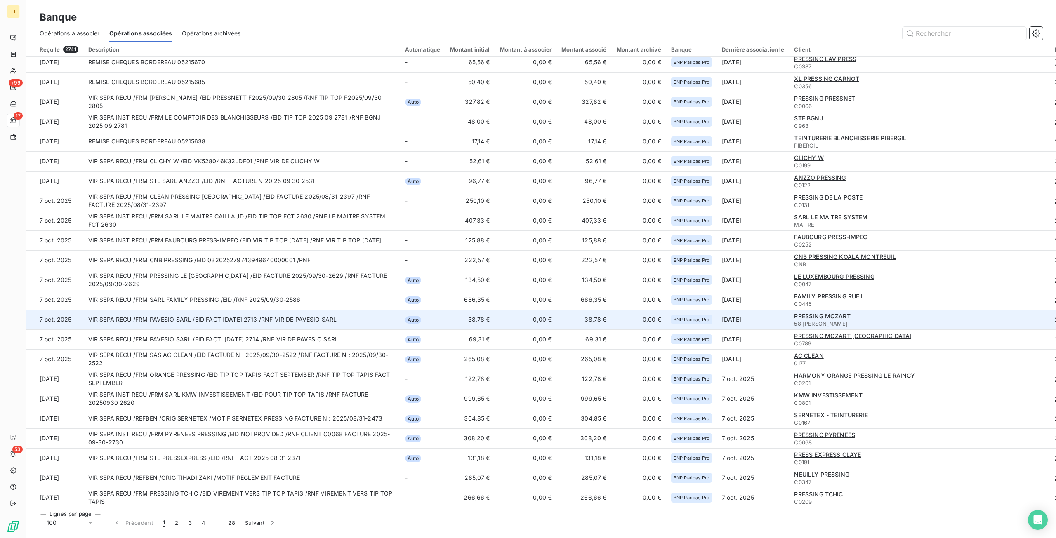
scroll to position [1077, 0]
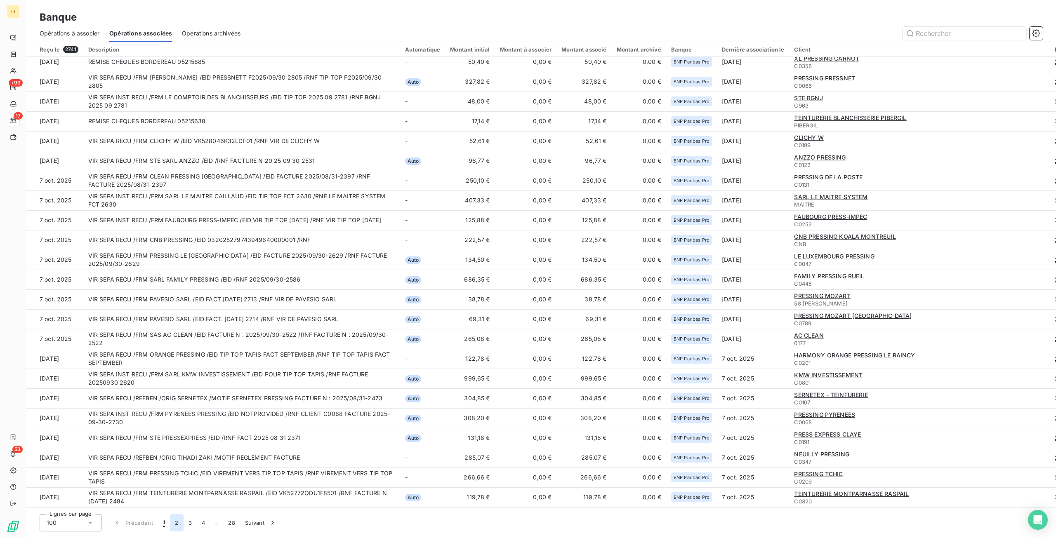
click at [182, 526] on button "2" at bounding box center [176, 522] width 13 height 17
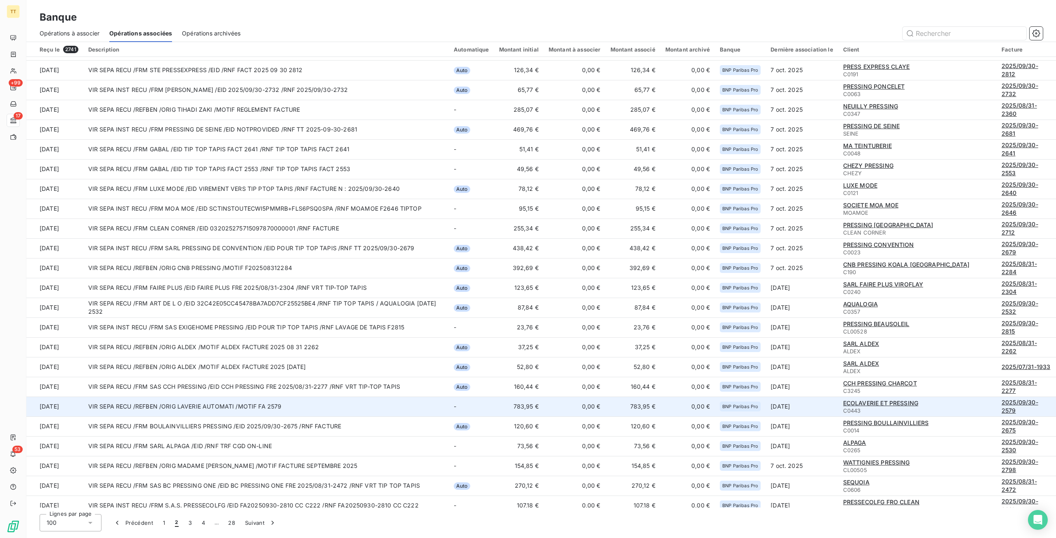
scroll to position [0, 0]
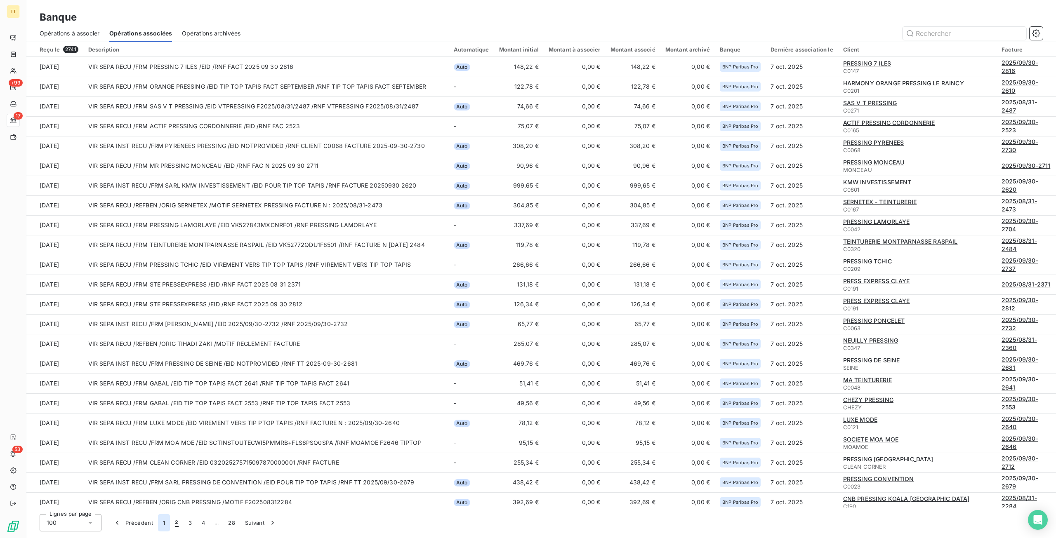
click at [166, 524] on button "1" at bounding box center [164, 522] width 12 height 17
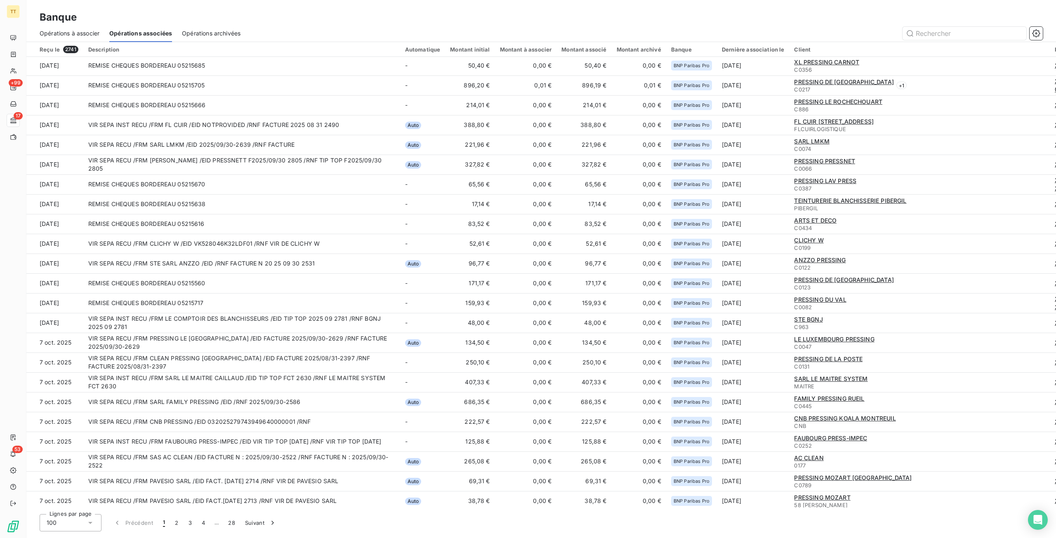
scroll to position [507, 0]
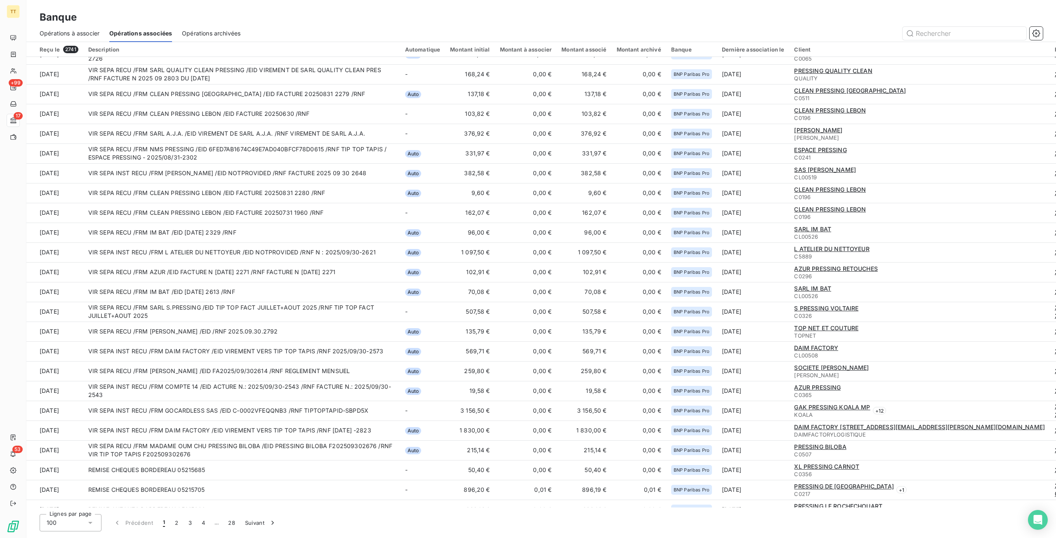
click at [72, 34] on span "Opérations à associer" at bounding box center [70, 33] width 60 height 8
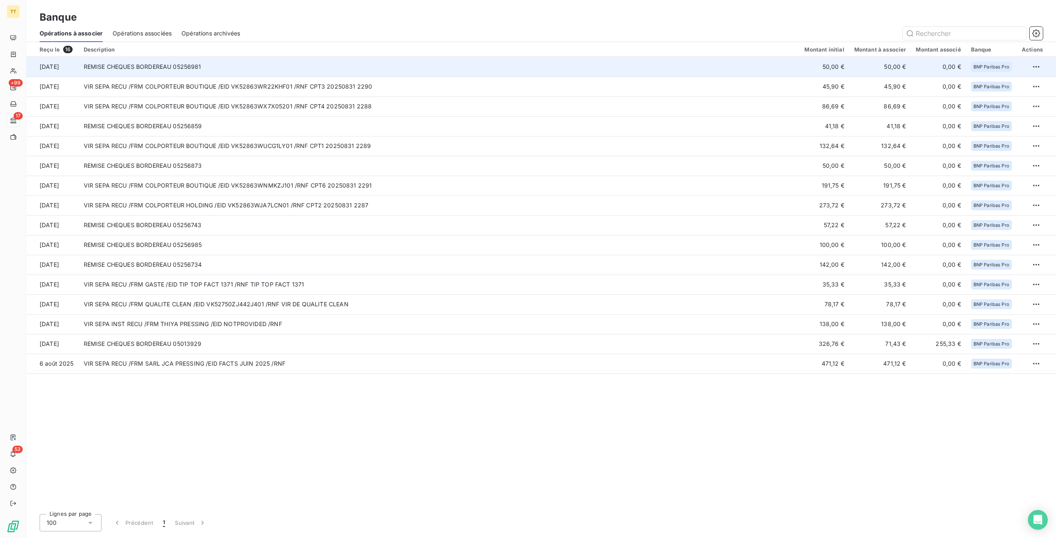
click at [541, 73] on td "REMISE CHEQUES BORDEREAU 05256981" at bounding box center [439, 67] width 721 height 20
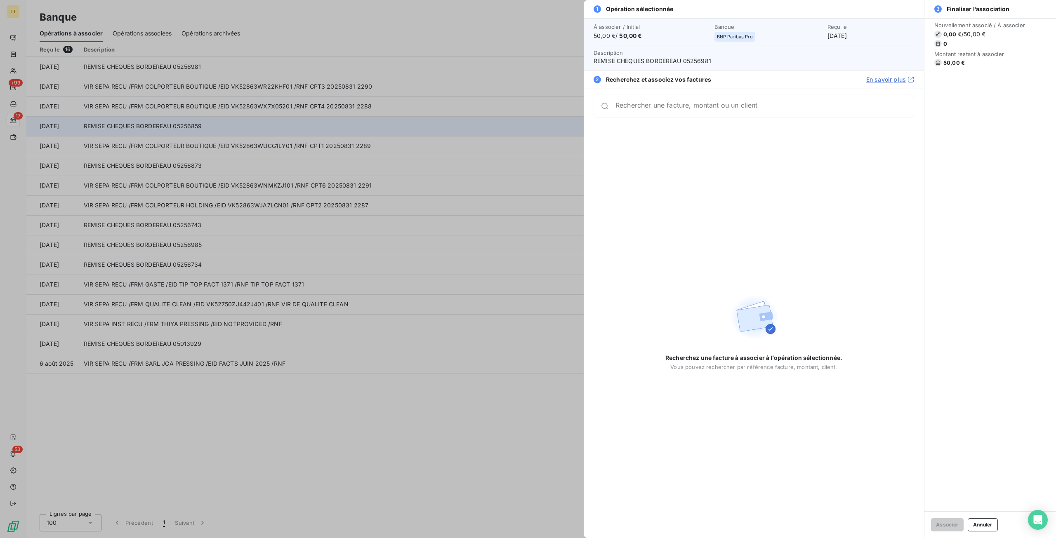
click at [343, 118] on div at bounding box center [528, 269] width 1056 height 538
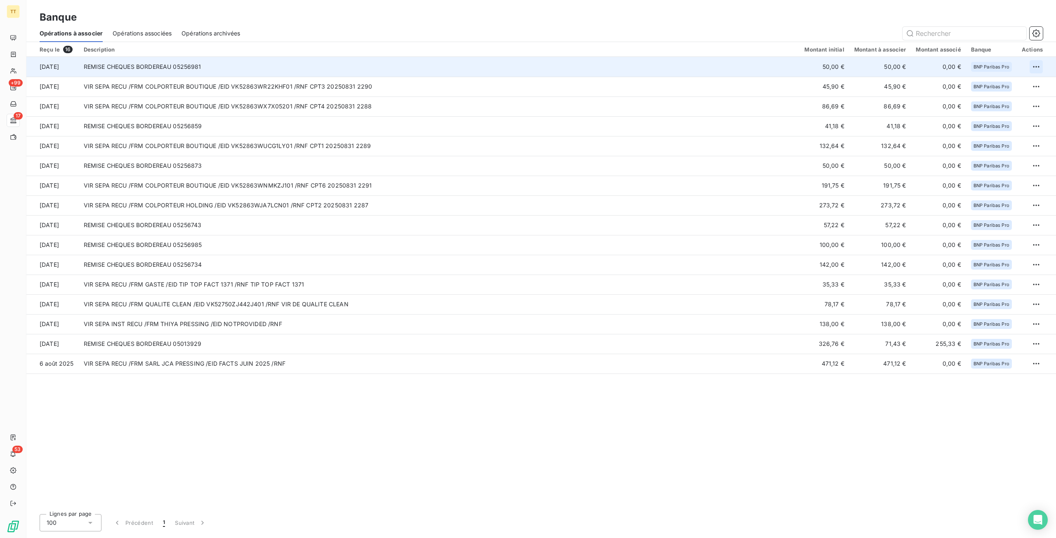
click at [1036, 65] on html "TT +99 17 53 Banque Opérations à associer Opérations associées Opérations archi…" at bounding box center [528, 269] width 1056 height 538
click at [1019, 89] on div "Archiver l’opération" at bounding box center [1008, 84] width 64 height 13
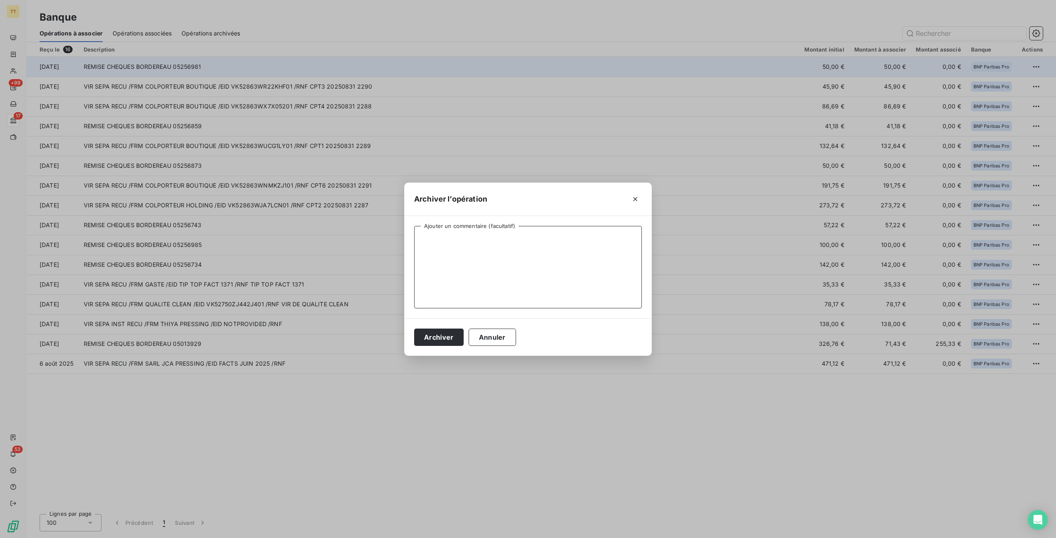
click at [536, 234] on textarea "Ajouter un commentaire (facultatif)" at bounding box center [528, 267] width 228 height 83
type textarea "particulier"
click at [455, 336] on button "Archiver" at bounding box center [439, 337] width 50 height 17
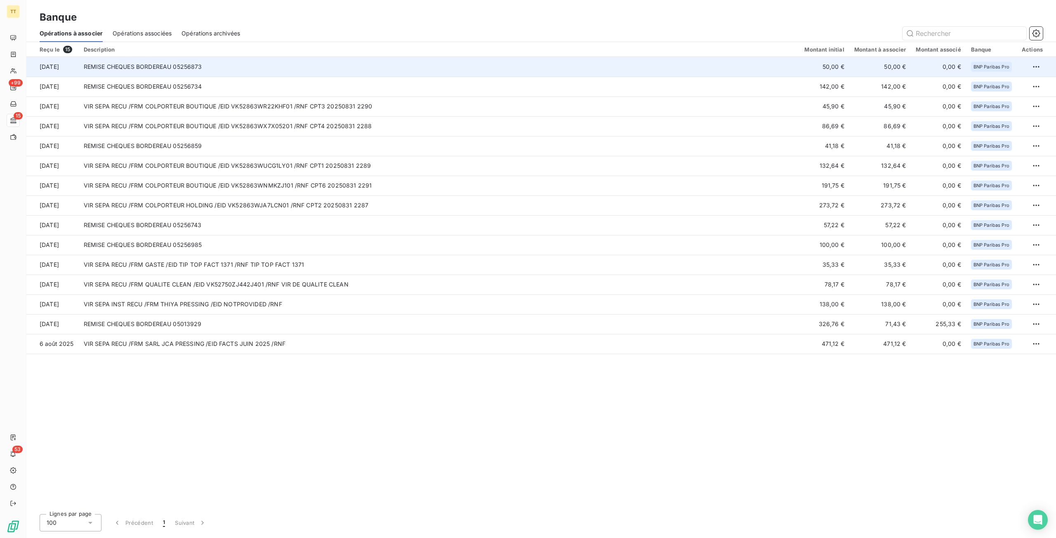
click at [787, 69] on td "REMISE CHEQUES BORDEREAU 05256873" at bounding box center [439, 67] width 721 height 20
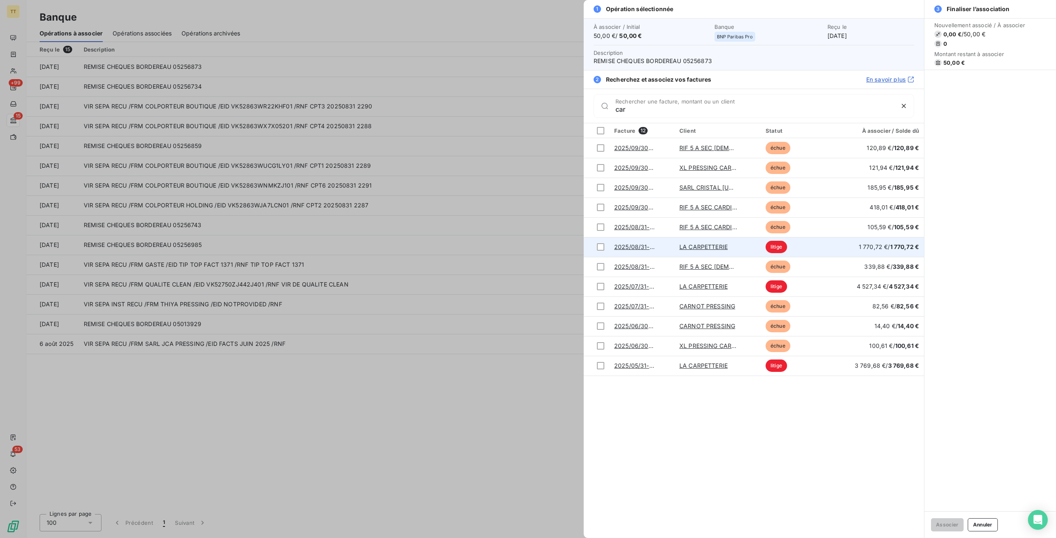
type input "car"
click at [701, 246] on link "LA CARPETTERIE" at bounding box center [704, 246] width 48 height 7
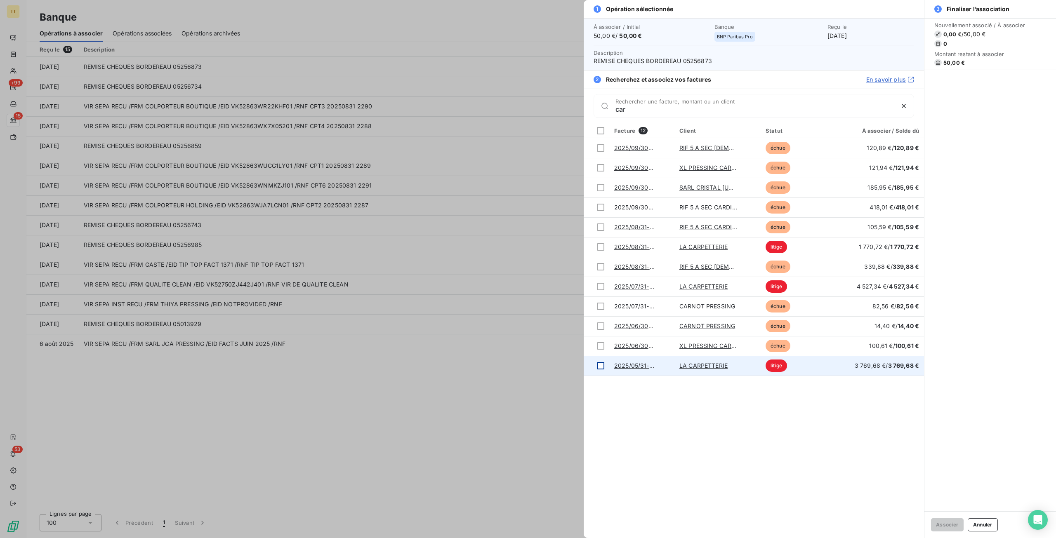
click at [602, 366] on div at bounding box center [600, 365] width 7 height 7
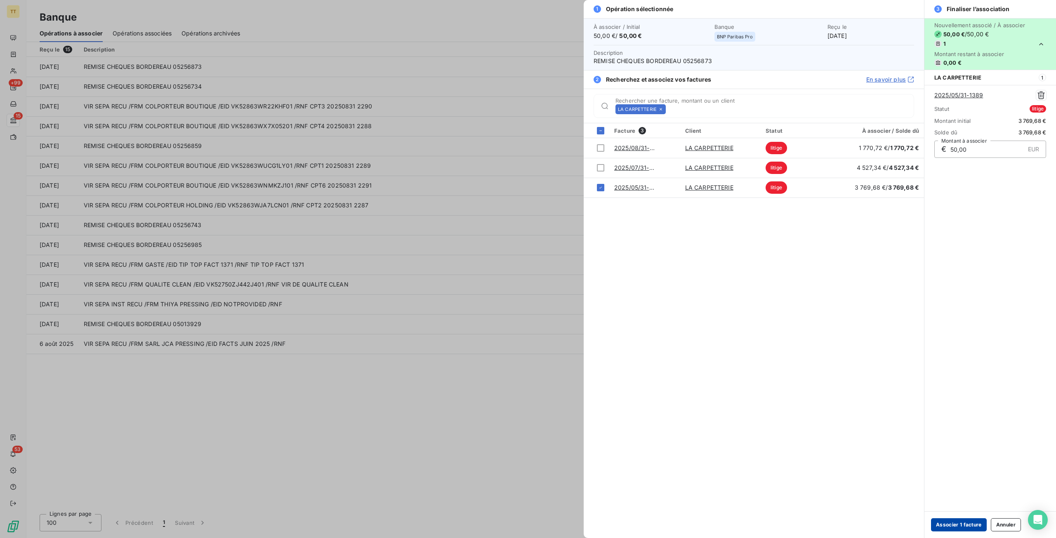
click at [961, 524] on button "Associer 1 facture" at bounding box center [959, 525] width 56 height 13
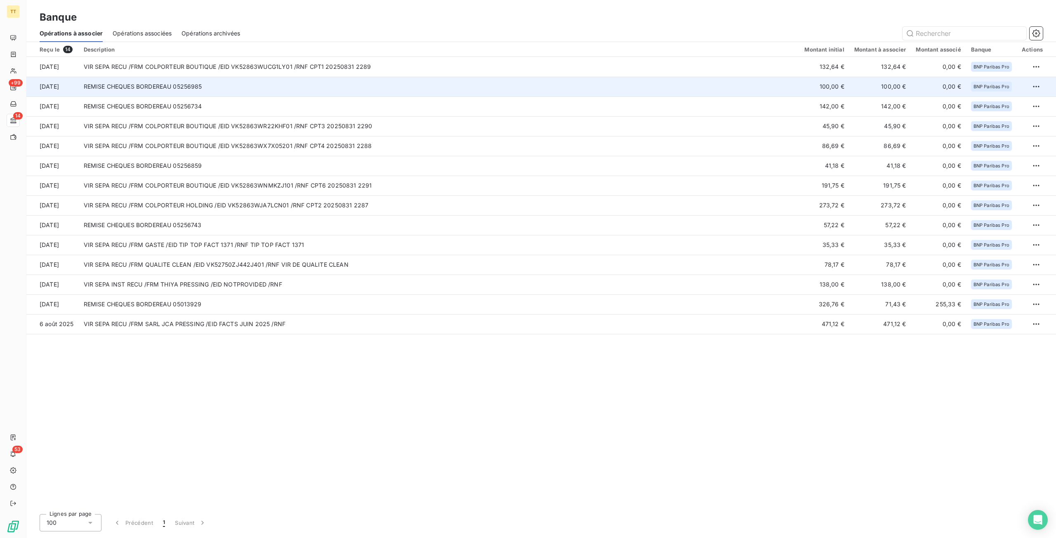
click at [834, 82] on td "100,00 €" at bounding box center [825, 87] width 50 height 20
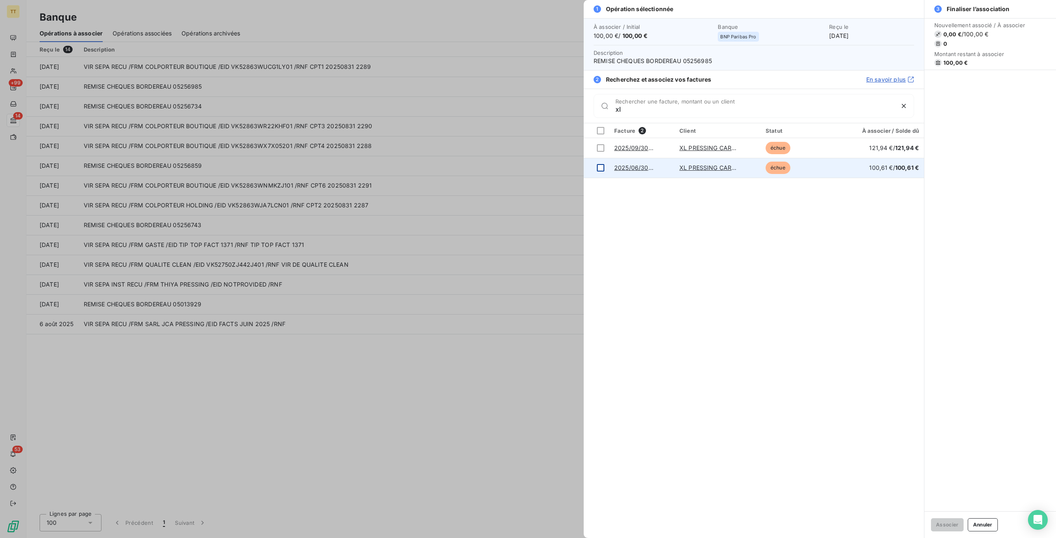
type input "xl"
click at [593, 168] on td at bounding box center [597, 168] width 26 height 20
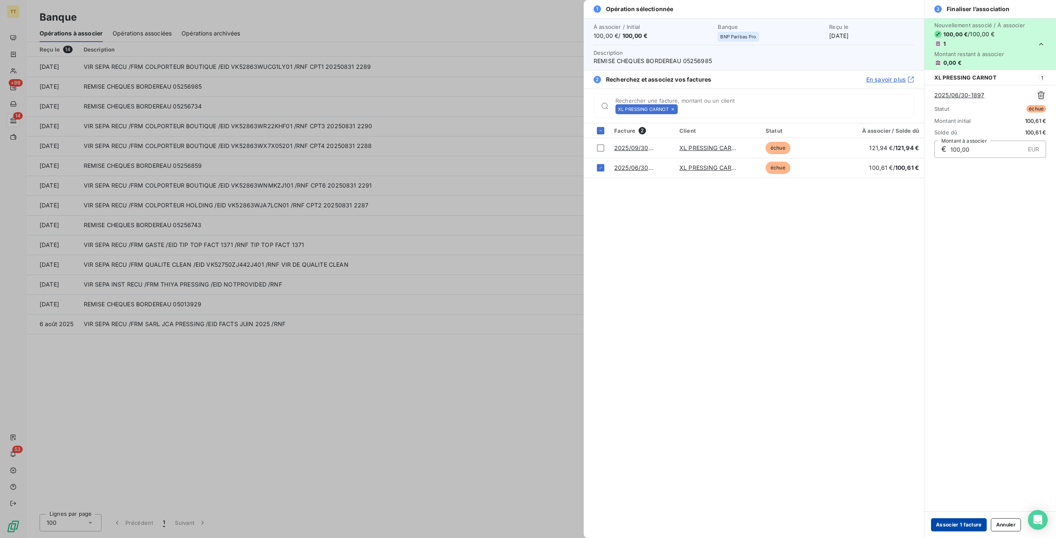
click at [956, 528] on button "Associer 1 facture" at bounding box center [959, 525] width 56 height 13
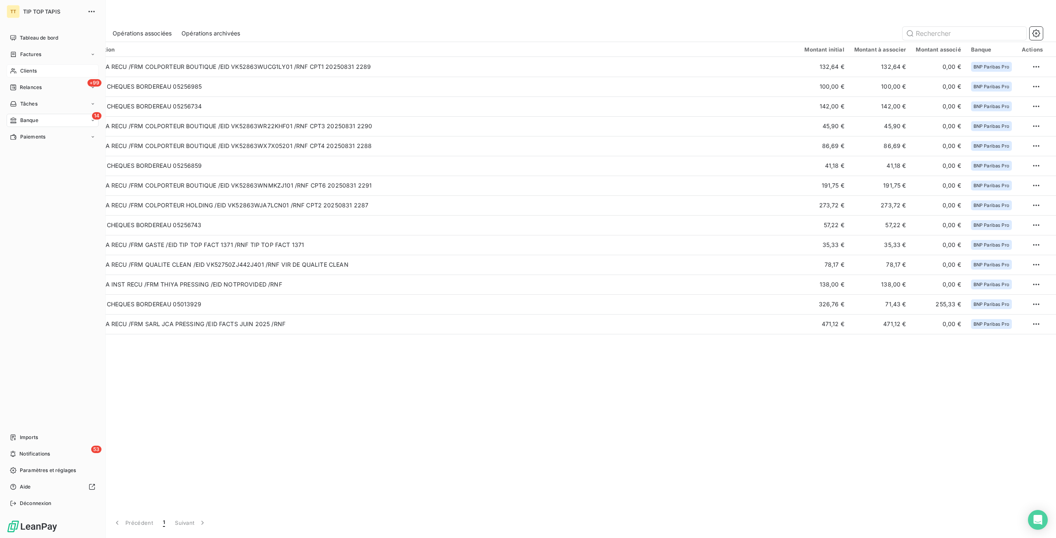
click at [33, 76] on div "Clients" at bounding box center [53, 70] width 92 height 13
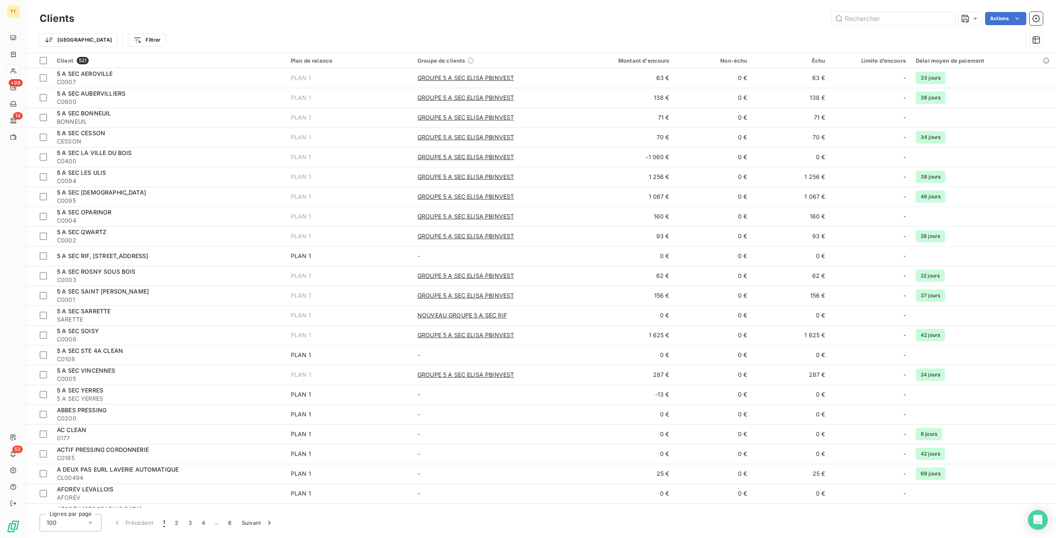
type input "c"
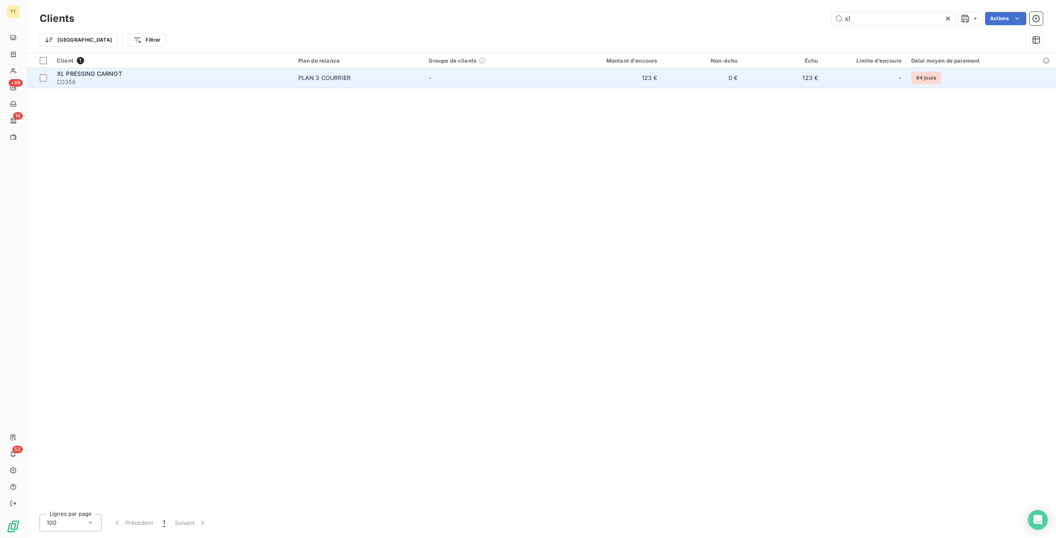
type input "xl"
click at [643, 84] on td "123 €" at bounding box center [609, 78] width 108 height 20
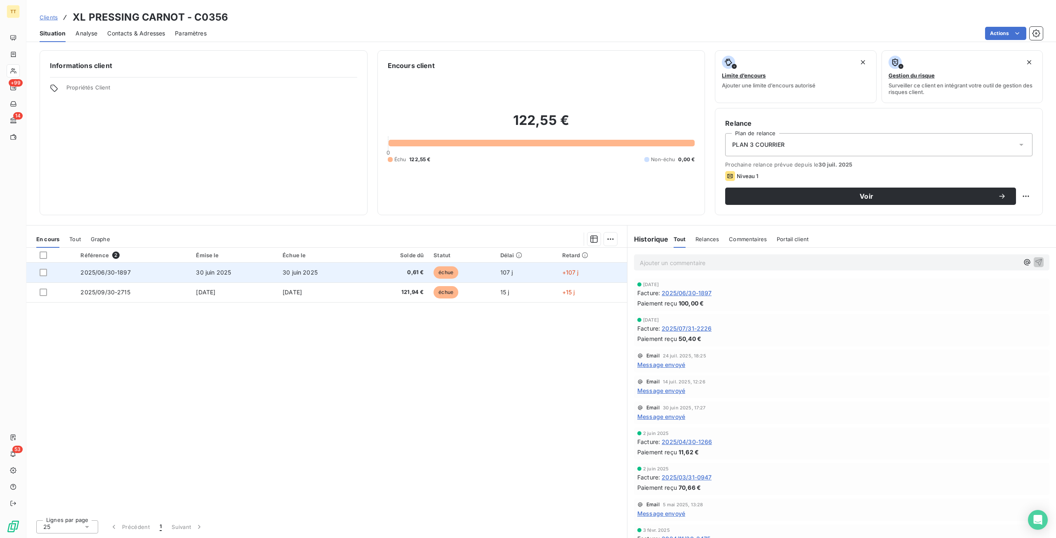
click at [238, 279] on td "30 juin 2025" at bounding box center [234, 273] width 87 height 20
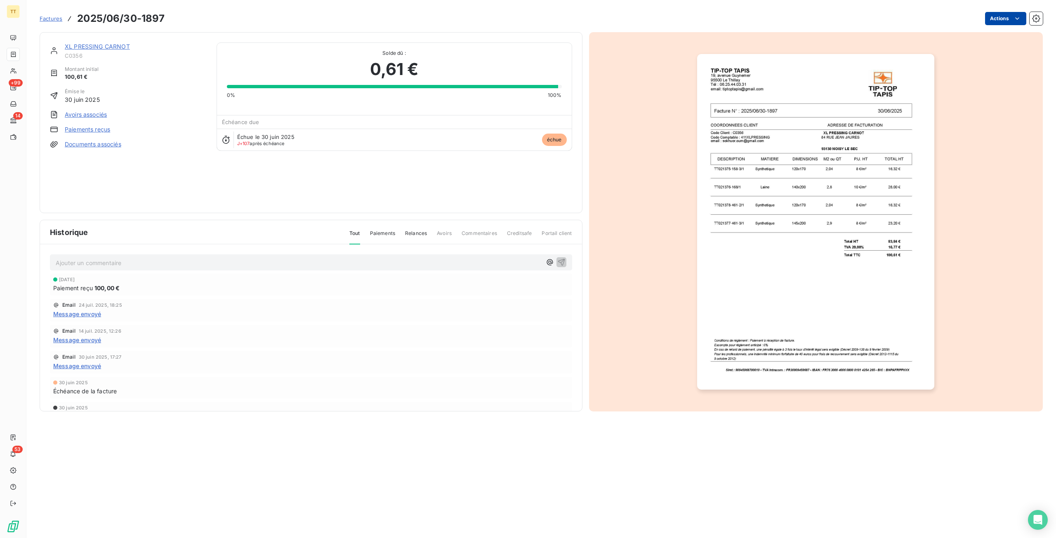
click at [1015, 12] on html "TT +99 14 53 Factures 2025/06/30-1897 Actions XL PRESSING CARNOT C0356 Montant …" at bounding box center [528, 269] width 1056 height 538
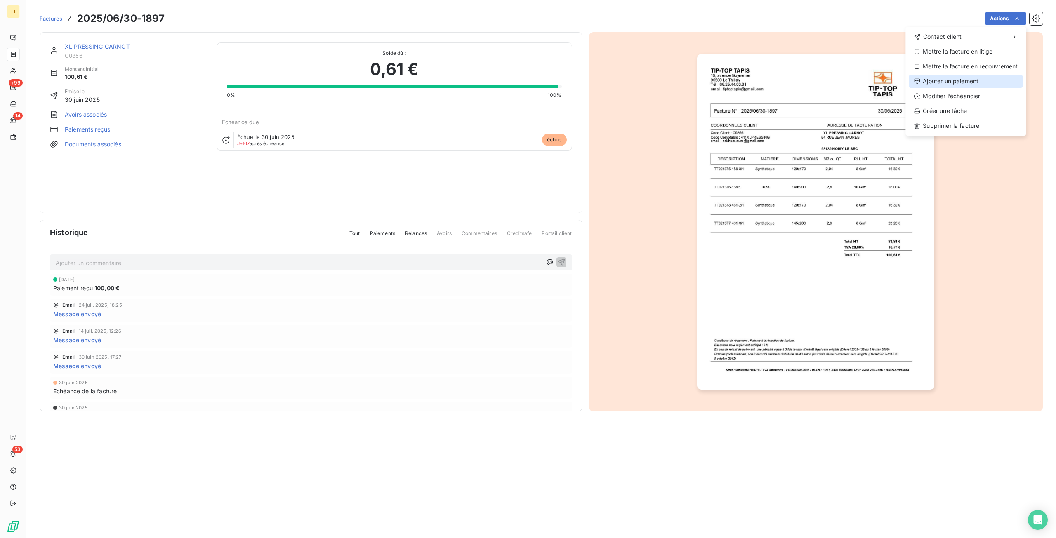
click at [958, 80] on div "Ajouter un paiement" at bounding box center [966, 81] width 114 height 13
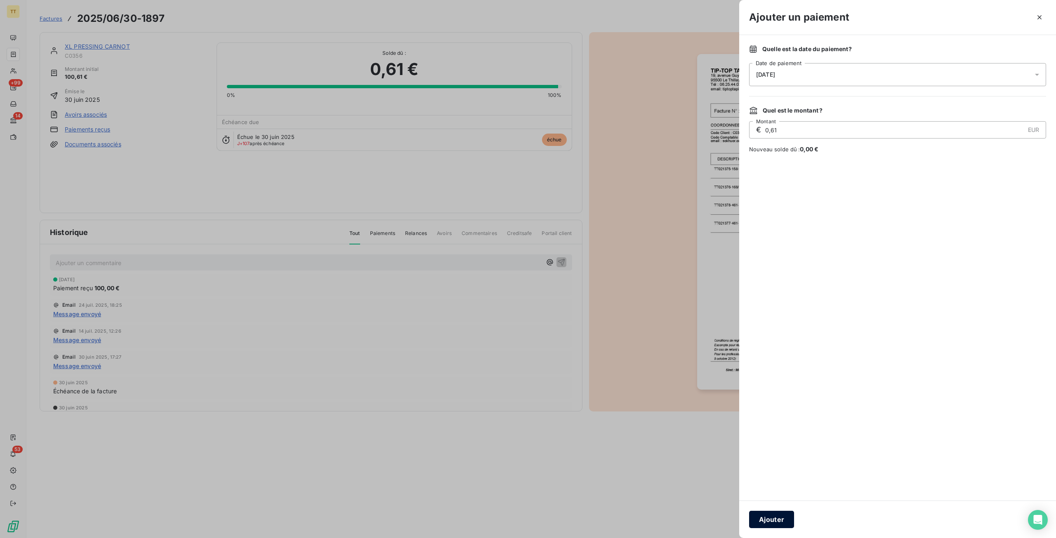
click at [773, 513] on button "Ajouter" at bounding box center [771, 519] width 45 height 17
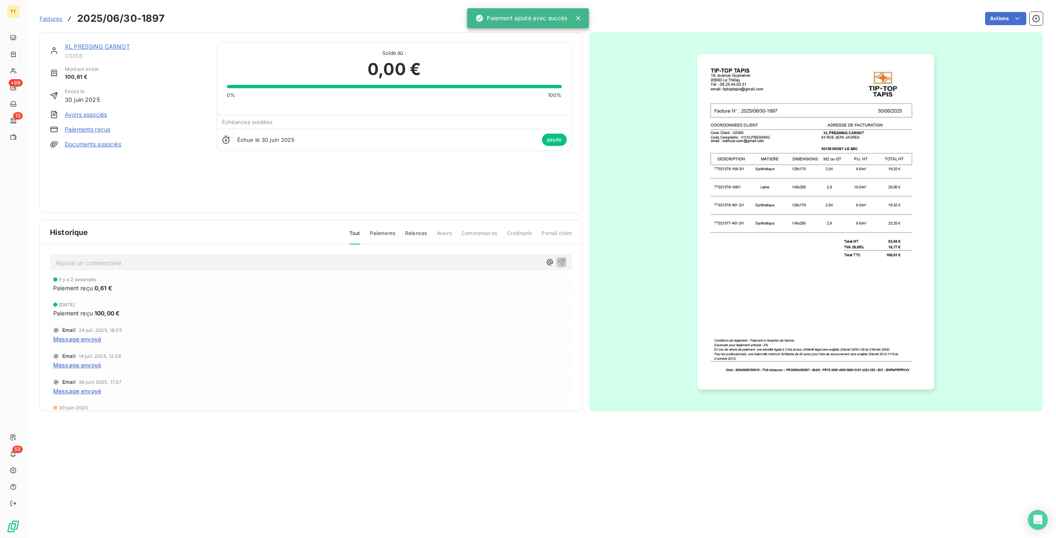
click at [130, 268] on p "Ajouter un commentaire ﻿" at bounding box center [299, 263] width 486 height 10
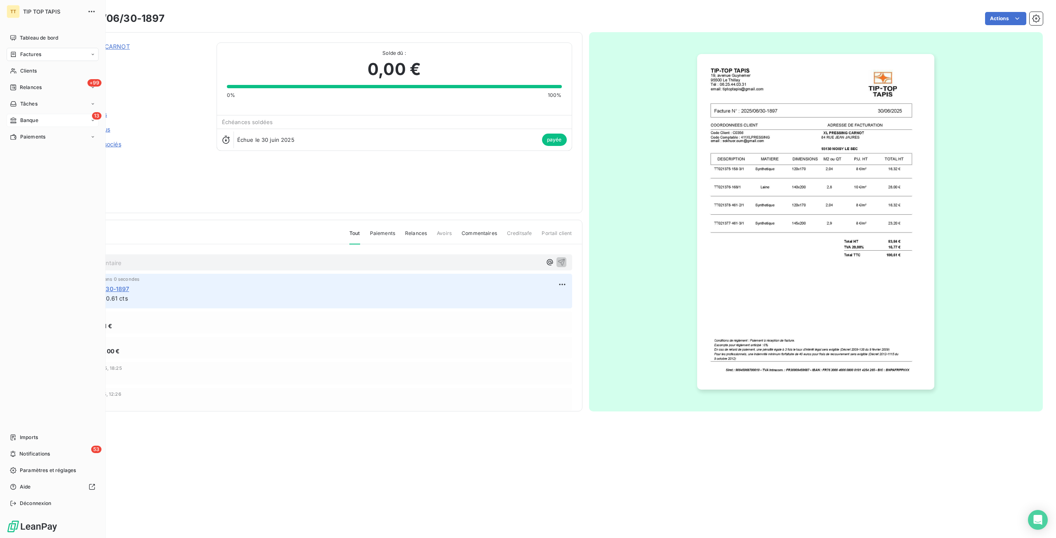
click at [22, 117] on span "Banque" at bounding box center [29, 120] width 18 height 7
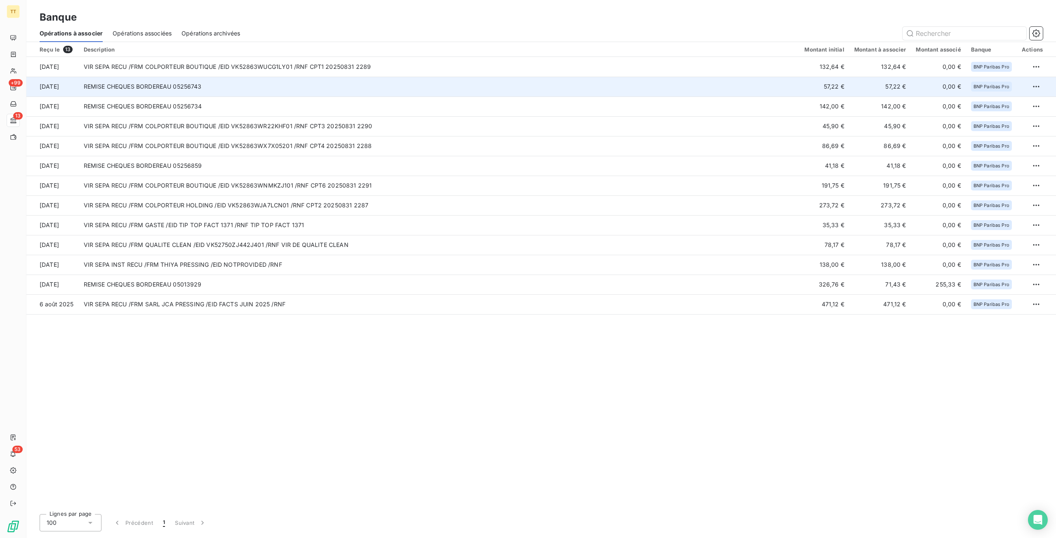
click at [453, 87] on td "REMISE CHEQUES BORDEREAU 05256743" at bounding box center [439, 87] width 721 height 20
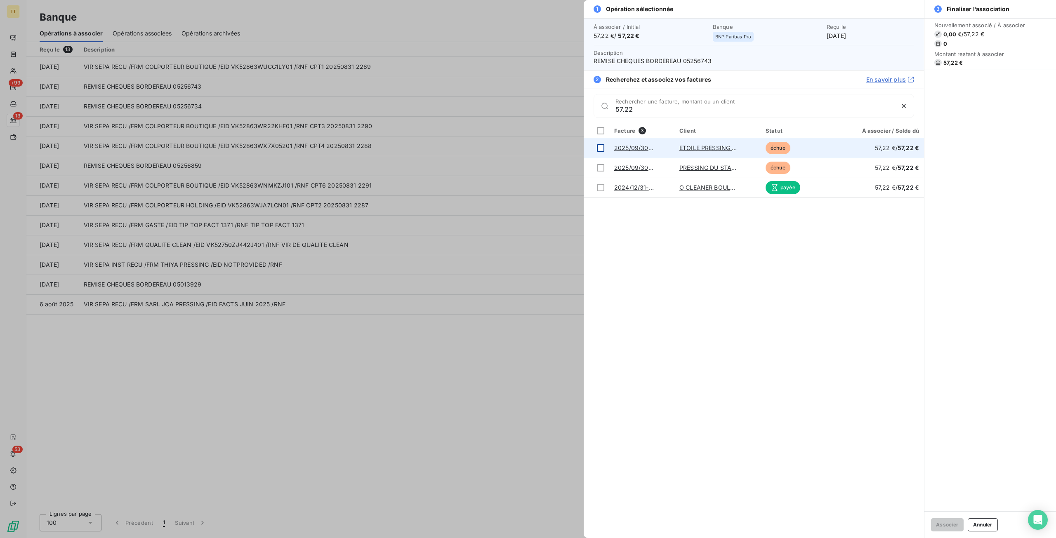
type input "57.22"
click at [596, 144] on td at bounding box center [597, 148] width 26 height 20
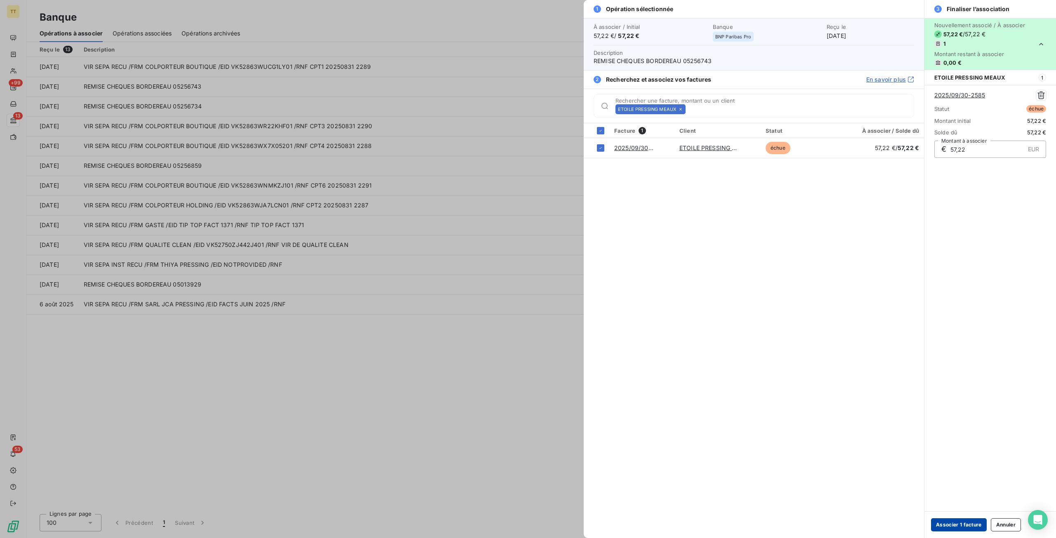
click at [958, 523] on button "Associer 1 facture" at bounding box center [959, 525] width 56 height 13
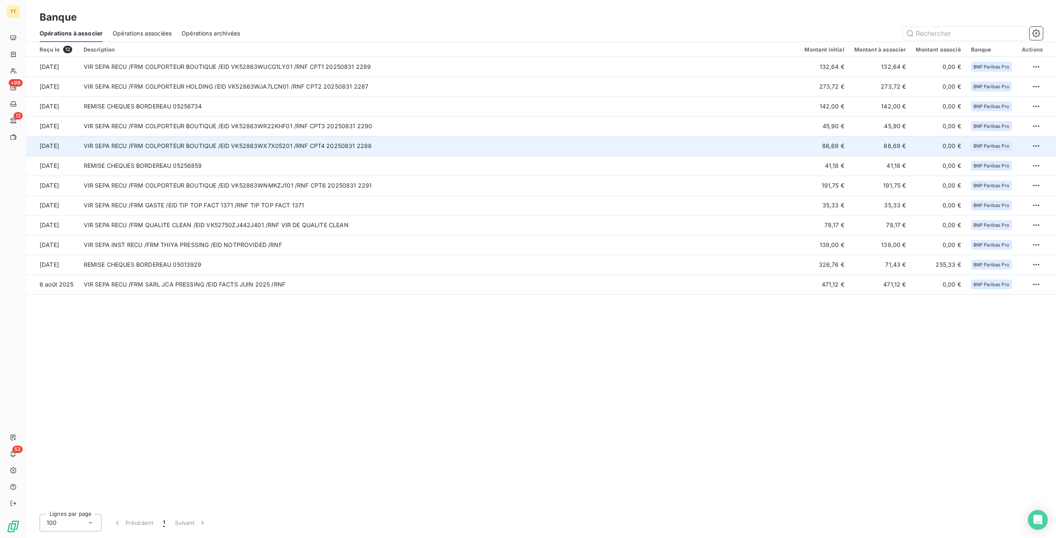
type input "+"
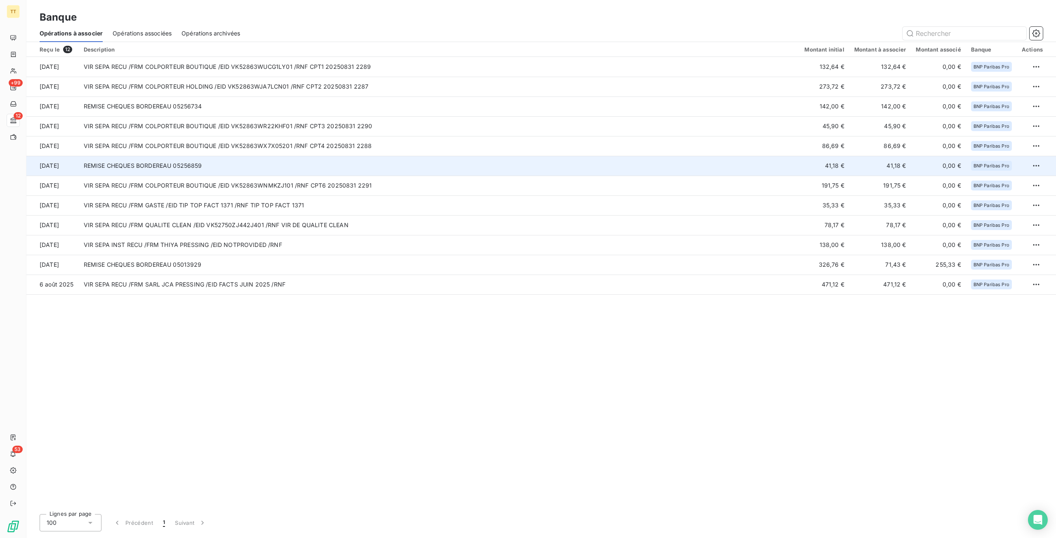
click at [446, 170] on td "REMISE CHEQUES BORDEREAU 05256859" at bounding box center [439, 166] width 721 height 20
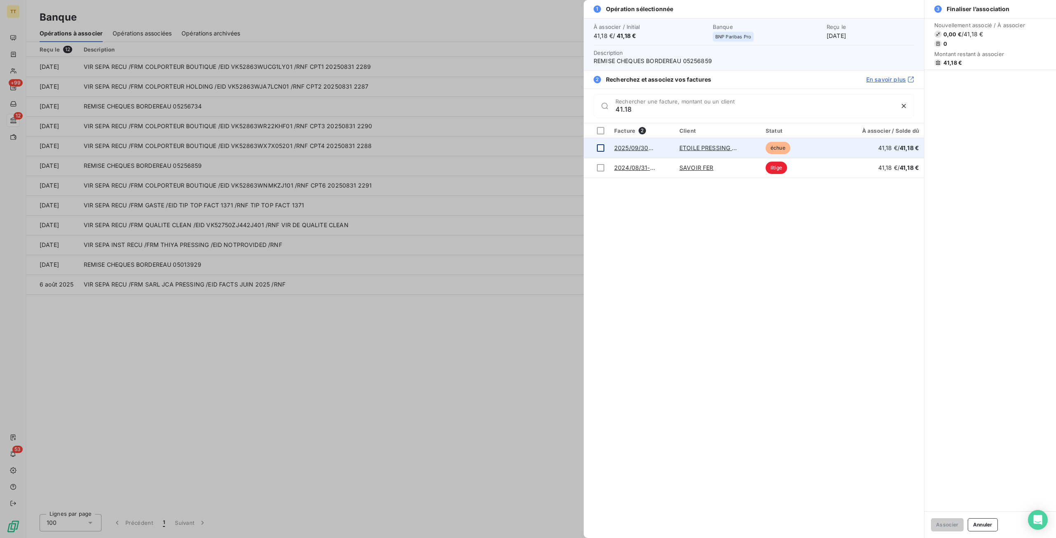
type input "41.18"
click at [598, 148] on div at bounding box center [600, 147] width 7 height 7
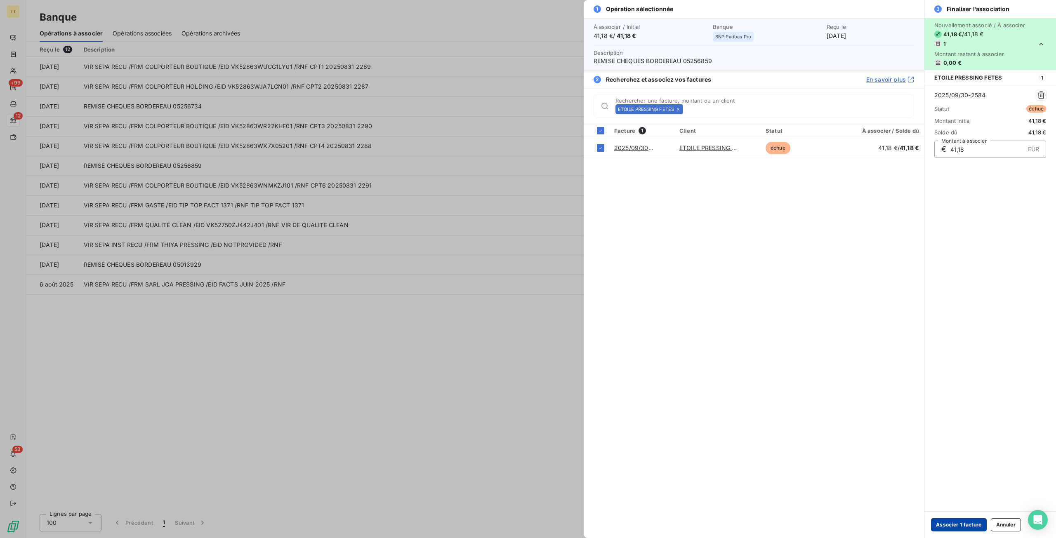
drag, startPoint x: 957, startPoint y: 528, endPoint x: 957, endPoint y: 522, distance: 6.2
click at [957, 522] on button "Associer 1 facture" at bounding box center [959, 525] width 56 height 13
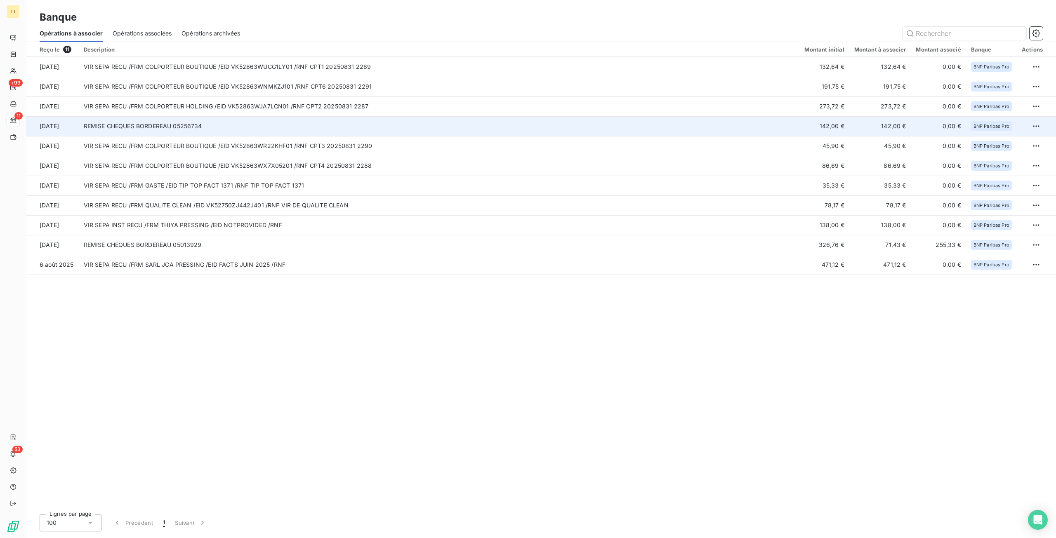
click at [230, 123] on td "REMISE CHEQUES BORDEREAU 05256734" at bounding box center [439, 126] width 721 height 20
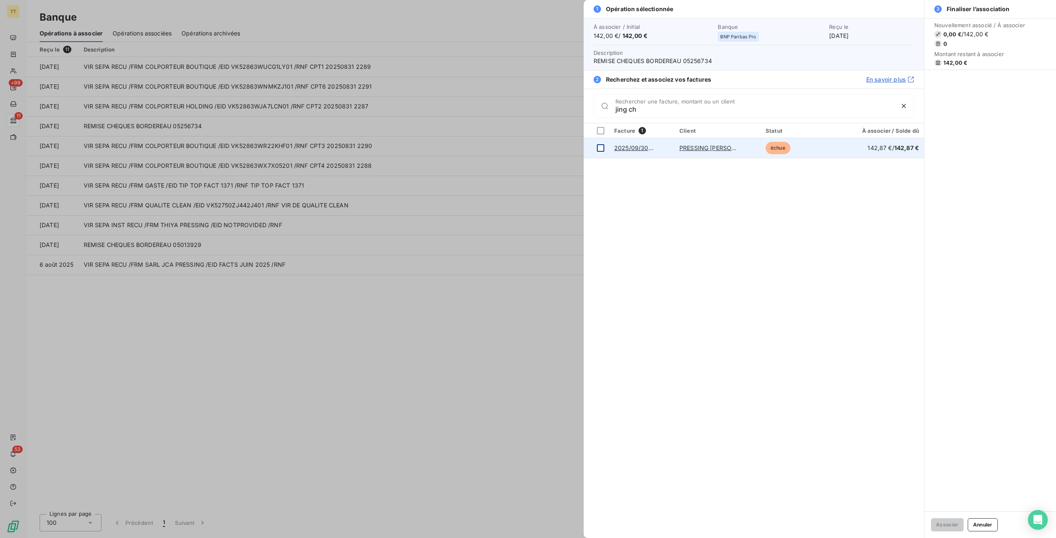
type input "jing ch"
click at [601, 147] on div at bounding box center [600, 147] width 7 height 7
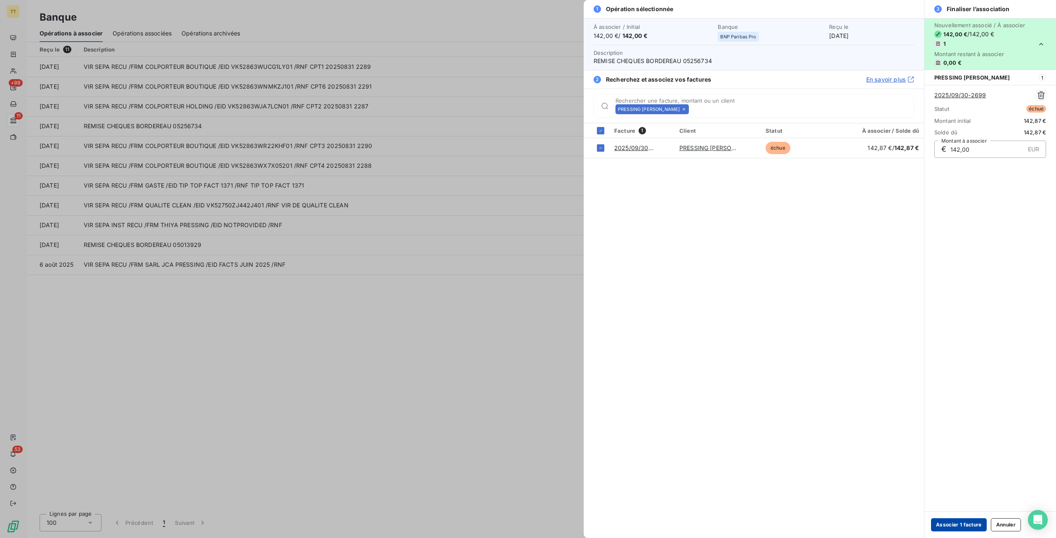
click at [961, 526] on button "Associer 1 facture" at bounding box center [959, 525] width 56 height 13
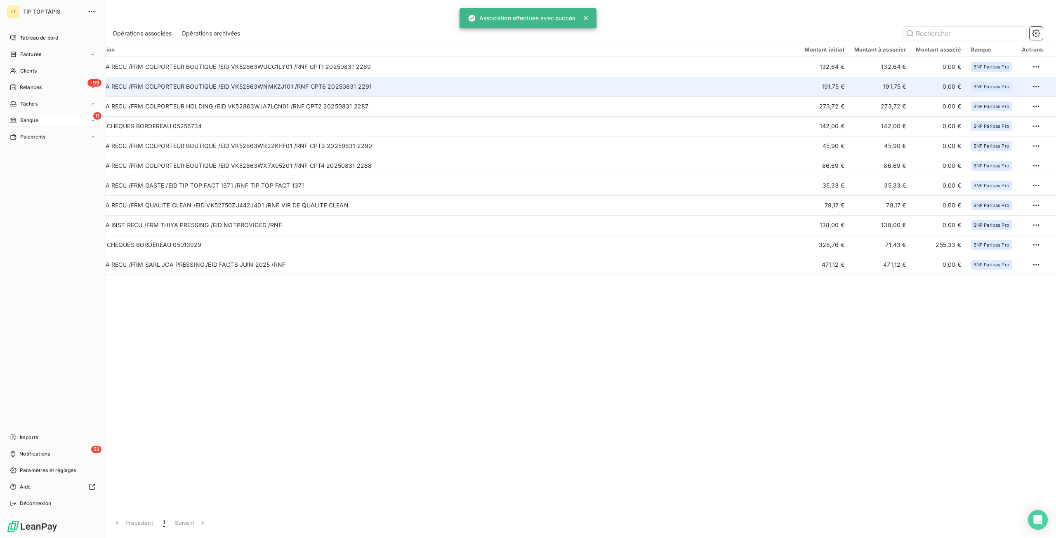
drag, startPoint x: 32, startPoint y: 70, endPoint x: 298, endPoint y: 80, distance: 265.9
click at [32, 70] on span "Clients" at bounding box center [28, 70] width 17 height 7
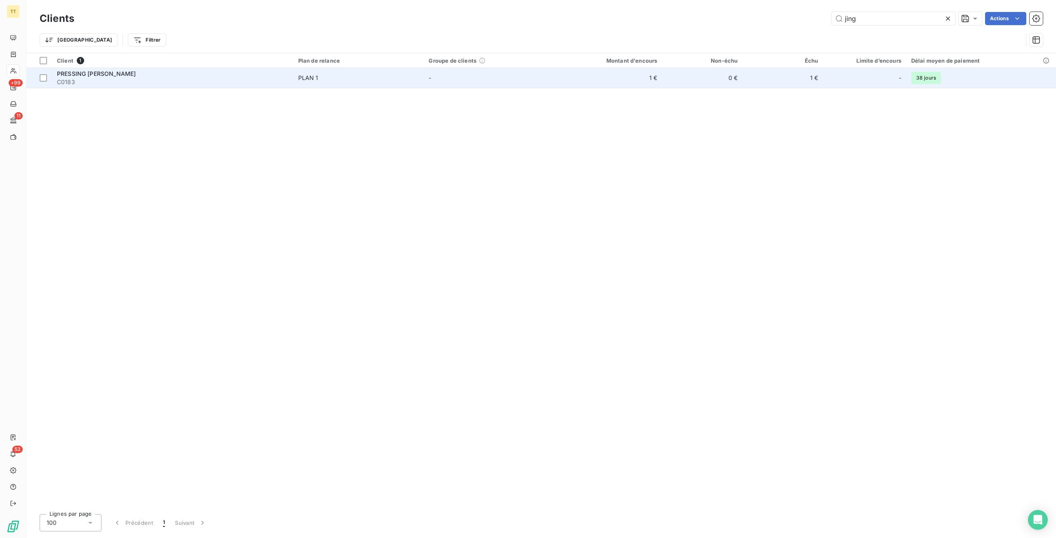
type input "jing"
click at [653, 71] on td "1 €" at bounding box center [609, 78] width 108 height 20
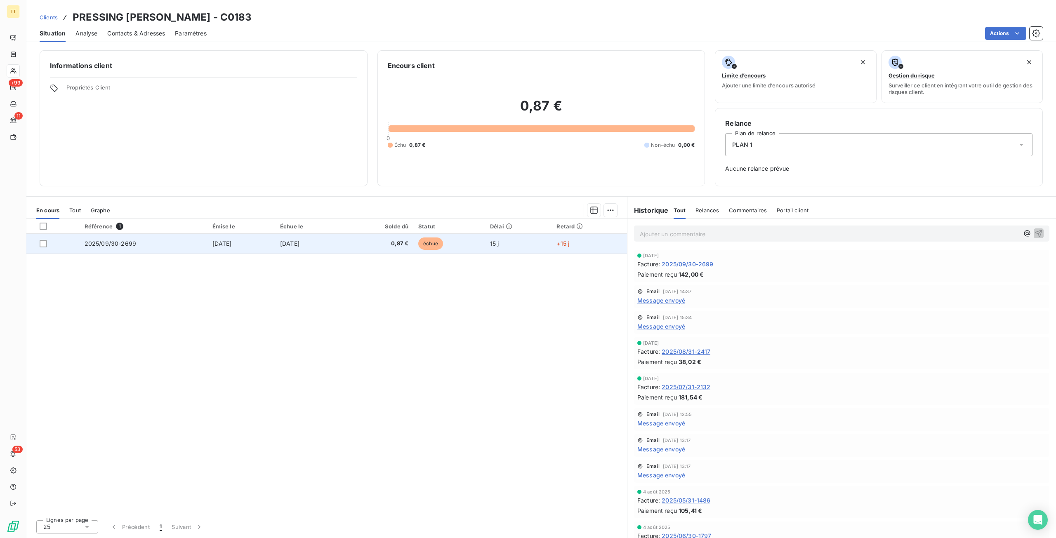
click at [404, 243] on span "0,87 €" at bounding box center [379, 244] width 60 height 8
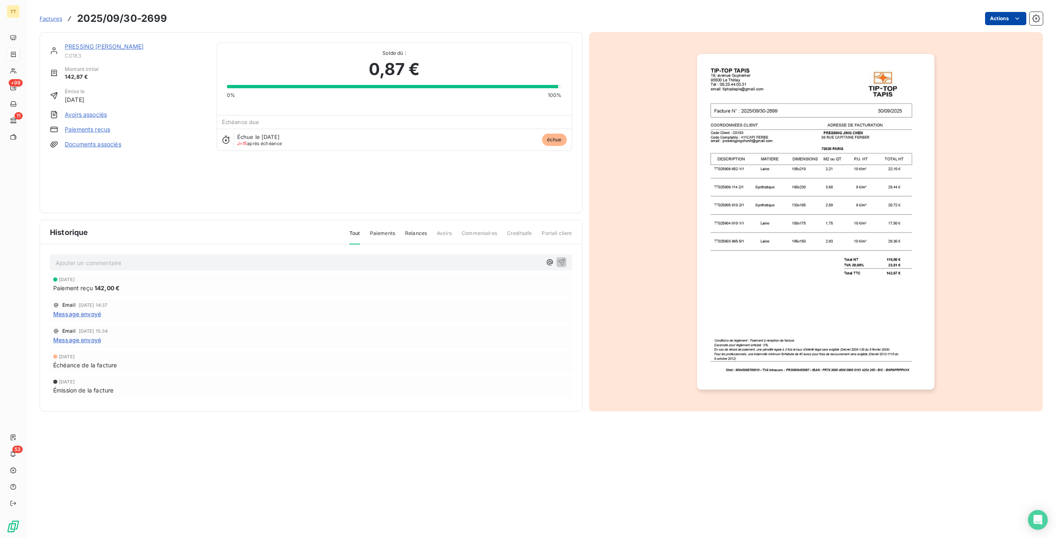
click at [1012, 18] on html "TT +99 11 53 Factures 2025/09/30-2699 Actions PRESSING [PERSON_NAME] C0183 Mont…" at bounding box center [528, 269] width 1056 height 538
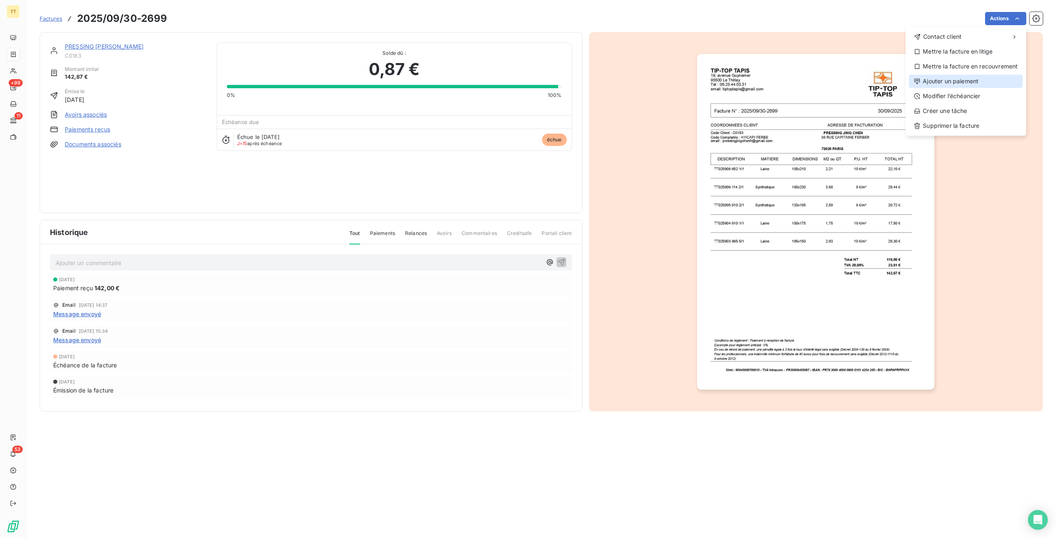
click at [963, 78] on div "Ajouter un paiement" at bounding box center [966, 81] width 114 height 13
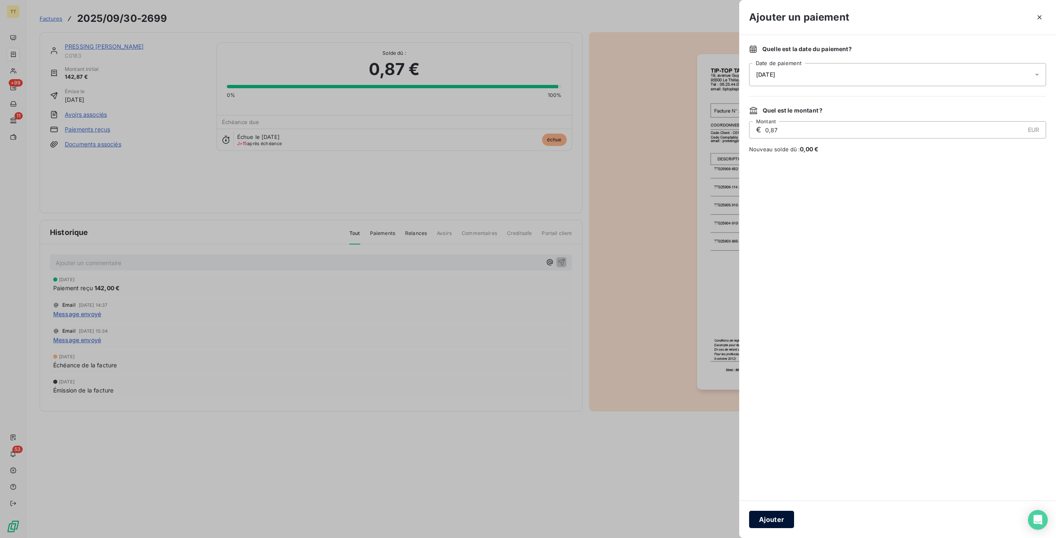
click at [785, 526] on button "Ajouter" at bounding box center [771, 519] width 45 height 17
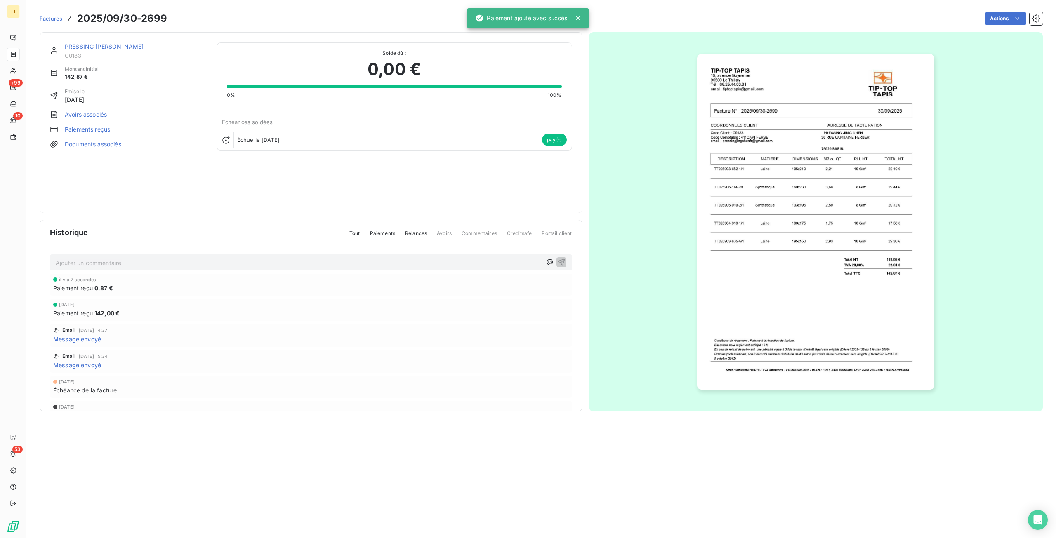
click at [91, 262] on p "Ajouter un commentaire ﻿" at bounding box center [299, 263] width 486 height 10
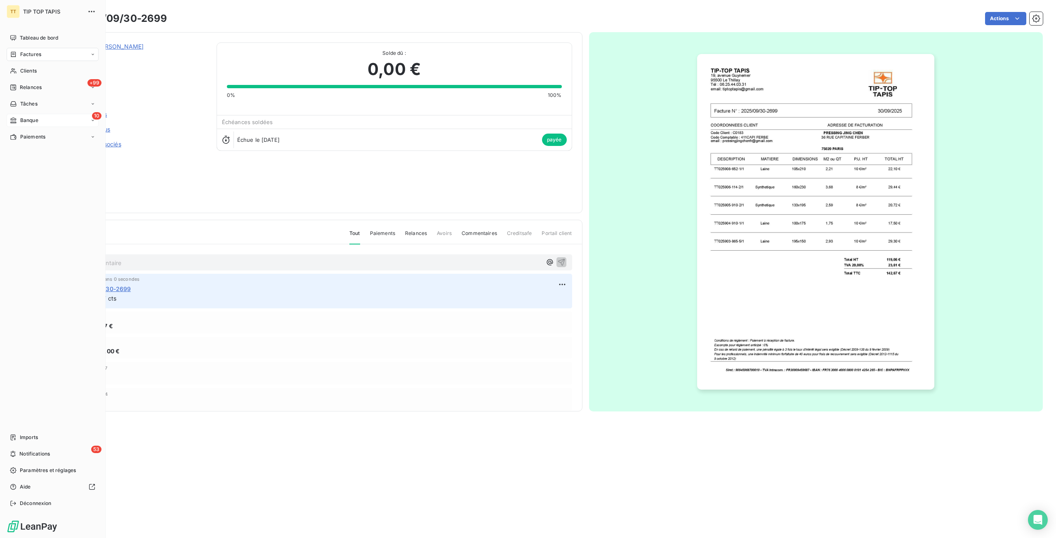
click at [48, 116] on div "10 Banque" at bounding box center [53, 120] width 92 height 13
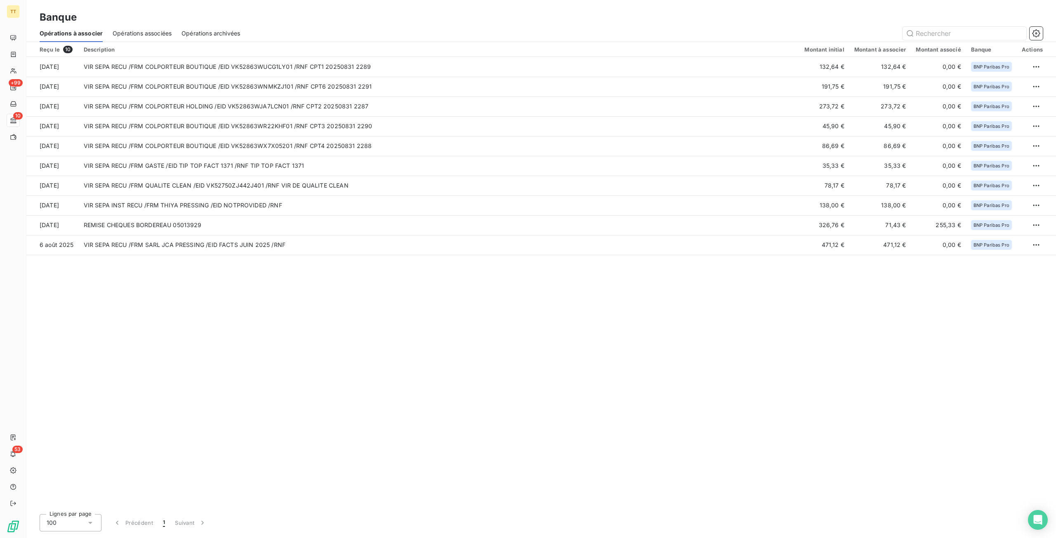
click at [132, 31] on span "Opérations associées" at bounding box center [142, 33] width 59 height 8
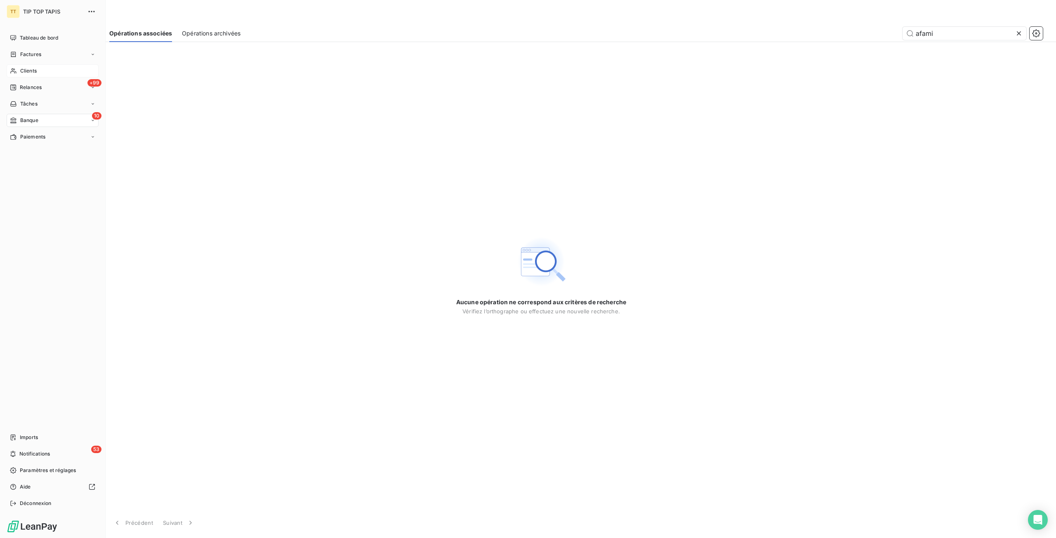
type input "afami"
click at [25, 75] on div "Clients" at bounding box center [53, 70] width 92 height 13
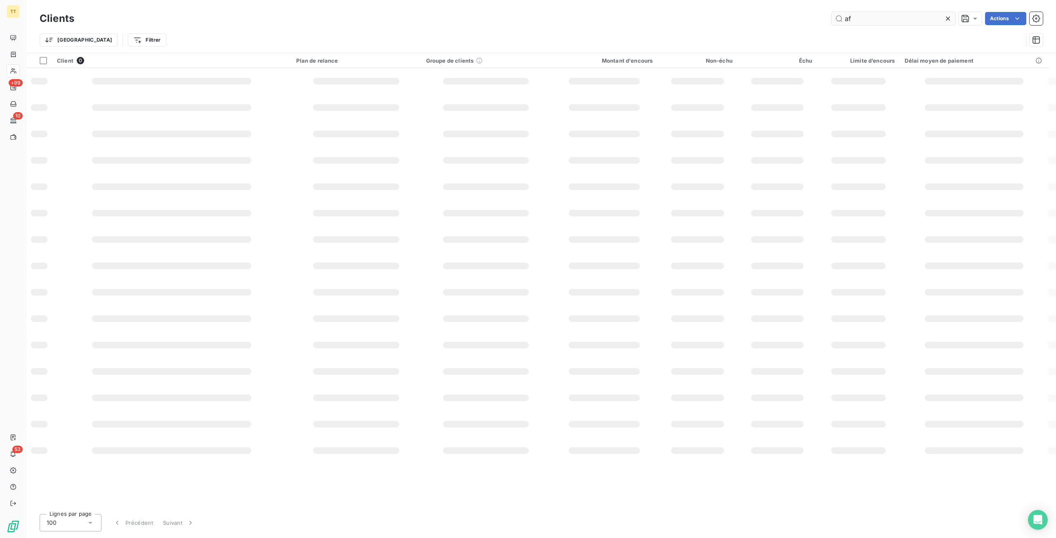
type input "a"
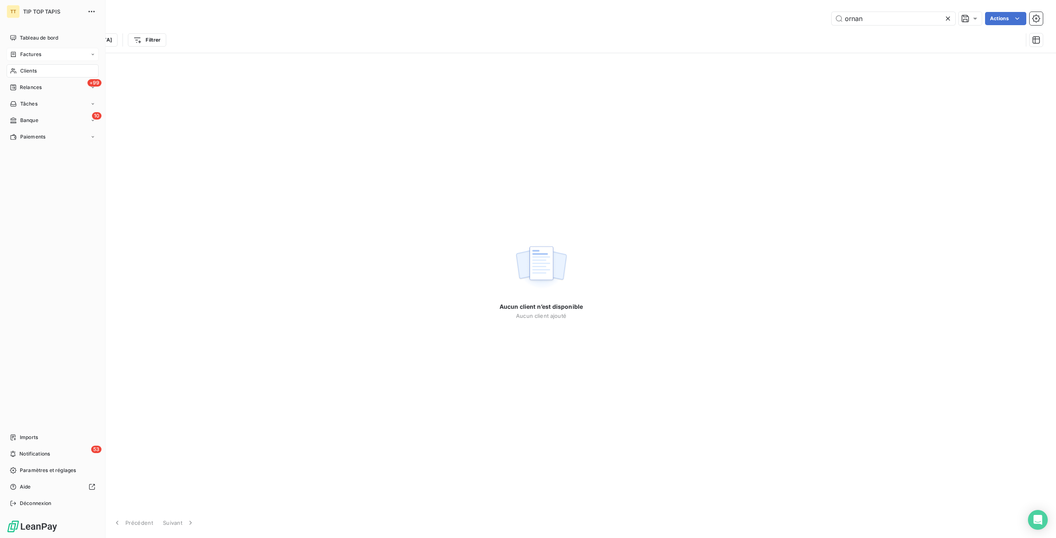
type input "ornan"
drag, startPoint x: 24, startPoint y: 54, endPoint x: 31, endPoint y: 54, distance: 7.0
click at [24, 54] on span "Factures" at bounding box center [30, 54] width 21 height 7
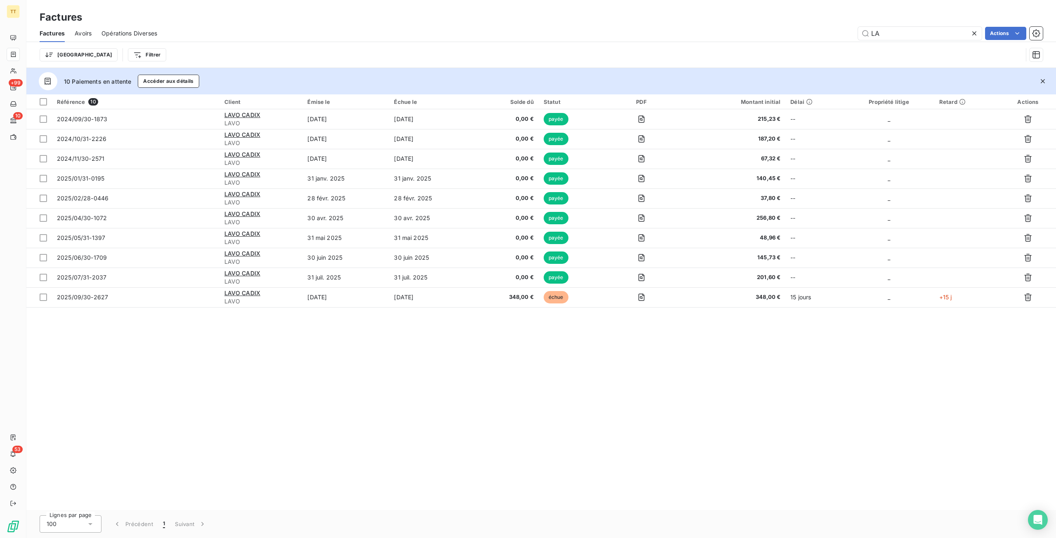
type input "L"
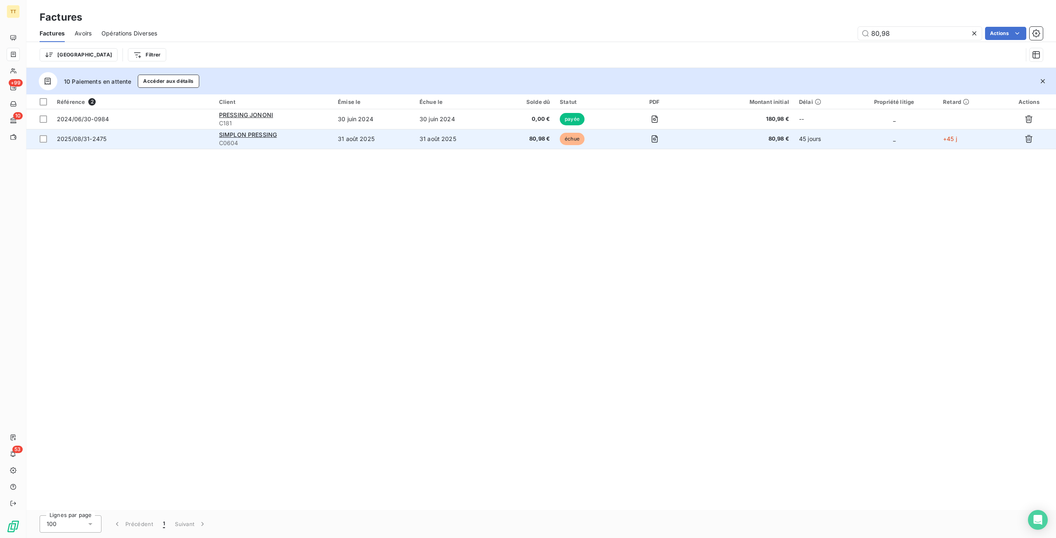
type input "80,98"
click at [432, 135] on td "31 août 2025" at bounding box center [456, 139] width 82 height 20
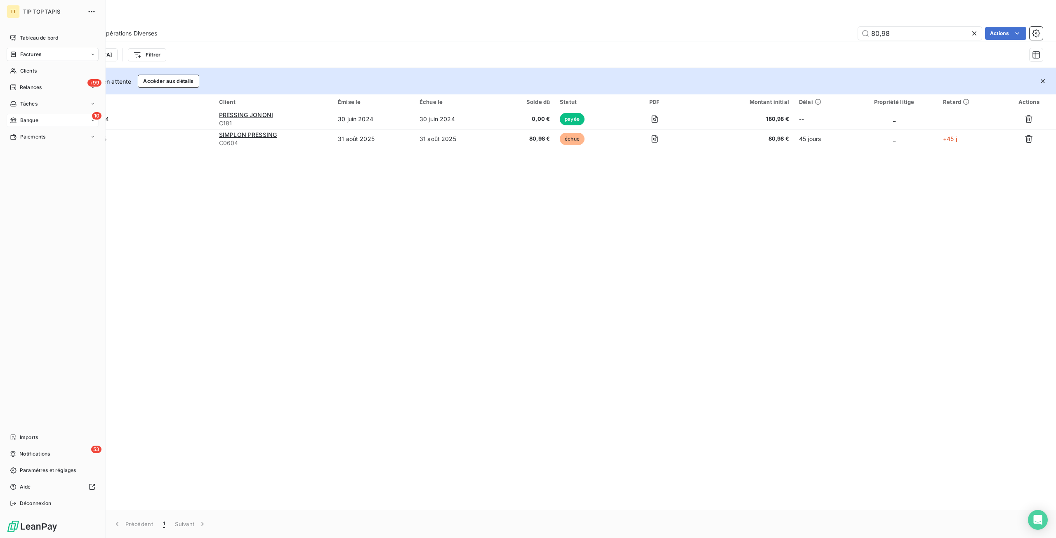
click at [34, 125] on div "10 Banque" at bounding box center [53, 120] width 92 height 13
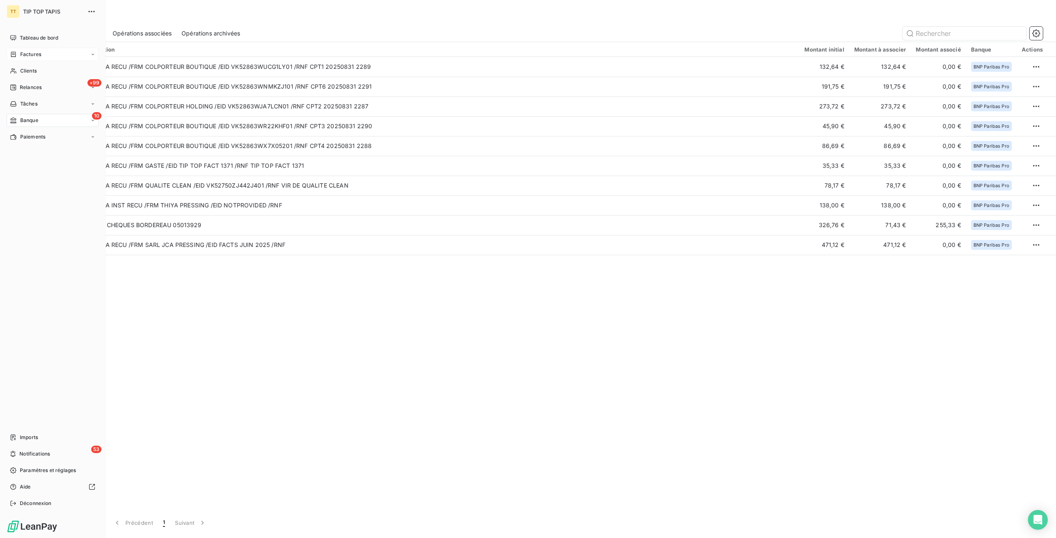
click at [38, 45] on nav "Tableau de bord Factures Clients +99 Relances Tâches 10 Banque Paiements" at bounding box center [53, 87] width 92 height 112
click at [41, 38] on span "Tableau de bord" at bounding box center [39, 37] width 38 height 7
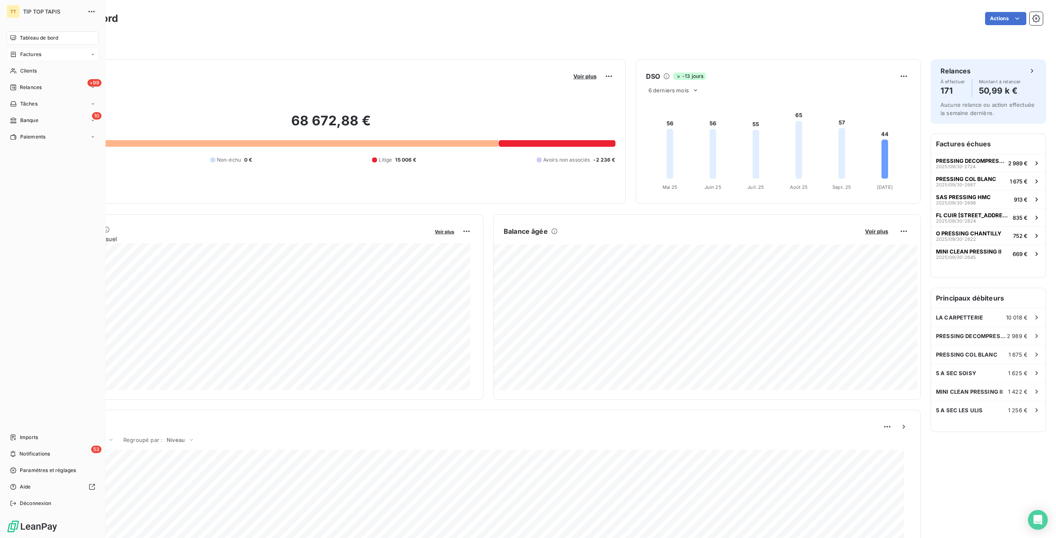
click at [41, 55] on span "Factures" at bounding box center [30, 54] width 21 height 7
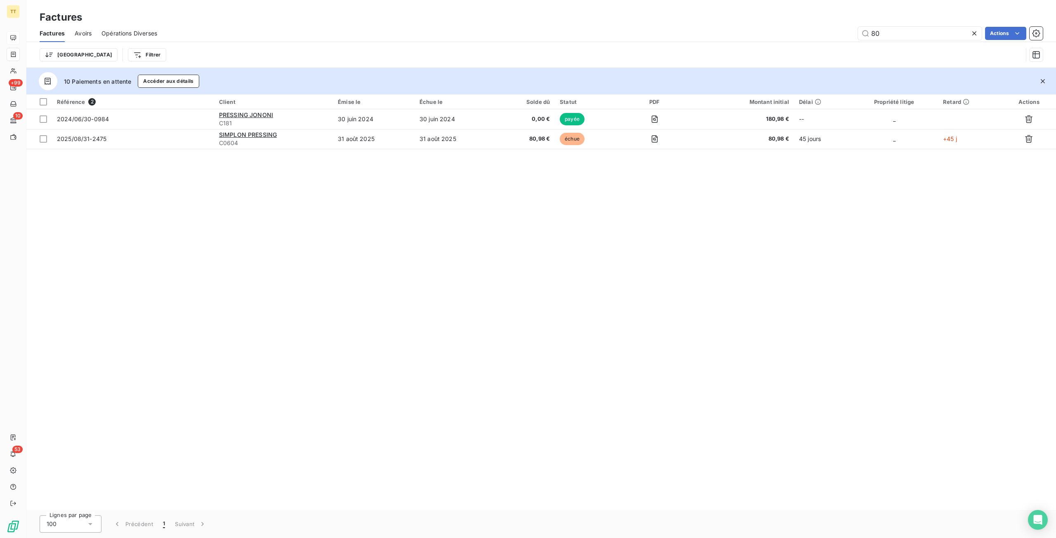
type input "8"
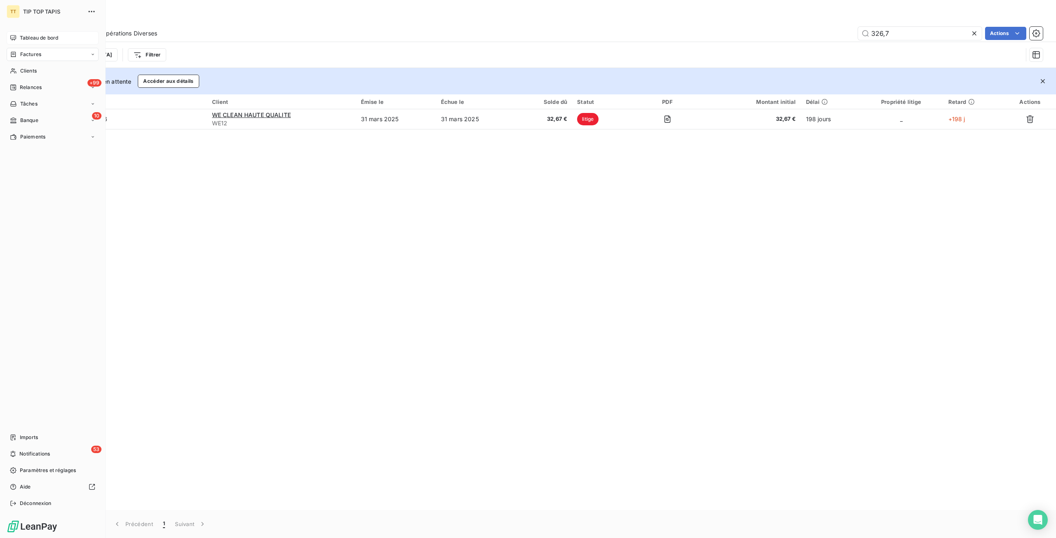
type input "326,7"
click at [28, 35] on span "Tableau de bord" at bounding box center [39, 37] width 38 height 7
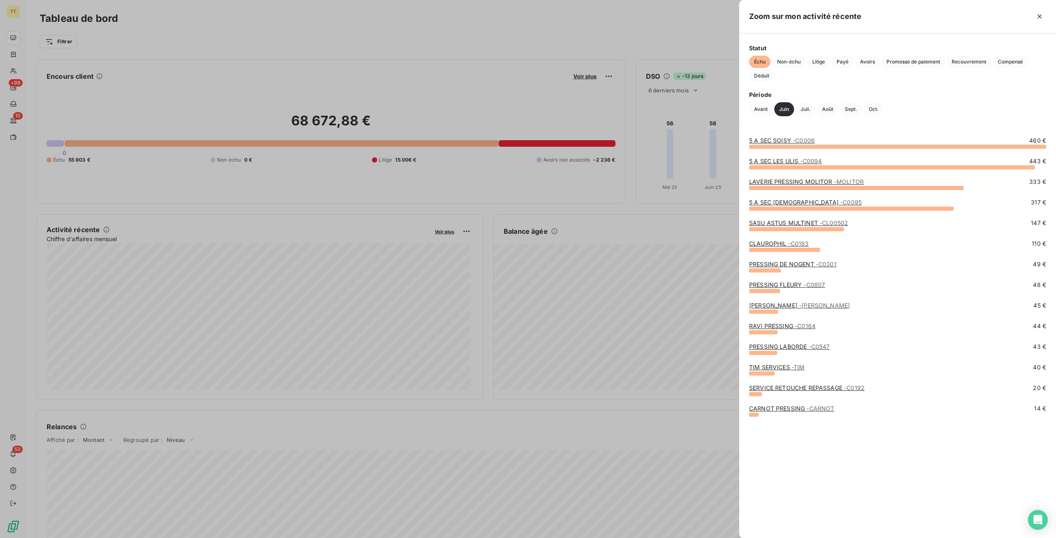
click at [777, 243] on link "CLAUROPHIL - C0193" at bounding box center [779, 243] width 60 height 7
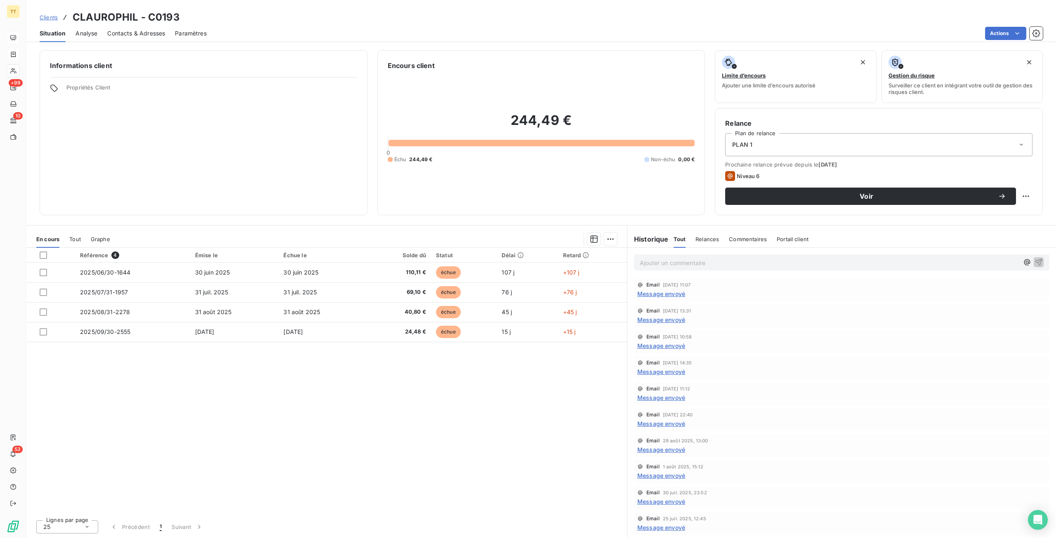
click at [150, 41] on div "Contacts & Adresses" at bounding box center [136, 33] width 58 height 17
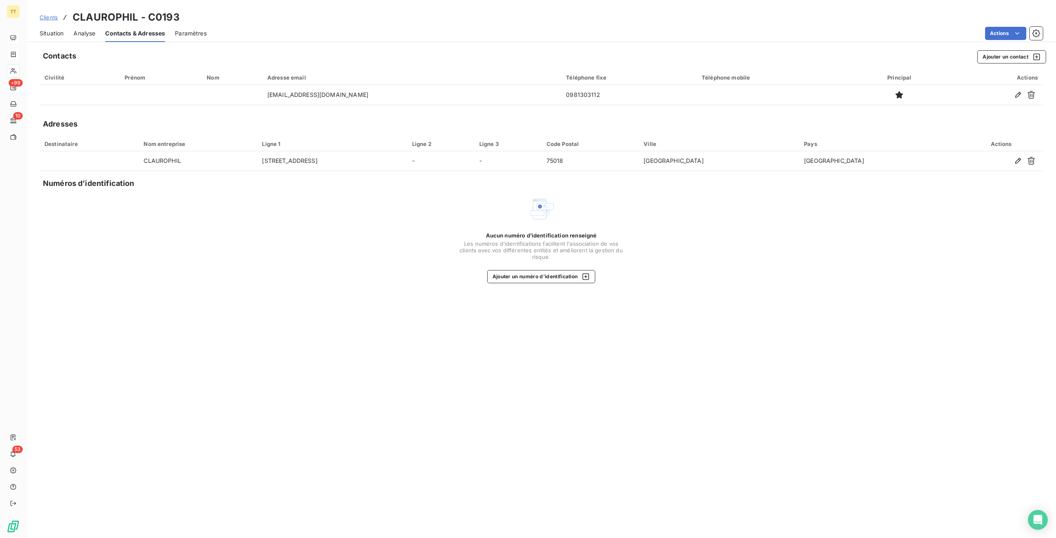
click at [51, 29] on span "Situation" at bounding box center [52, 33] width 24 height 8
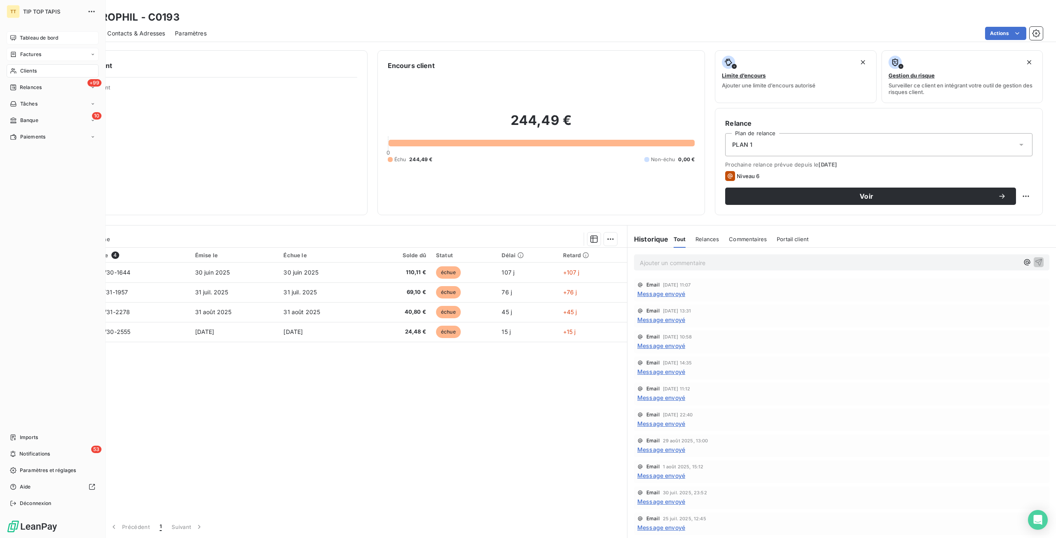
click at [12, 40] on icon at bounding box center [13, 38] width 7 height 7
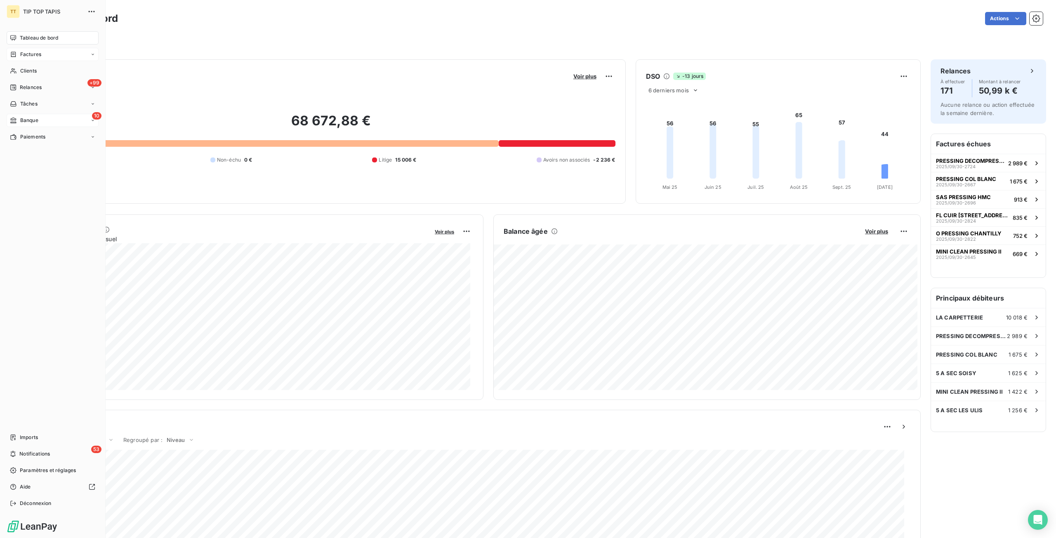
click at [59, 127] on div "10 Banque" at bounding box center [53, 120] width 92 height 13
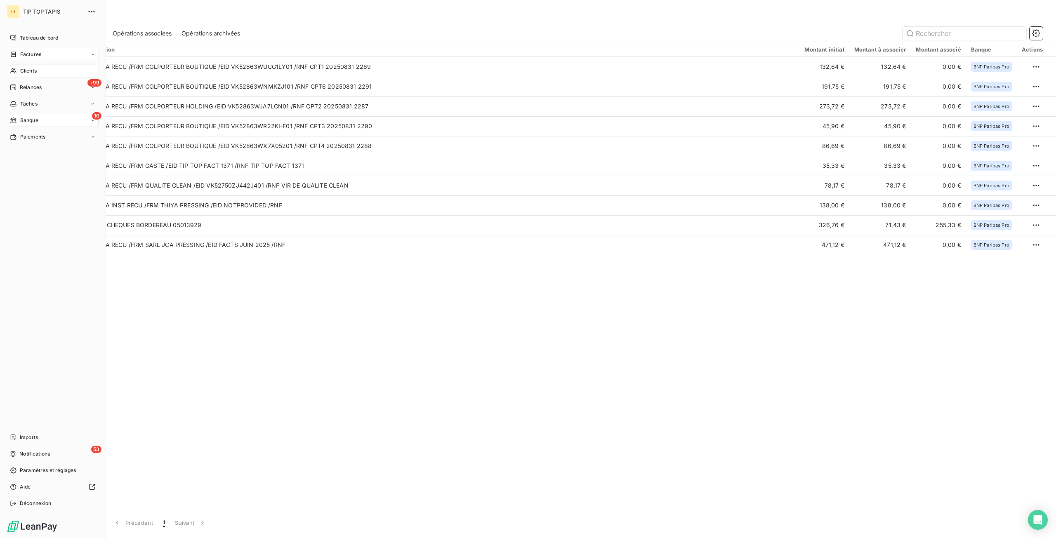
click at [26, 66] on div "Clients" at bounding box center [53, 70] width 92 height 13
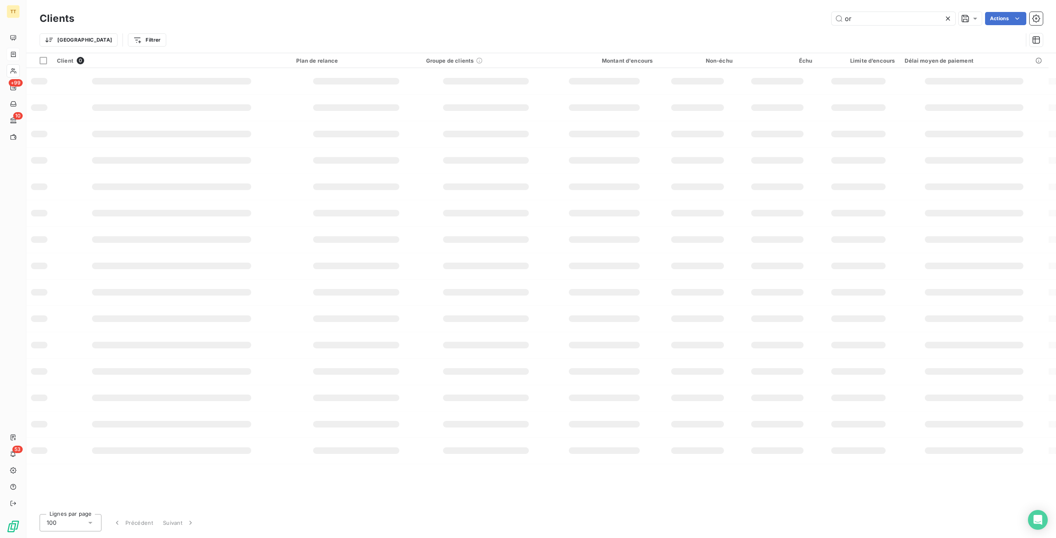
type input "o"
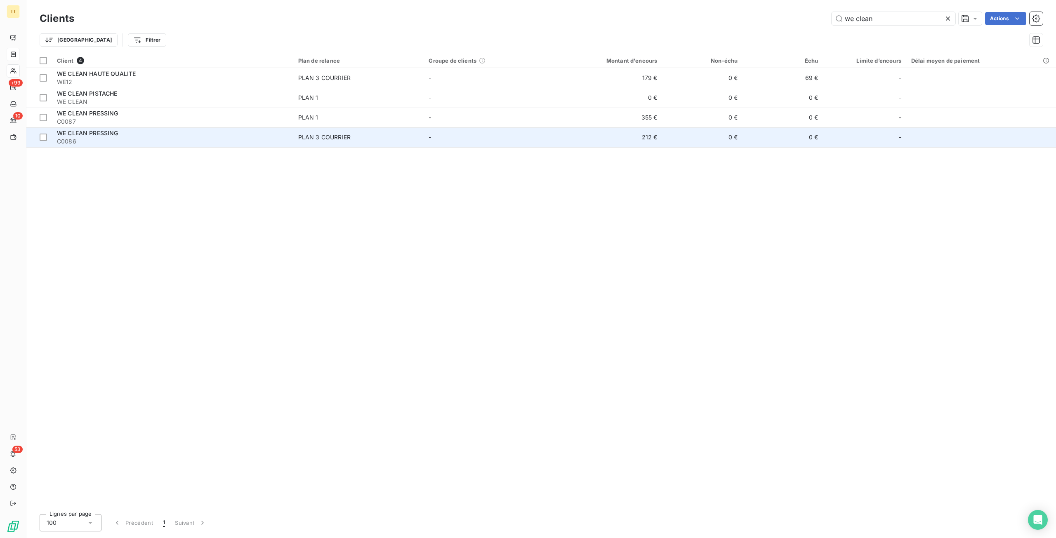
type input "we clean"
click at [662, 135] on td "212 €" at bounding box center [609, 137] width 108 height 20
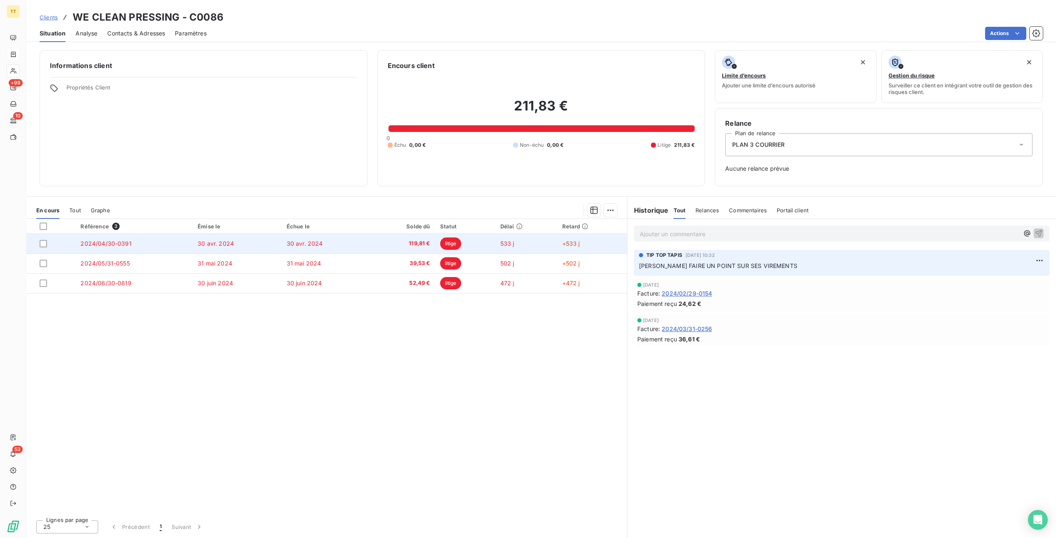
click at [236, 245] on td "30 avr. 2024" at bounding box center [237, 244] width 89 height 20
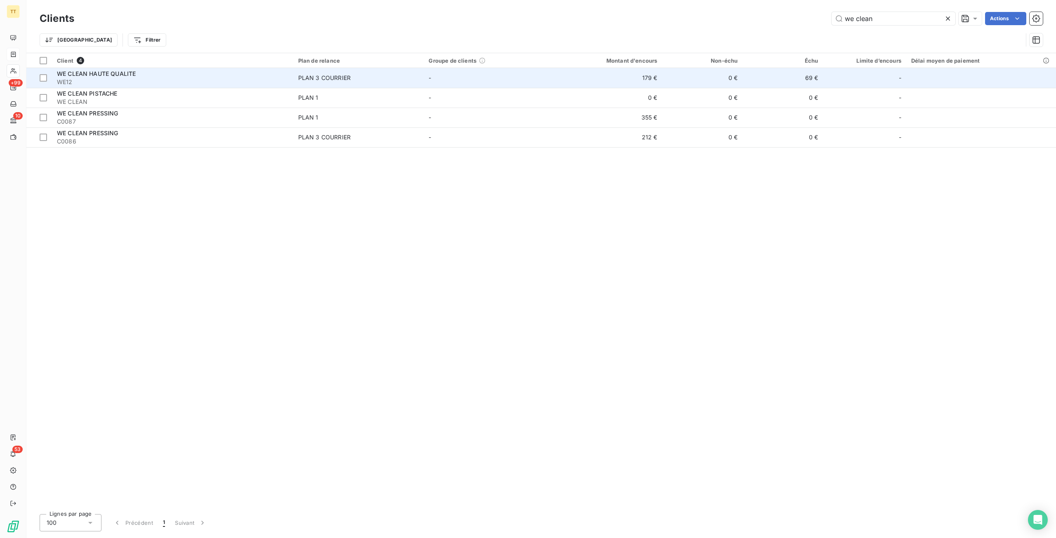
click at [304, 81] on div "PLAN 3 COURRIER" at bounding box center [324, 78] width 52 height 8
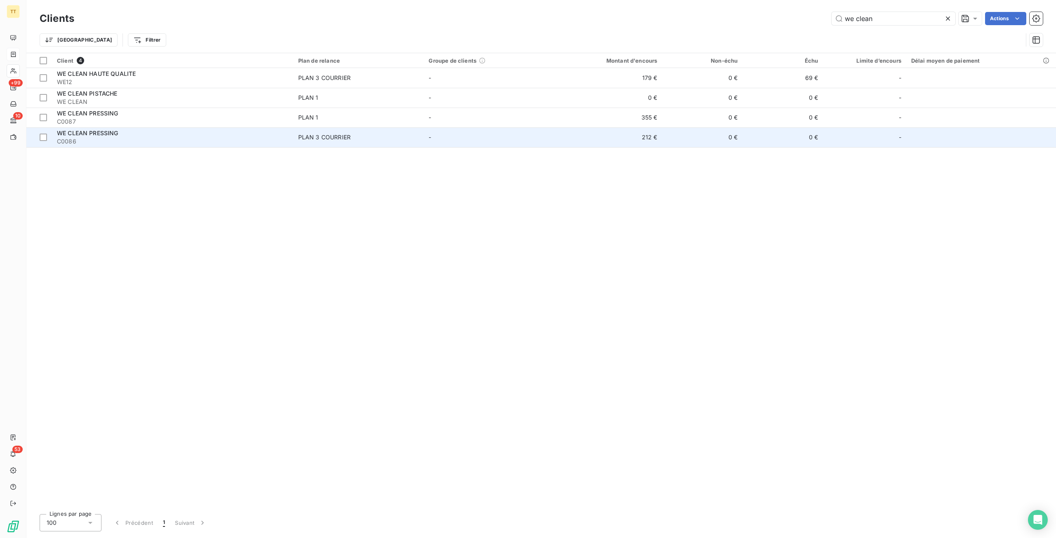
click at [321, 137] on div "PLAN 3 COURRIER" at bounding box center [324, 137] width 52 height 8
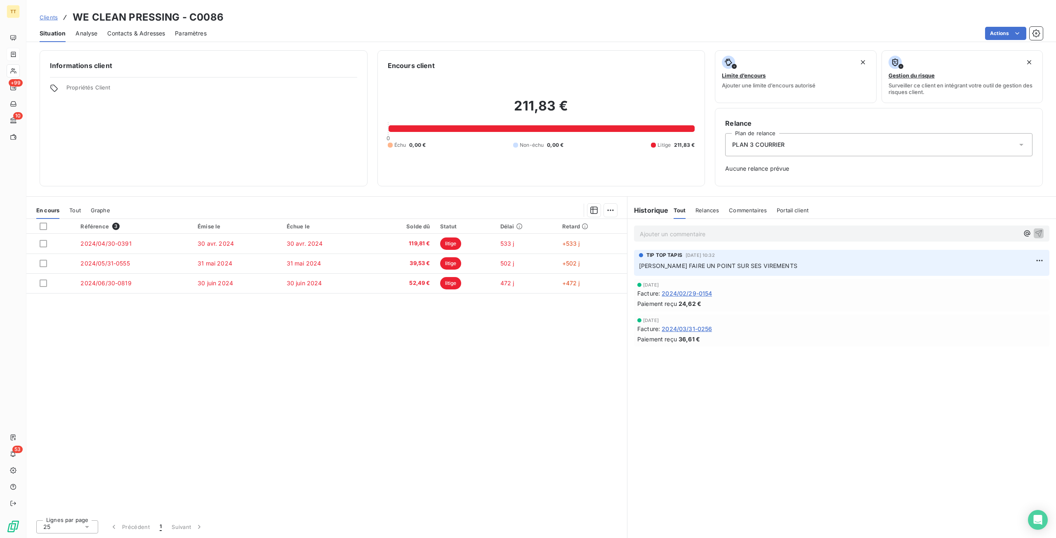
click at [165, 36] on span "Contacts & Adresses" at bounding box center [136, 33] width 58 height 8
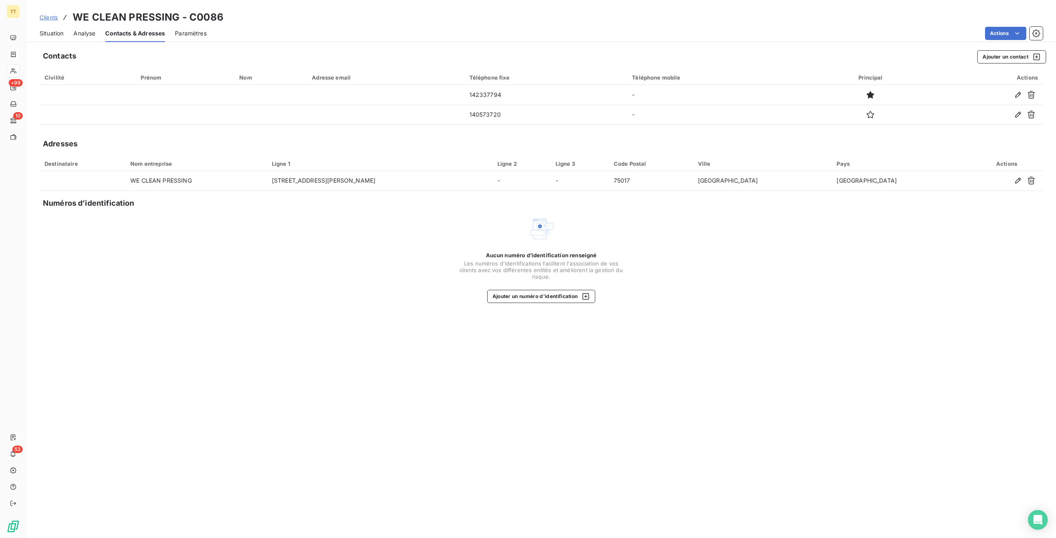
click at [43, 36] on span "Situation" at bounding box center [52, 33] width 24 height 8
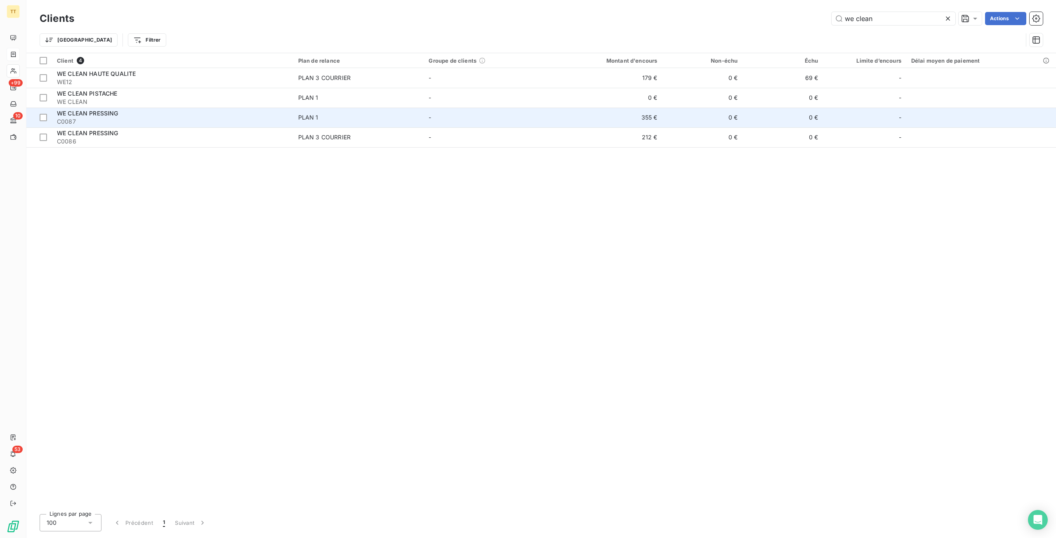
click at [366, 121] on span "PLAN 1" at bounding box center [358, 117] width 121 height 8
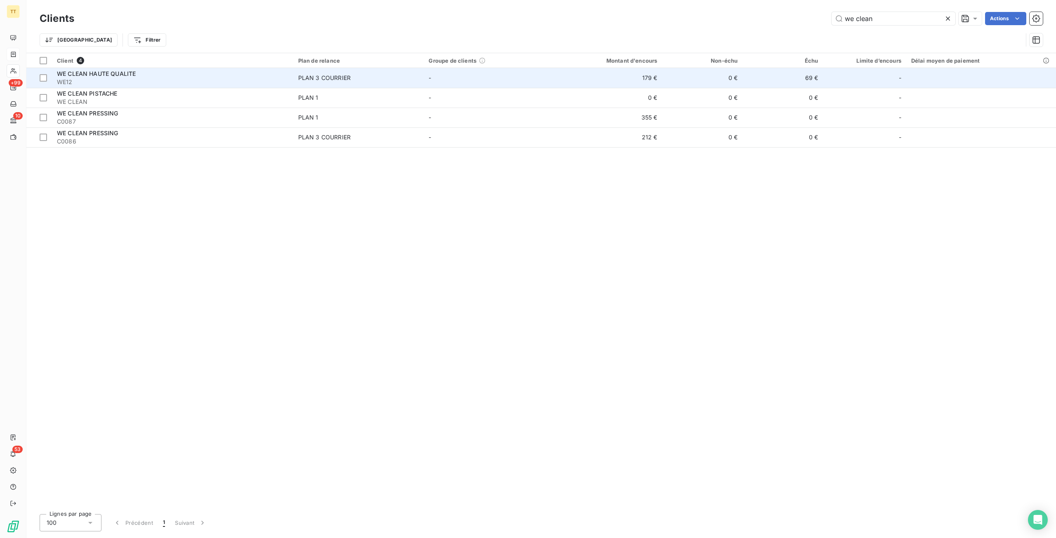
click at [354, 80] on span "PLAN 3 COURRIER" at bounding box center [358, 78] width 121 height 8
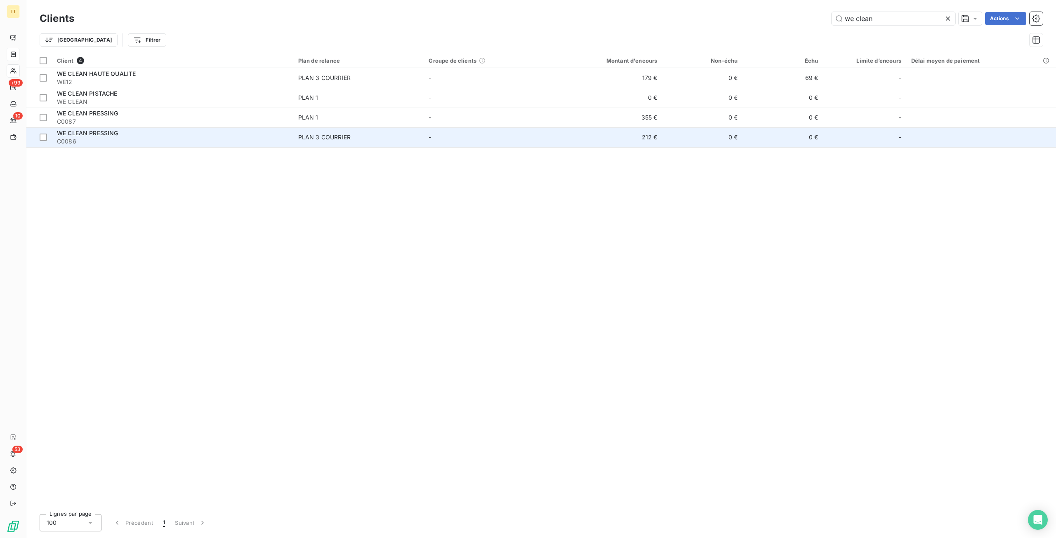
click at [354, 131] on td "PLAN 3 COURRIER" at bounding box center [358, 137] width 131 height 20
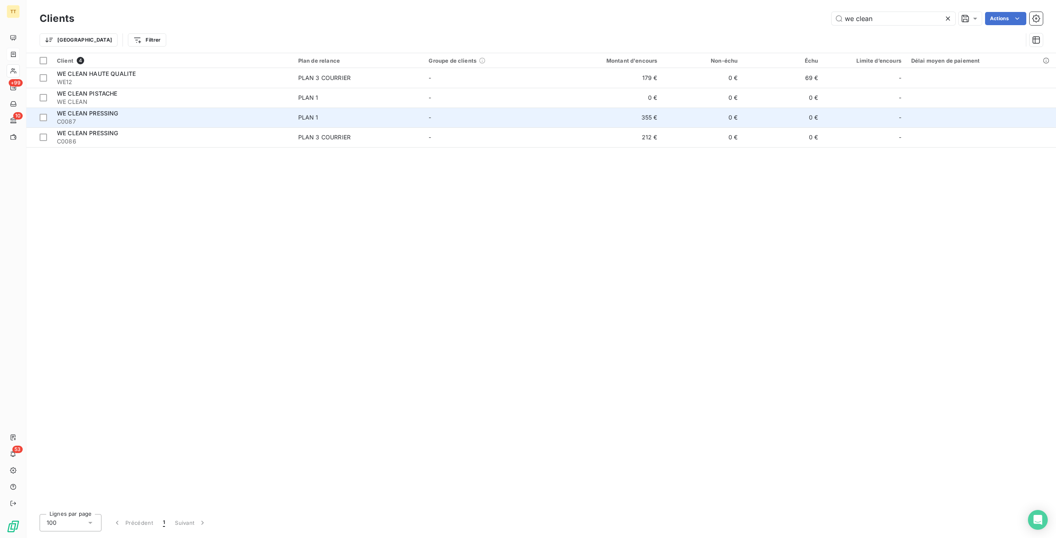
click at [311, 118] on div "PLAN 1" at bounding box center [308, 117] width 20 height 8
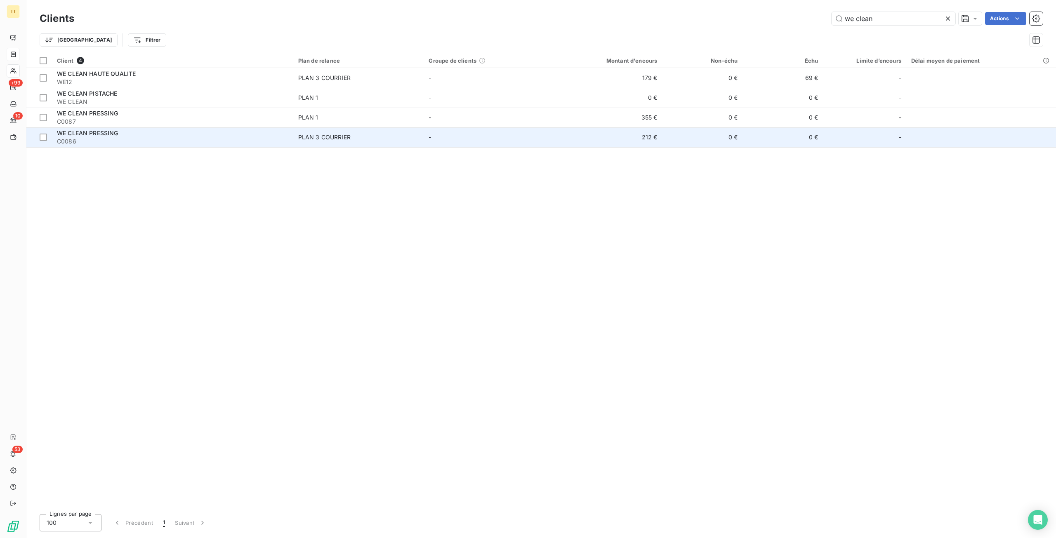
click at [267, 127] on td "WE CLEAN PRESSING C0086" at bounding box center [172, 137] width 241 height 20
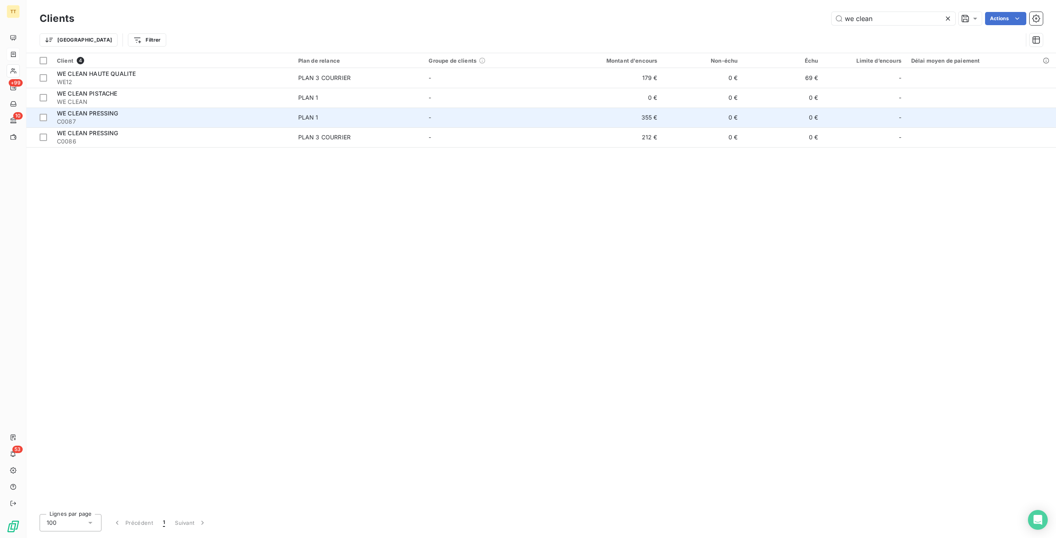
click at [333, 118] on span "PLAN 1" at bounding box center [358, 117] width 121 height 8
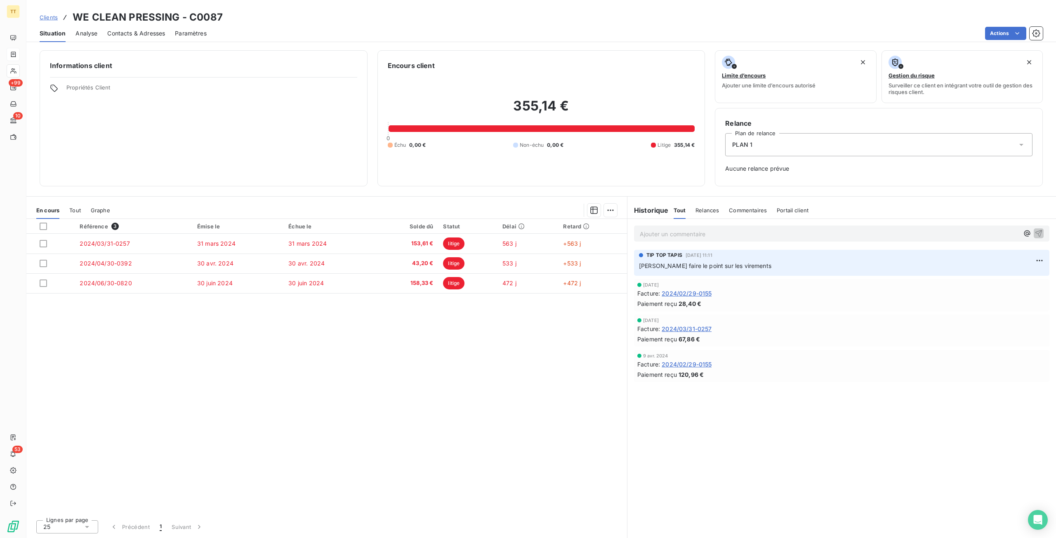
click at [127, 33] on span "Contacts & Adresses" at bounding box center [136, 33] width 58 height 8
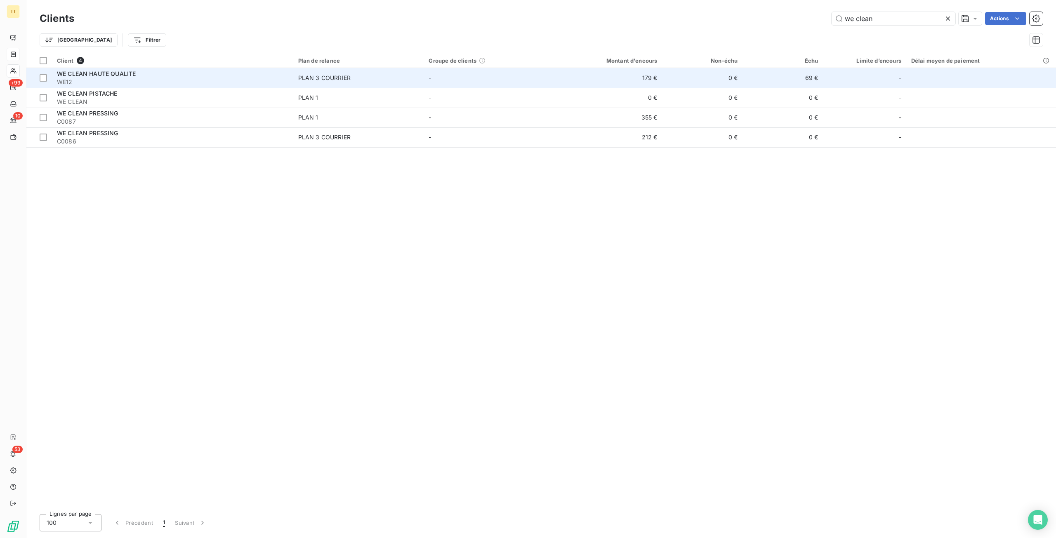
click at [237, 80] on span "WE12" at bounding box center [172, 82] width 231 height 8
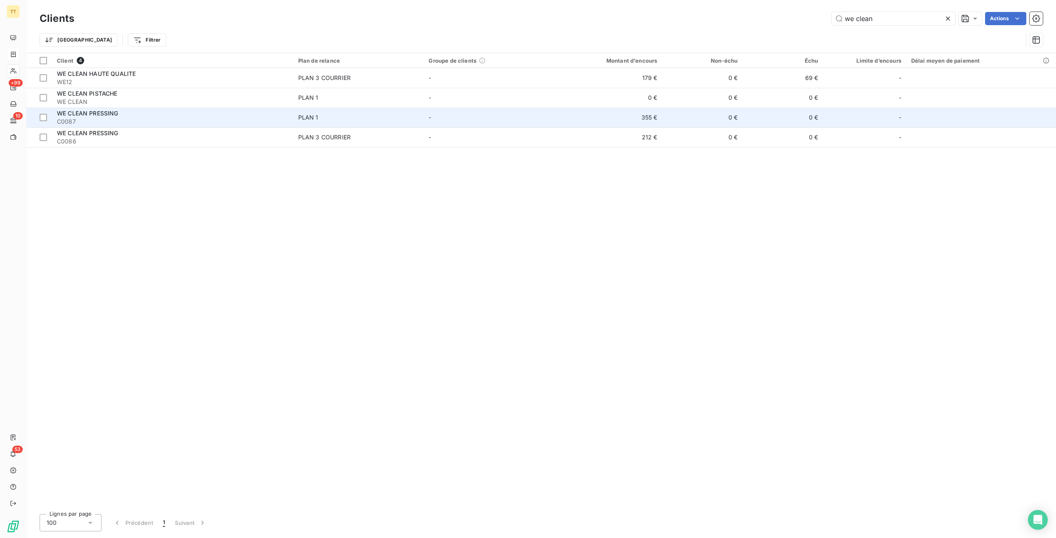
click at [287, 109] on div "WE CLEAN PRESSING" at bounding box center [172, 113] width 231 height 8
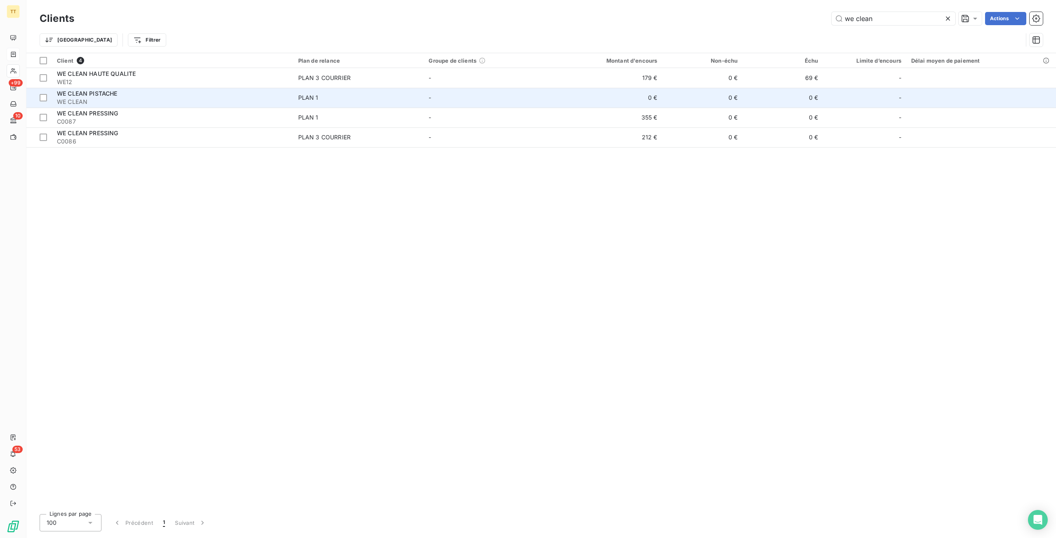
click at [271, 97] on div "WE CLEAN PISTACHE" at bounding box center [172, 94] width 231 height 8
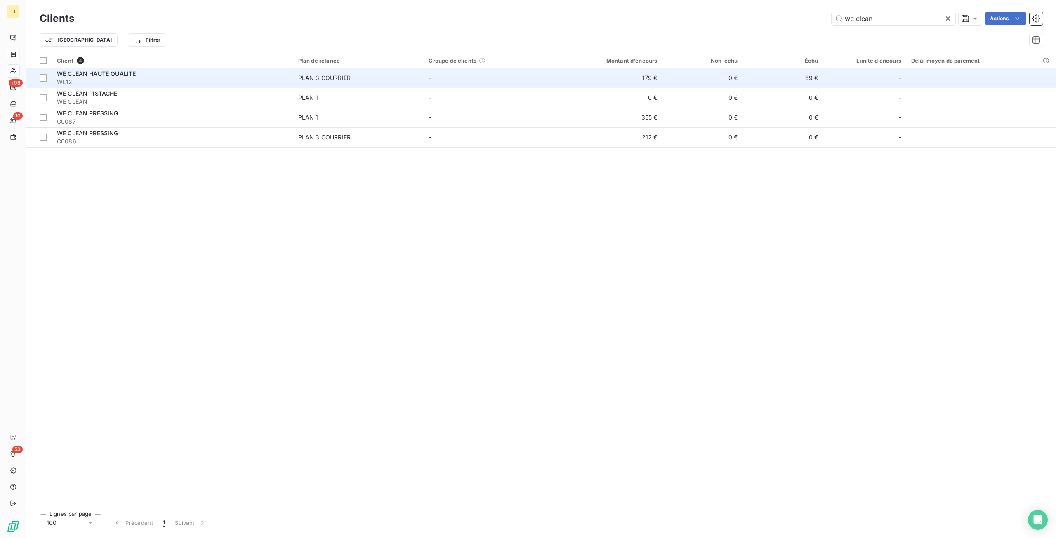
click at [665, 80] on td "0 €" at bounding box center [702, 78] width 80 height 20
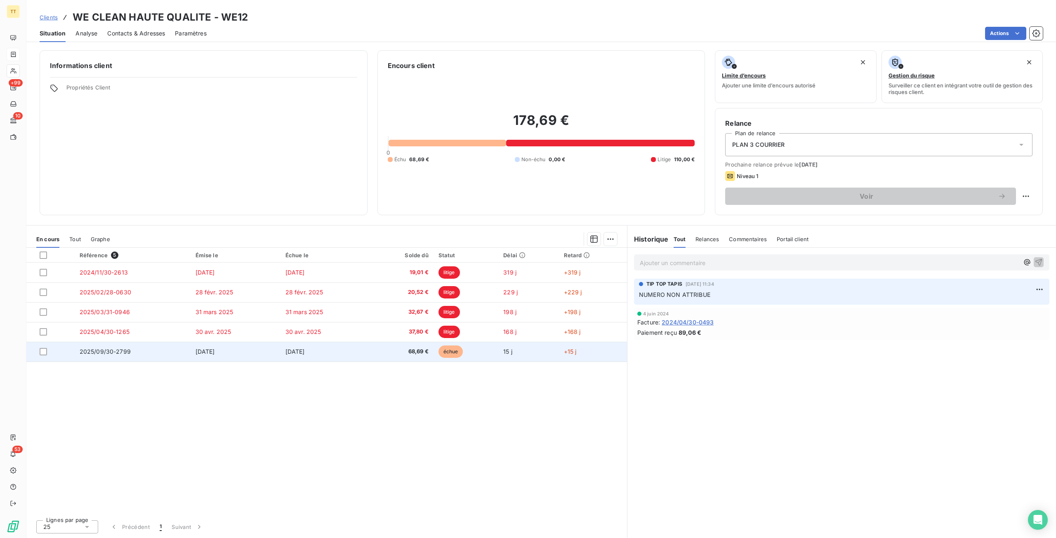
click at [351, 355] on td "[DATE]" at bounding box center [326, 352] width 90 height 20
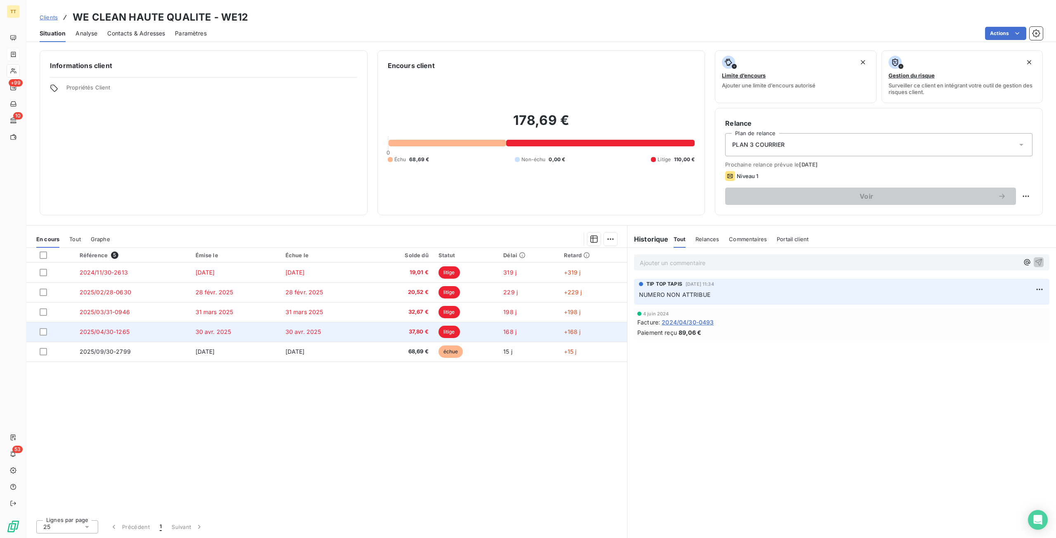
click at [300, 332] on span "30 avr. 2025" at bounding box center [304, 331] width 36 height 7
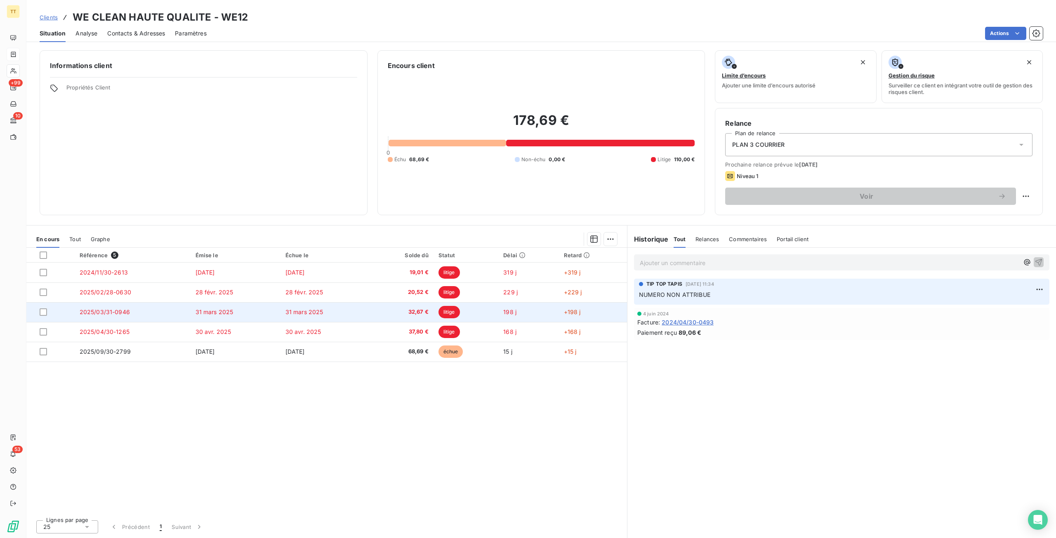
click at [250, 312] on td "31 mars 2025" at bounding box center [236, 312] width 90 height 20
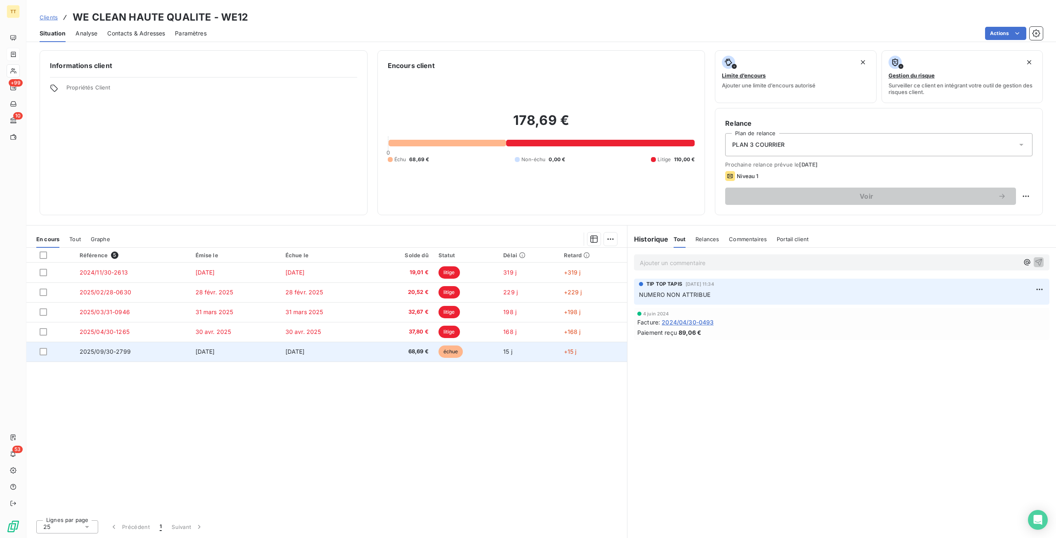
click at [259, 346] on td "[DATE]" at bounding box center [236, 352] width 90 height 20
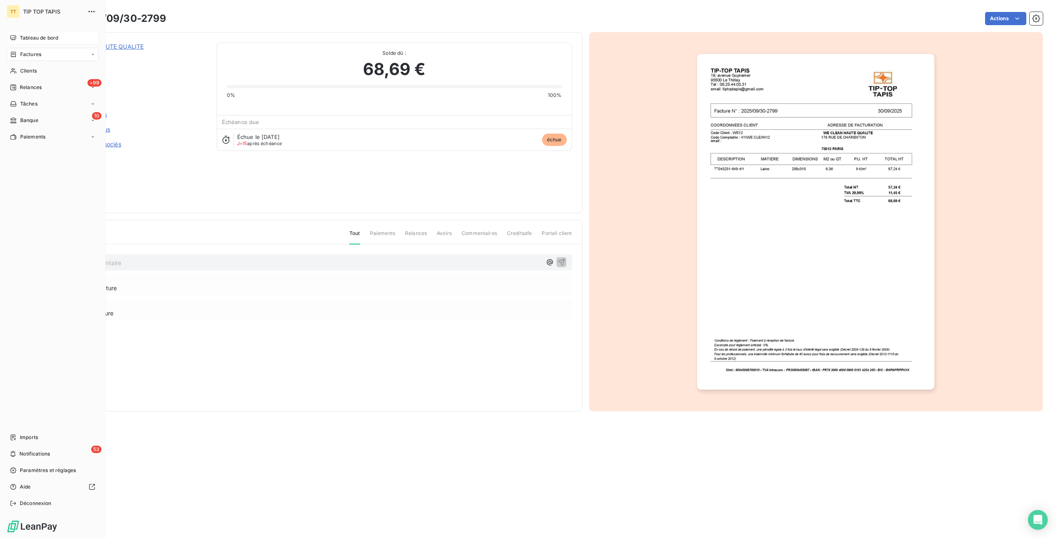
click at [17, 38] on div "Tableau de bord" at bounding box center [53, 37] width 92 height 13
